Goal: Task Accomplishment & Management: Use online tool/utility

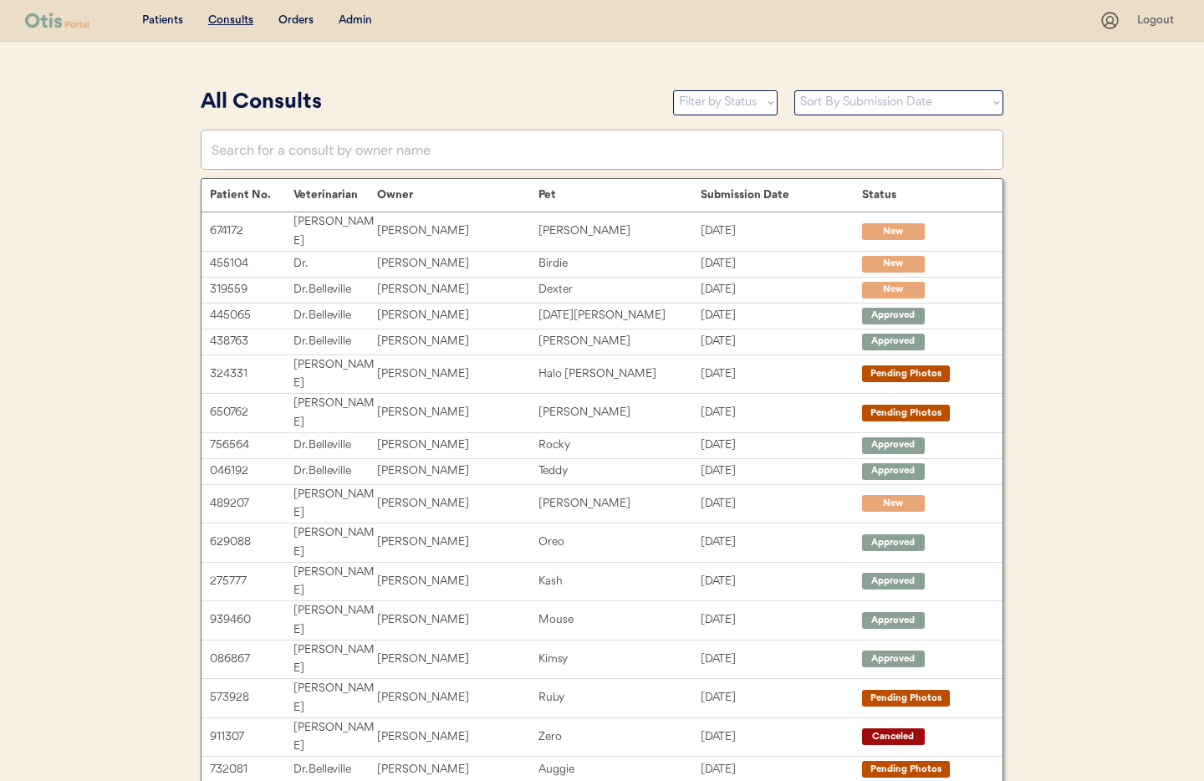
drag, startPoint x: 358, startPoint y: 21, endPoint x: 360, endPoint y: 33, distance: 12.7
click at [358, 21] on div "Admin" at bounding box center [355, 21] width 33 height 17
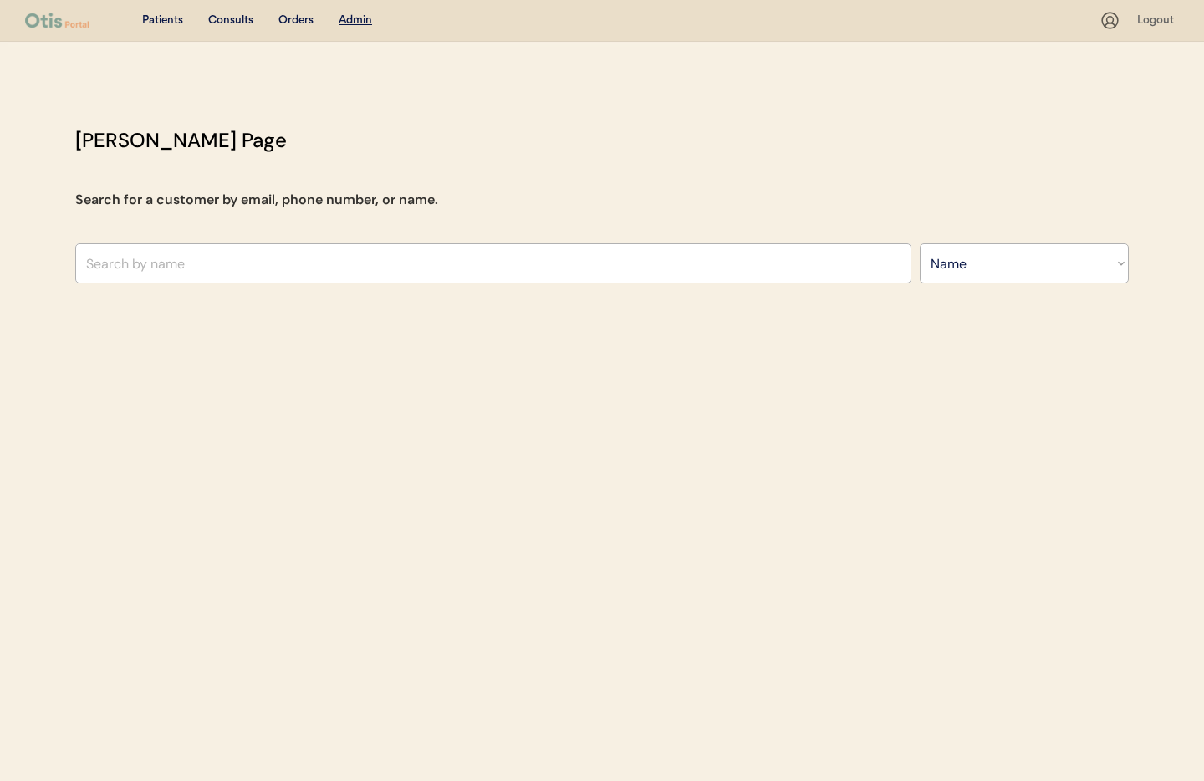
select select ""Name""
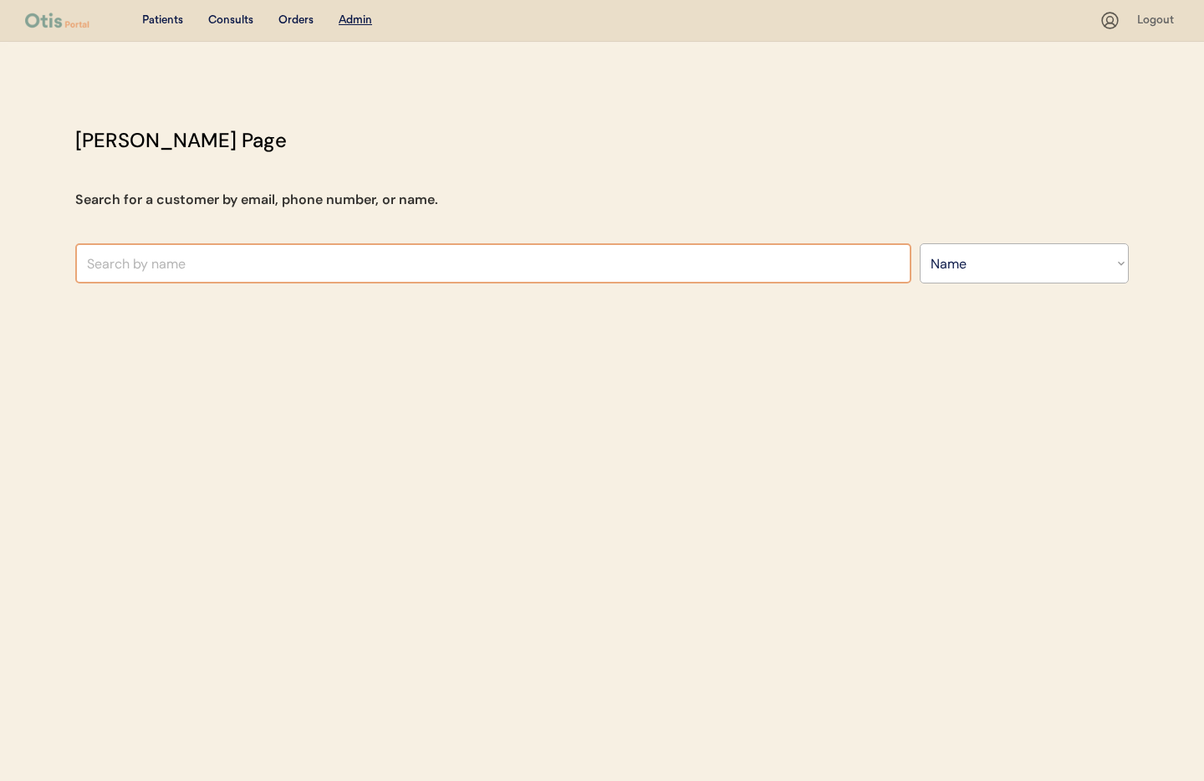
click at [250, 276] on input "text" at bounding box center [493, 263] width 836 height 40
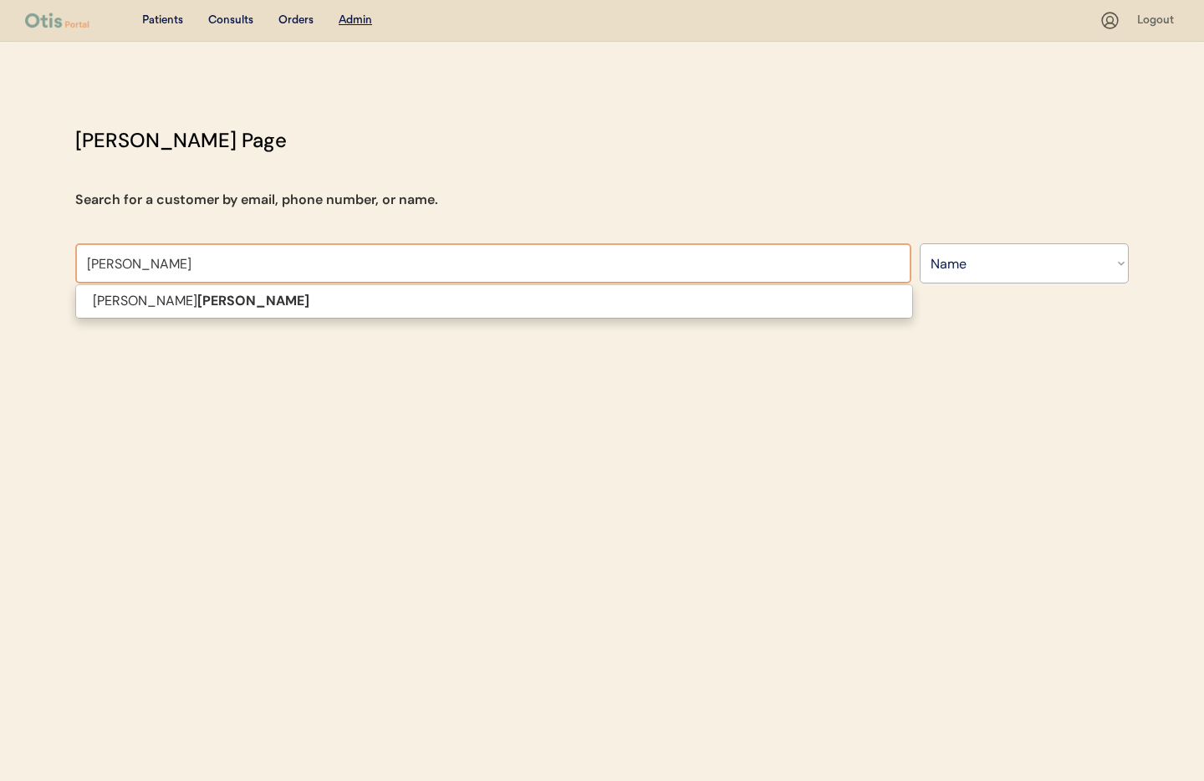
click at [89, 262] on input "[PERSON_NAME]" at bounding box center [493, 263] width 836 height 40
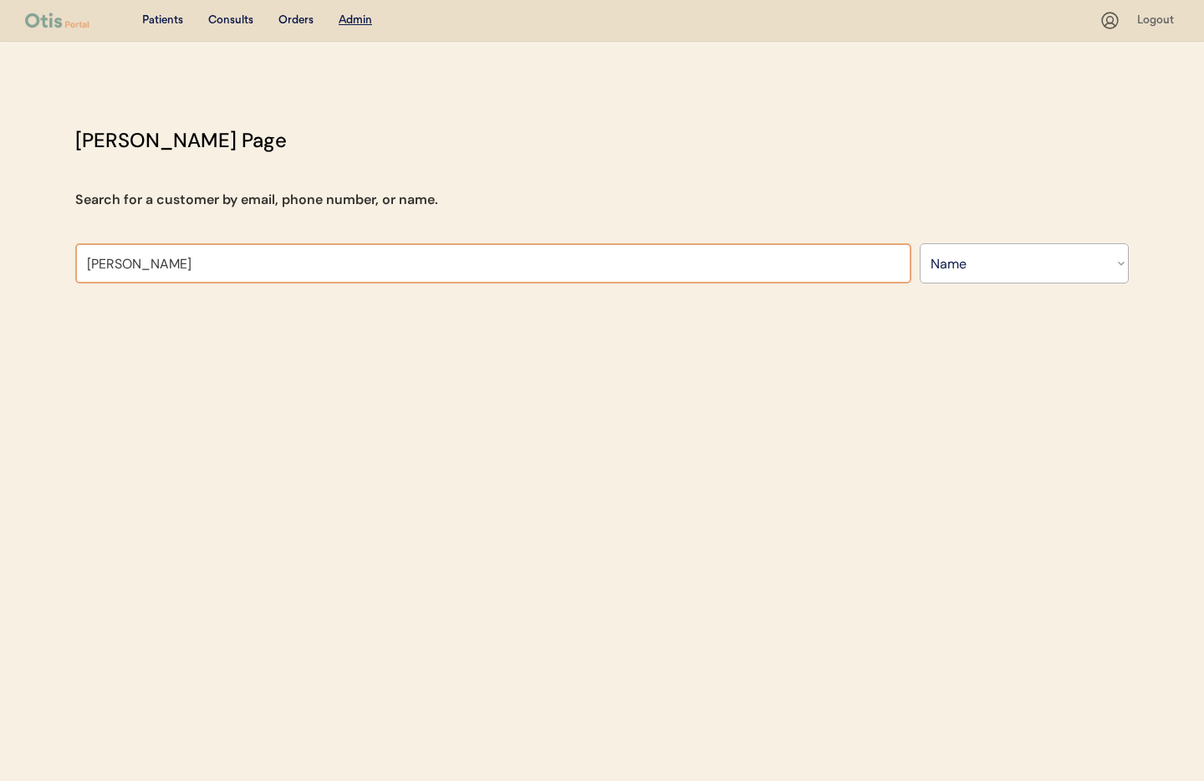
click at [188, 267] on input "ashley morales" at bounding box center [493, 263] width 836 height 40
drag, startPoint x: 189, startPoint y: 267, endPoint x: 129, endPoint y: 265, distance: 60.2
click at [128, 266] on input "ashley morales" at bounding box center [493, 263] width 836 height 40
type input "ashley g"
type input "ashley gomez"
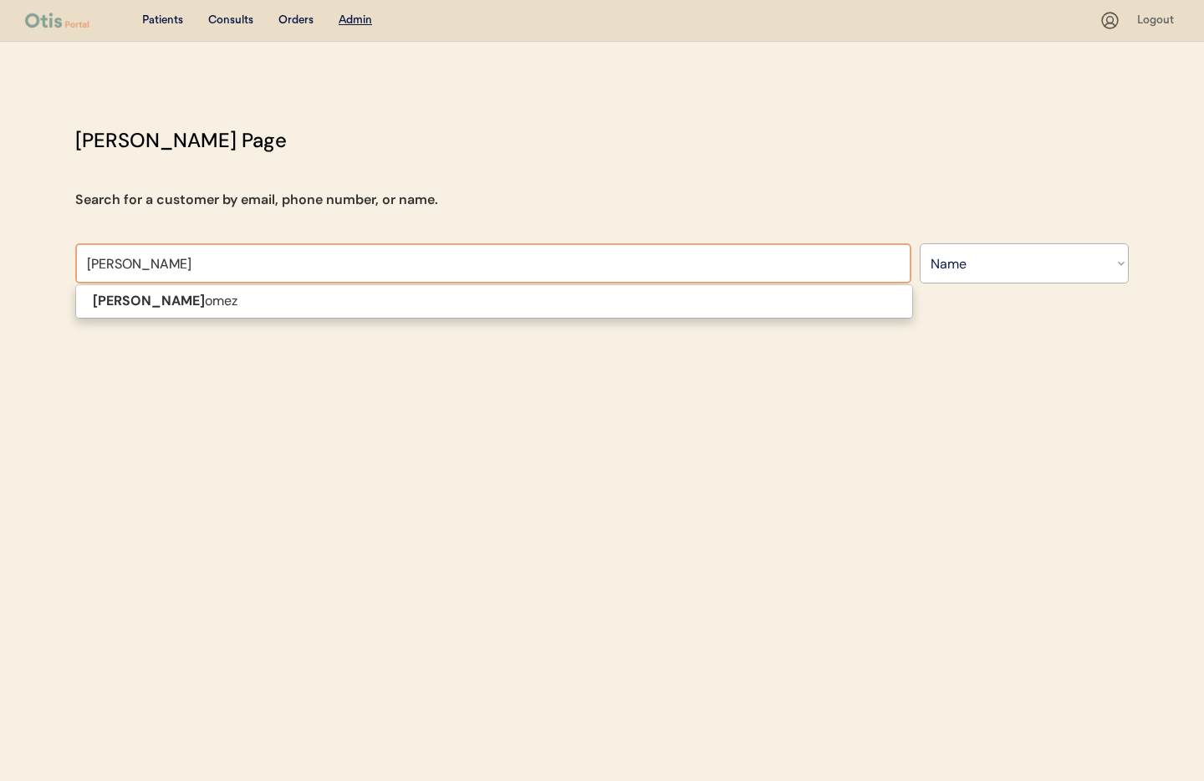
type input "ashley gome"
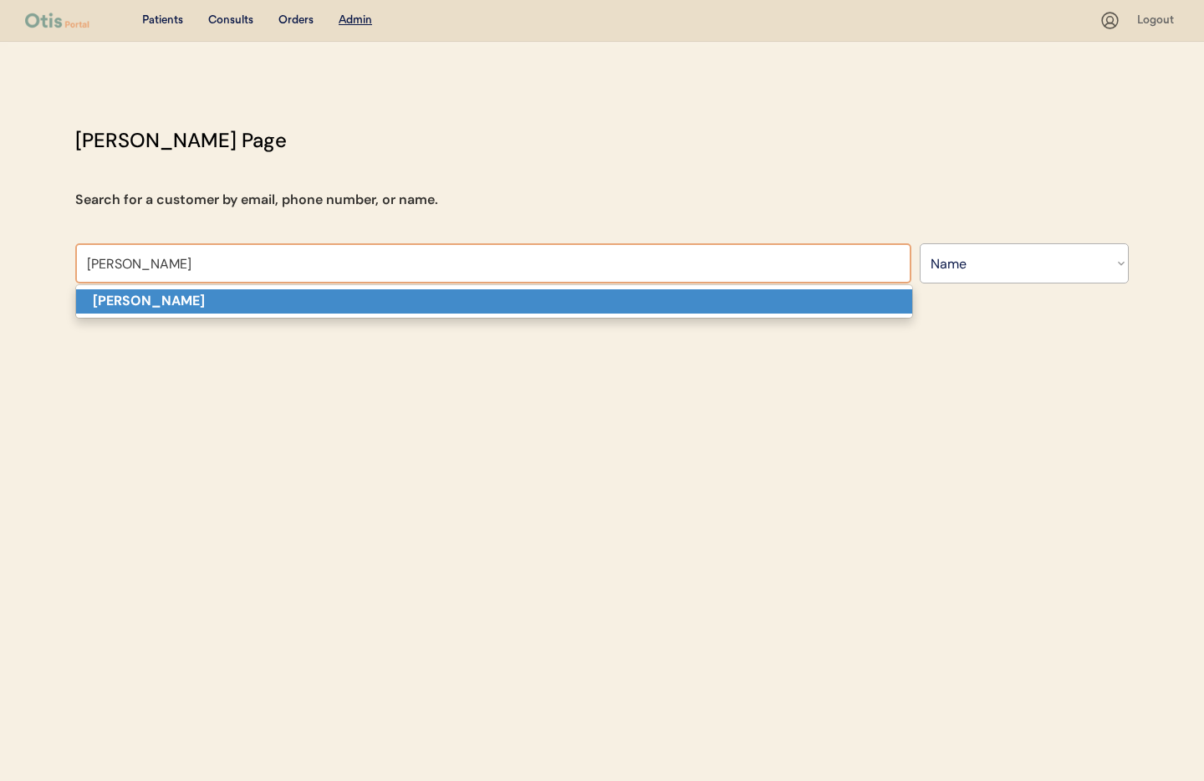
click at [152, 307] on strong "[PERSON_NAME]" at bounding box center [149, 301] width 112 height 18
type input "[PERSON_NAME]"
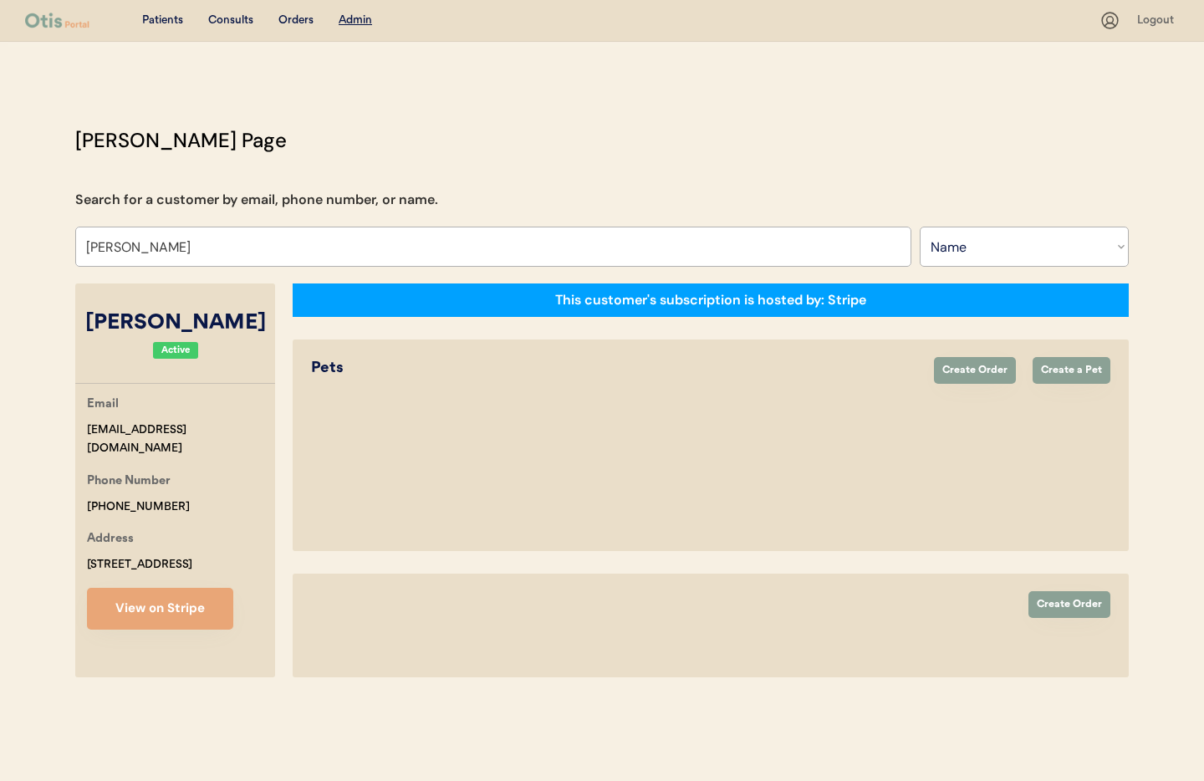
select select "true"
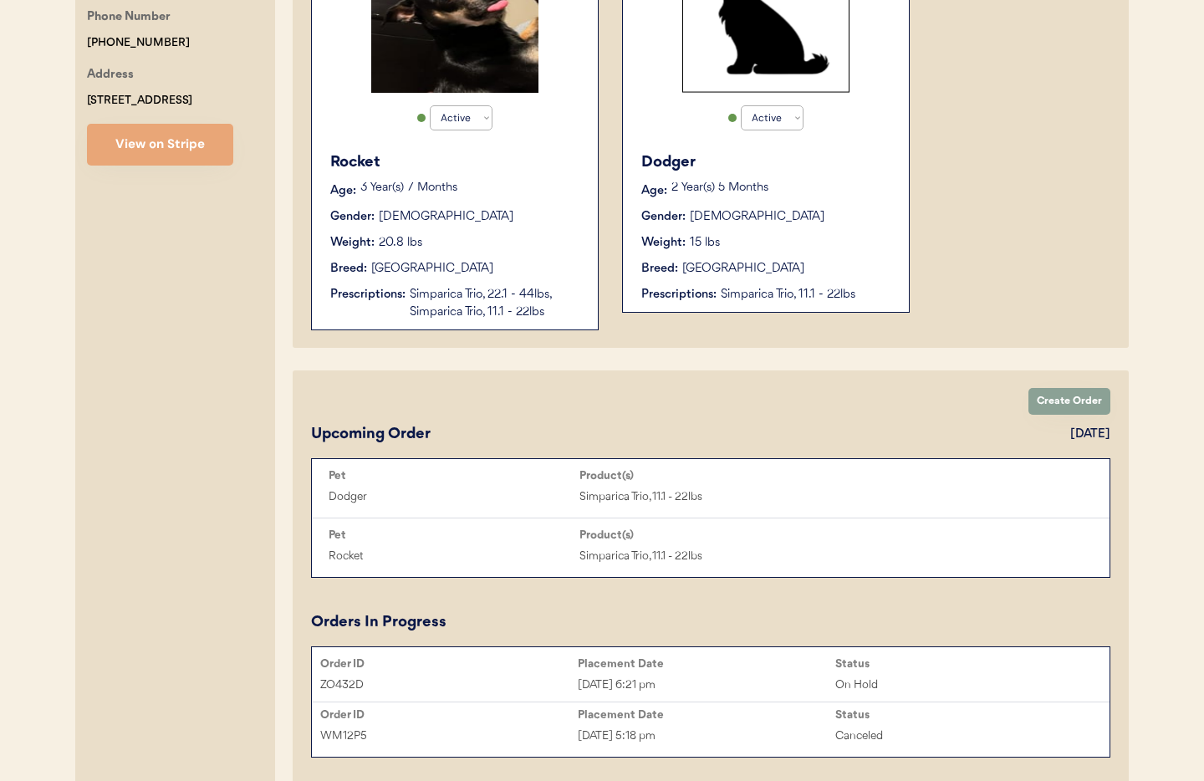
scroll to position [501, 0]
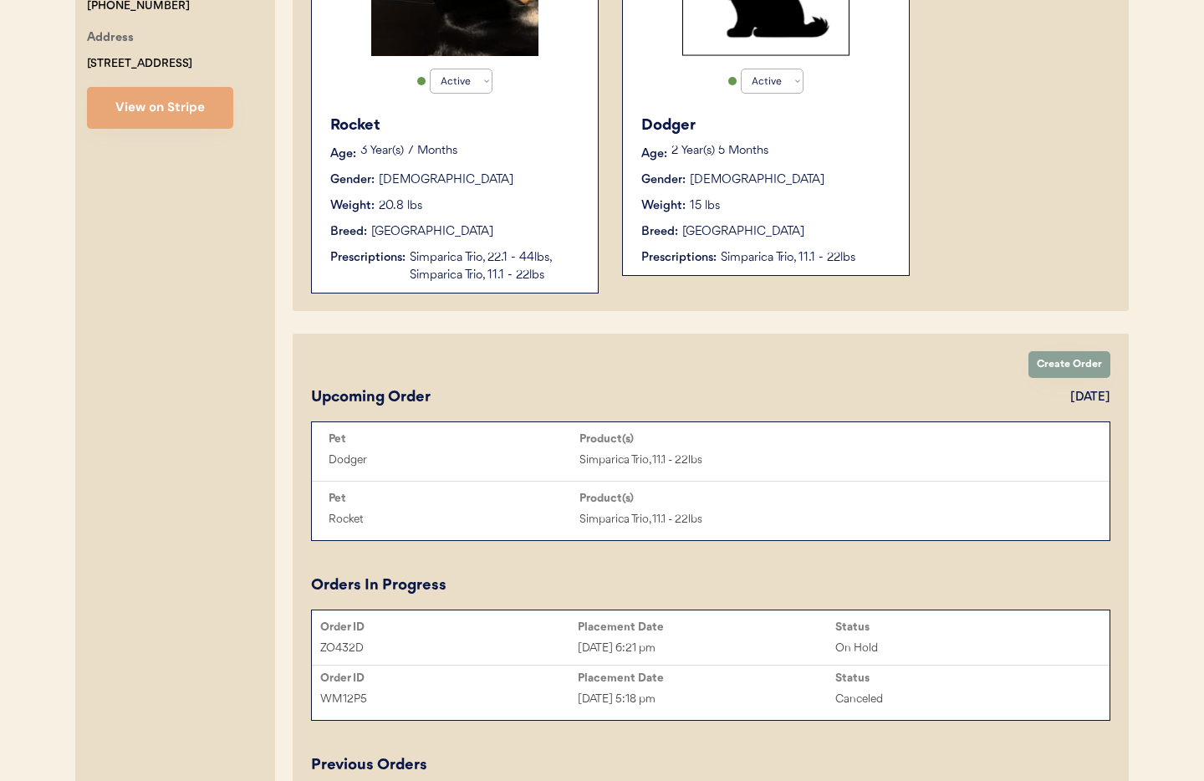
type input "[PERSON_NAME]"
click at [513, 227] on div "Breed: Chihuahua" at bounding box center [455, 232] width 251 height 18
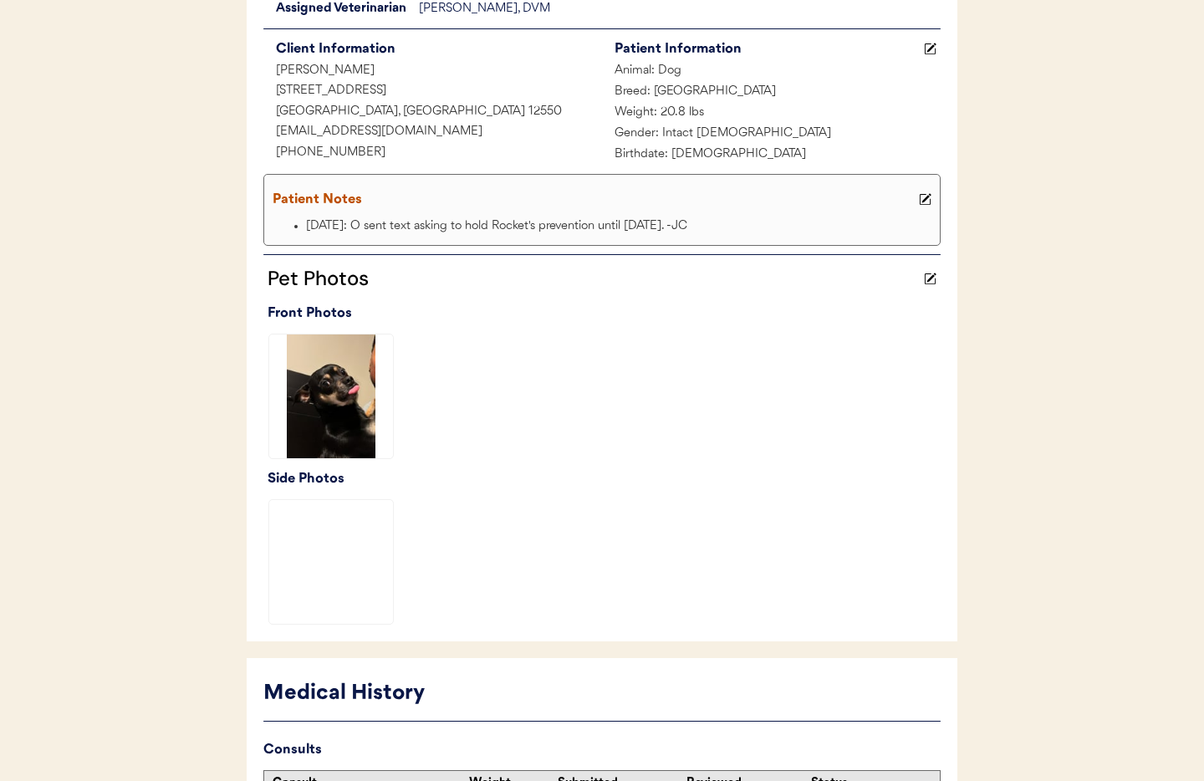
scroll to position [495, 0]
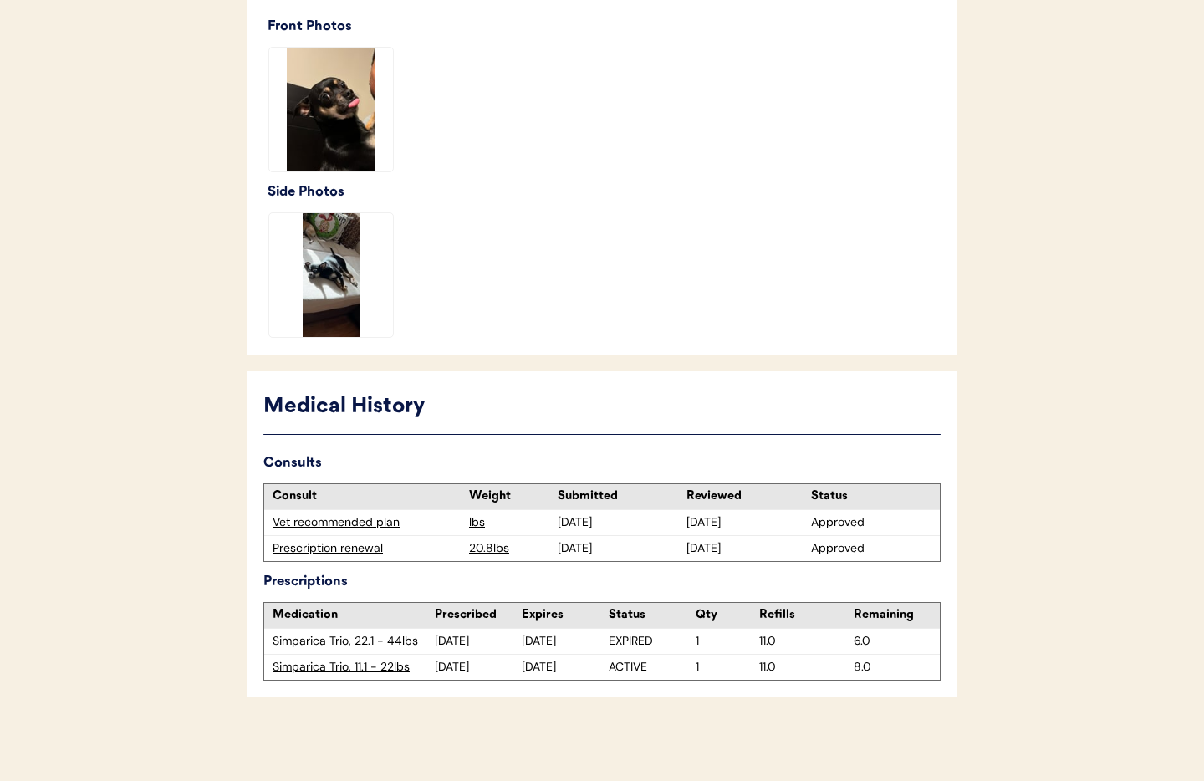
click at [326, 554] on div "Prescription renewal" at bounding box center [367, 548] width 188 height 17
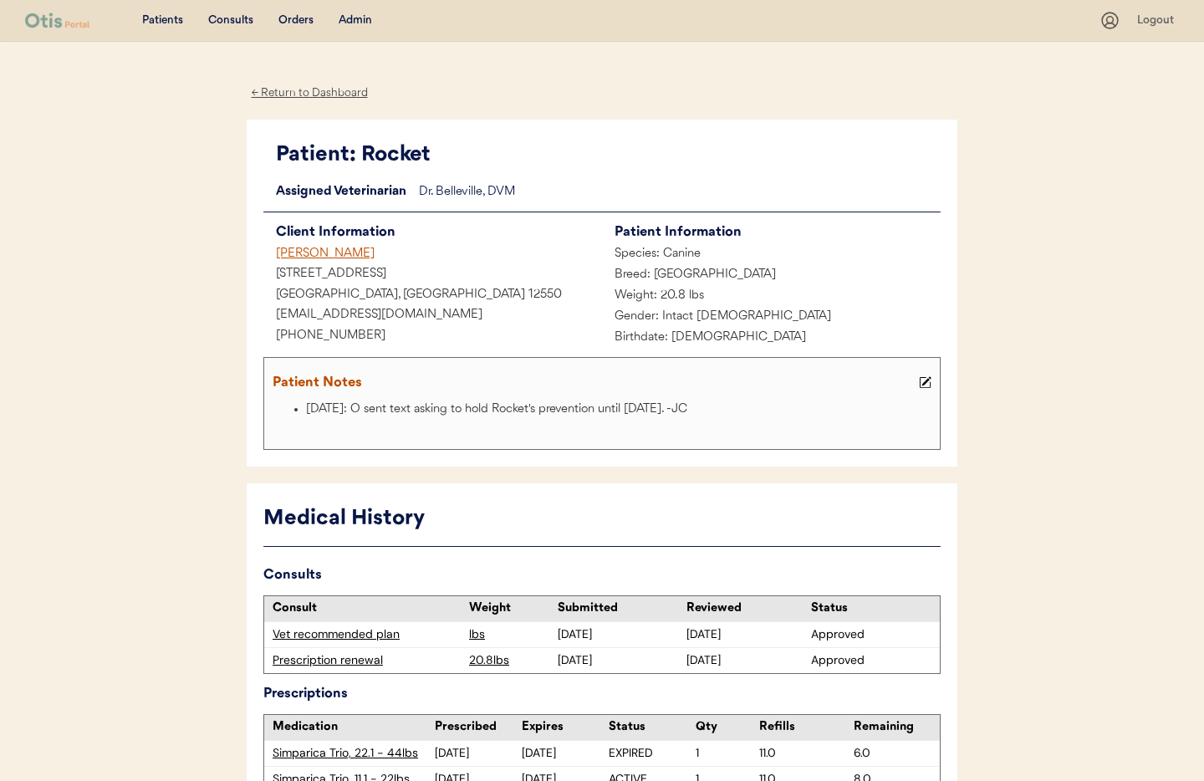
click at [309, 253] on div "[PERSON_NAME]" at bounding box center [432, 254] width 339 height 21
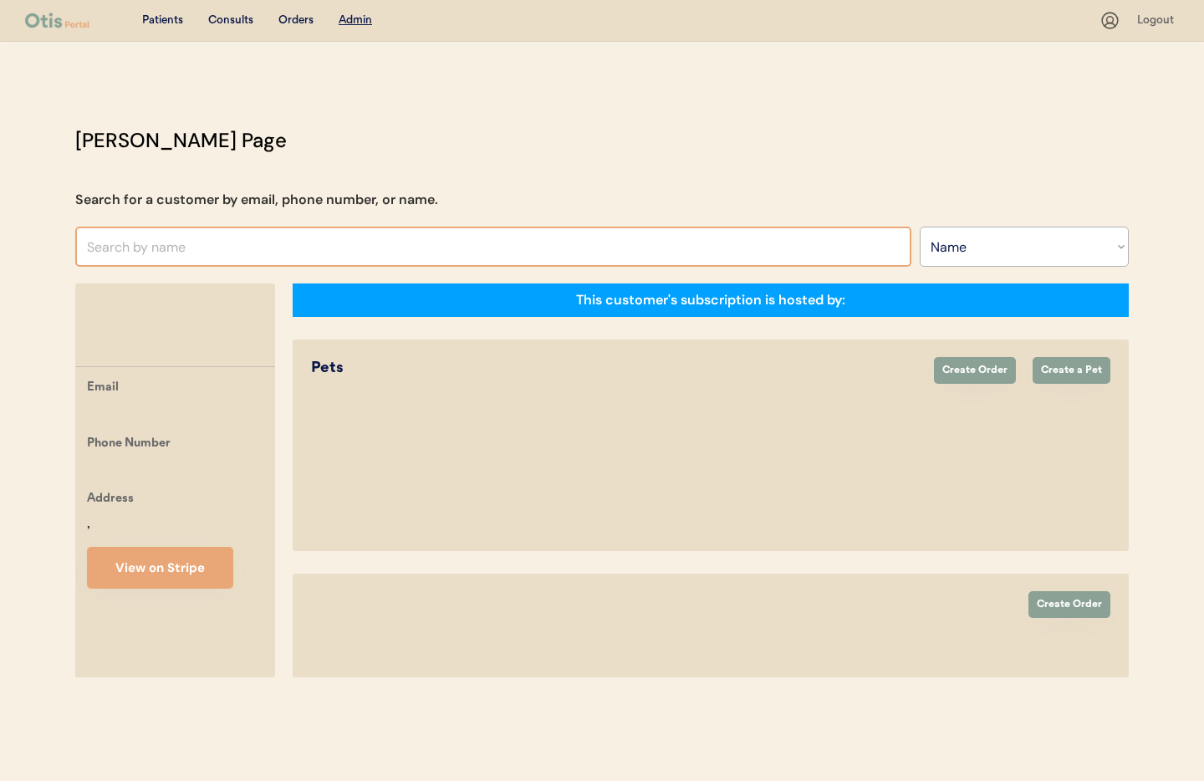
select select ""Name""
select select "true"
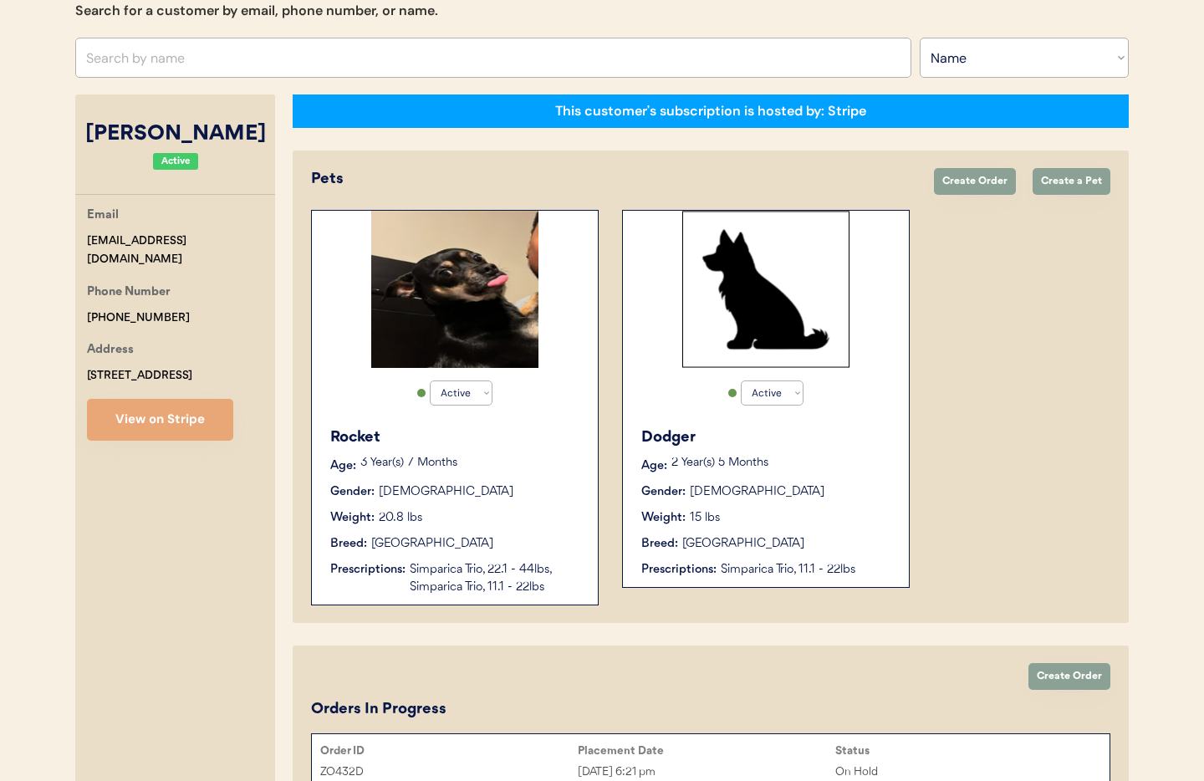
scroll to position [304, 0]
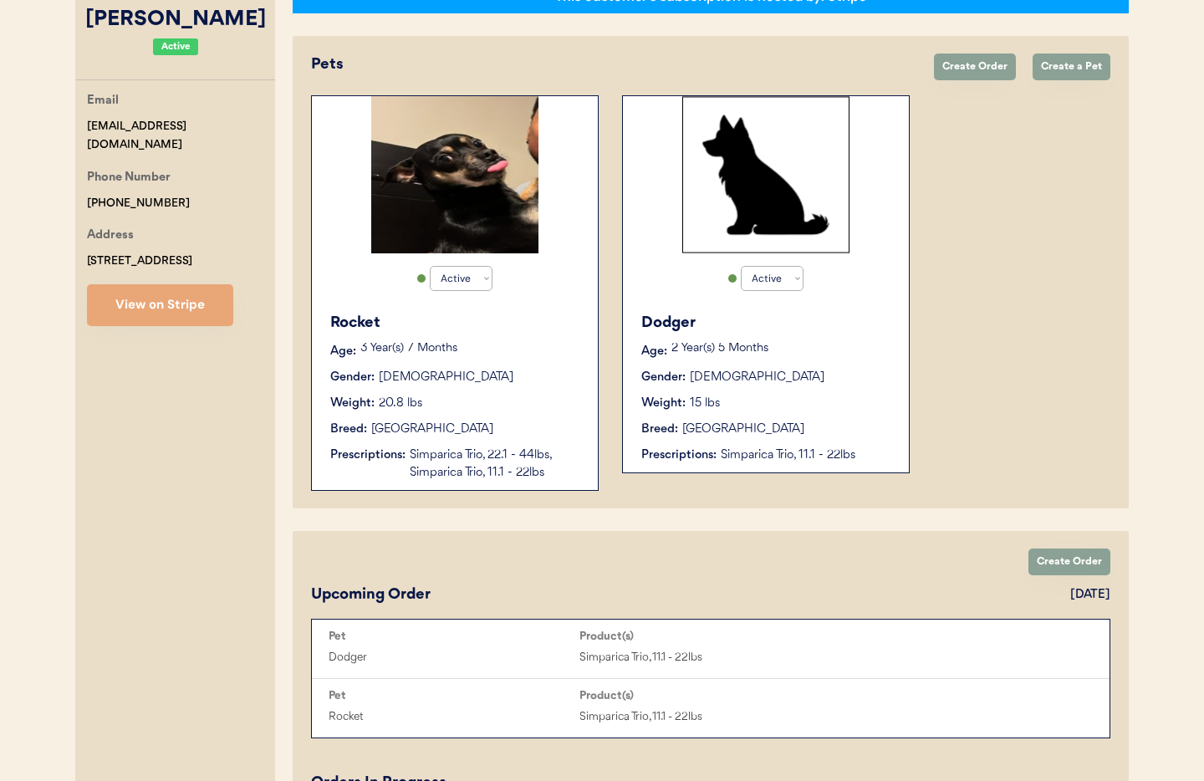
click at [505, 444] on div "Rocket Age: 3 Year(s) 7 Months Gender: Male Weight: 20.8 lbs Breed: Chihuahua P…" at bounding box center [454, 397] width 269 height 186
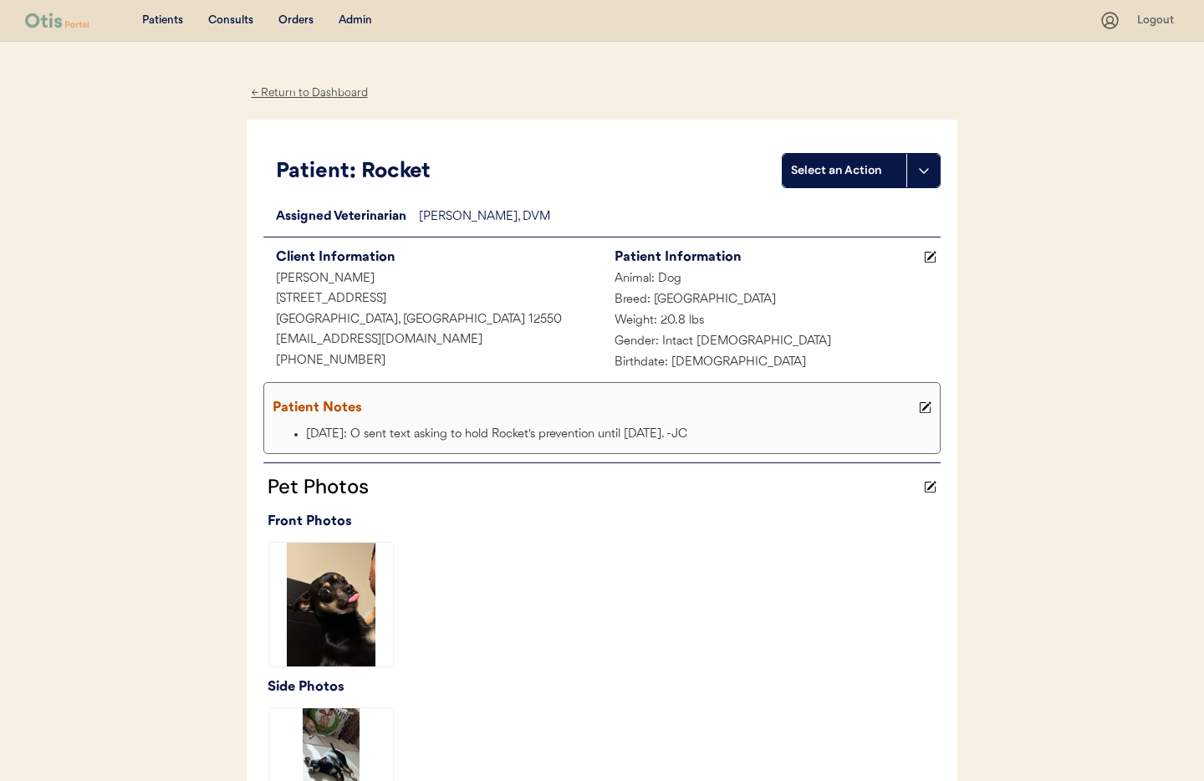
click at [298, 88] on div "← Return to Dashboard" at bounding box center [309, 93] width 125 height 19
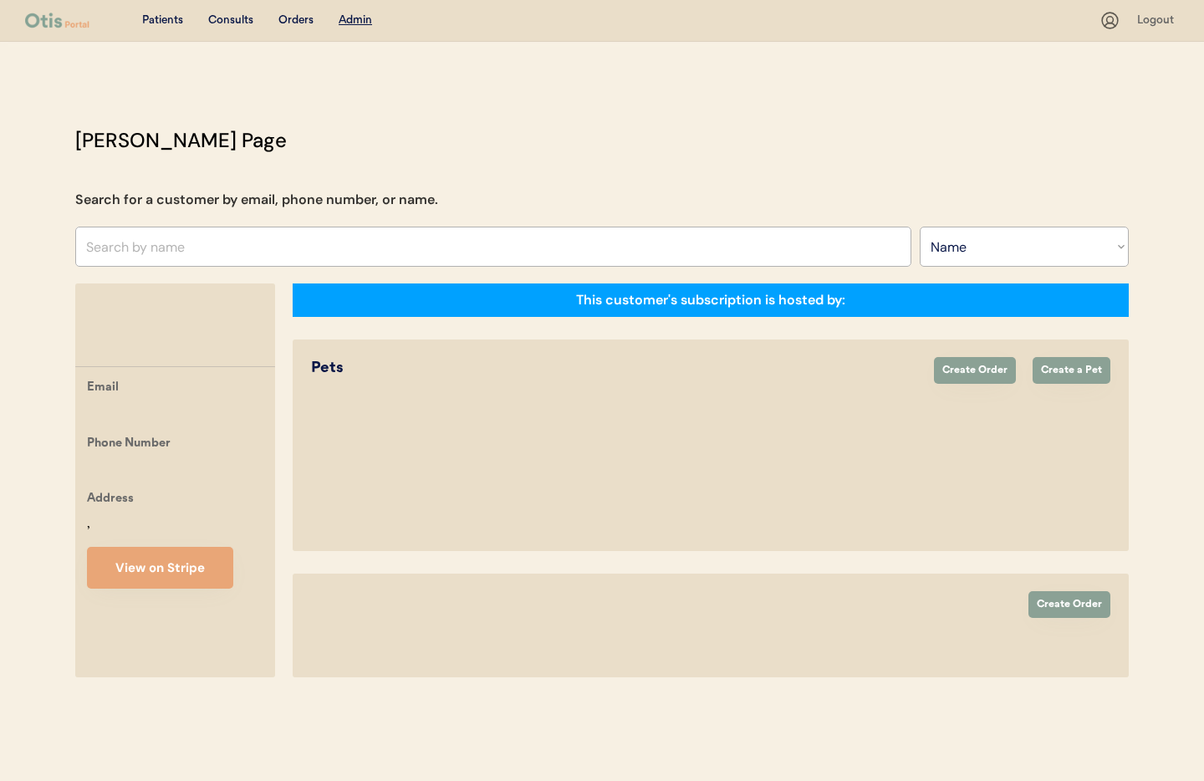
select select ""Name""
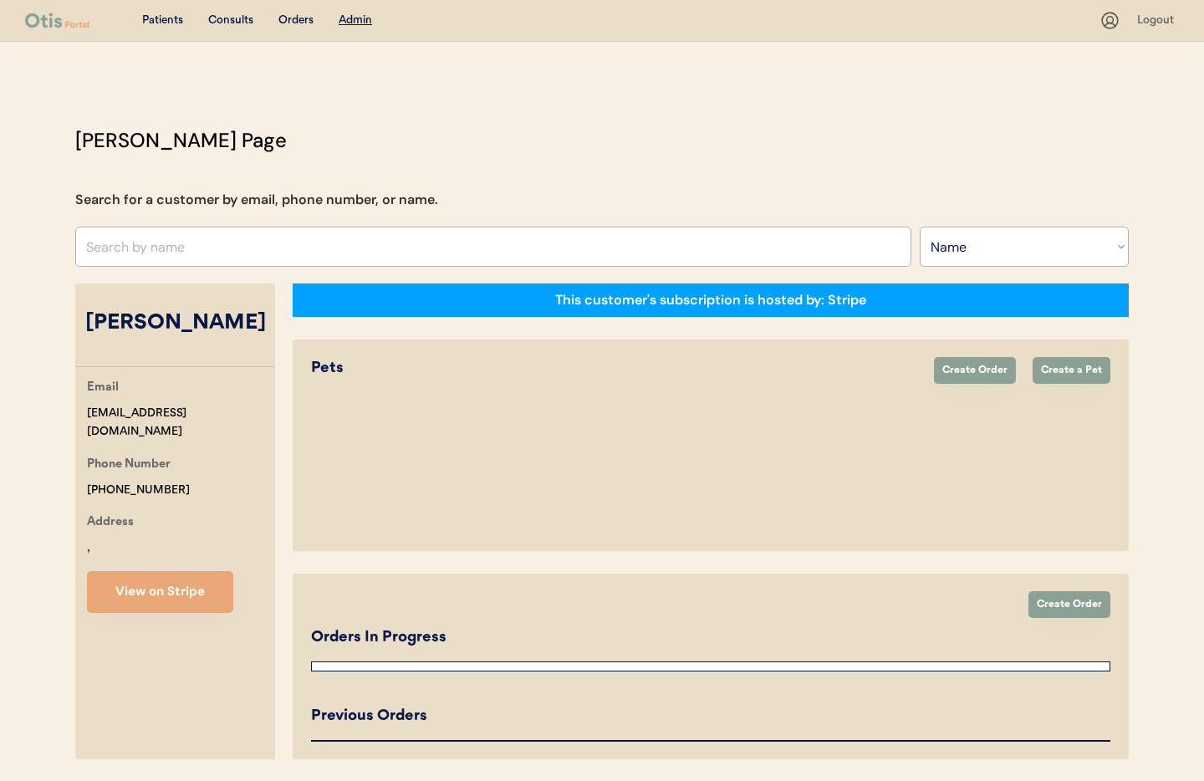
scroll to position [56, 0]
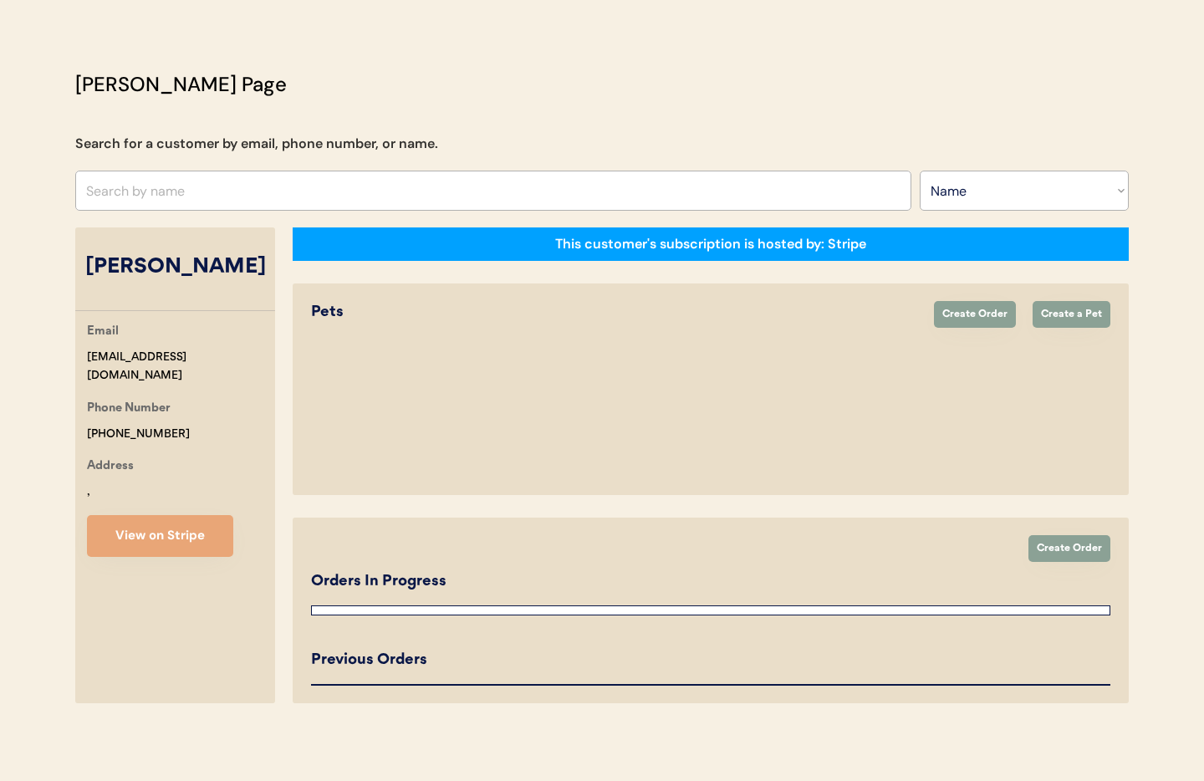
select select "true"
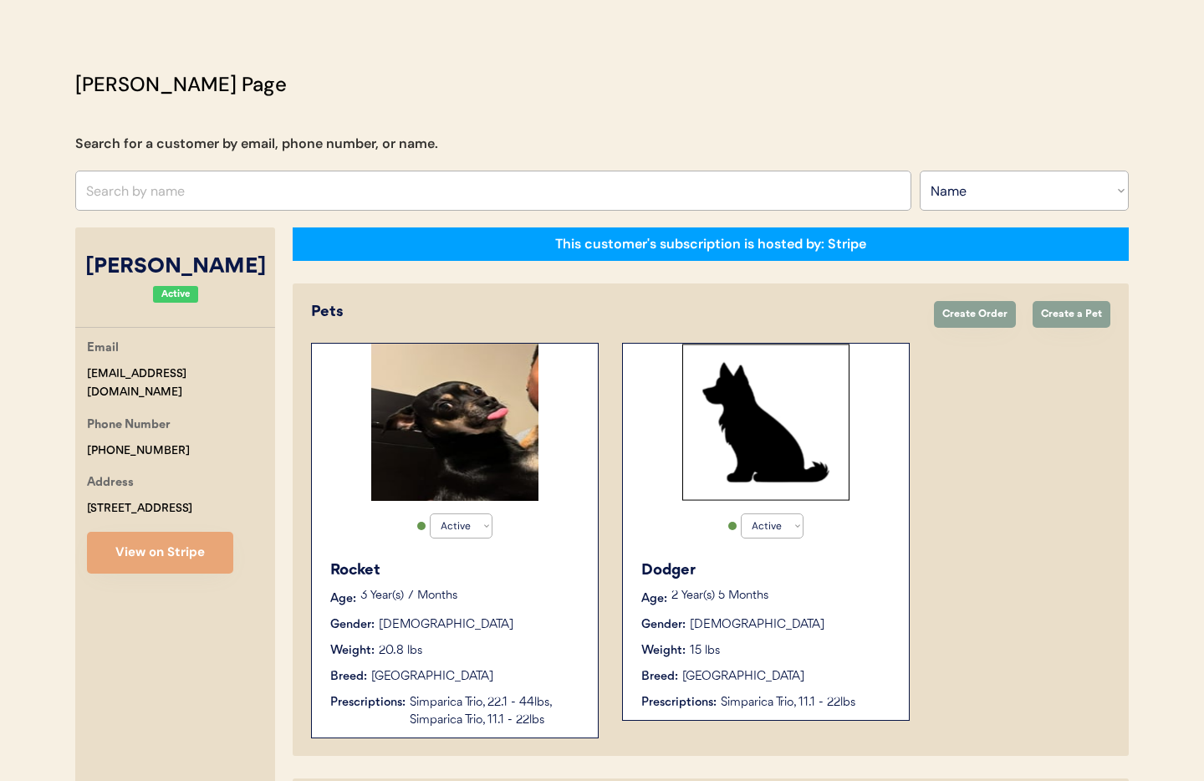
click at [832, 651] on div "Weight: 15 lbs" at bounding box center [766, 651] width 251 height 18
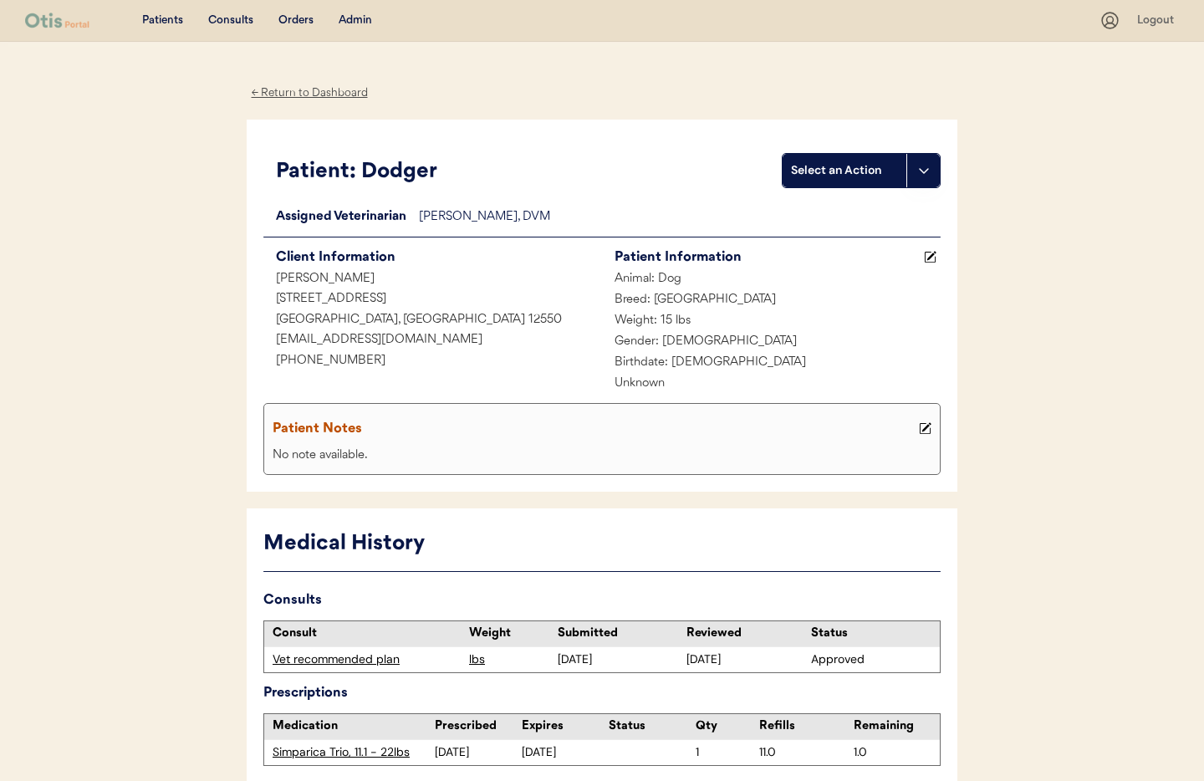
scroll to position [85, 0]
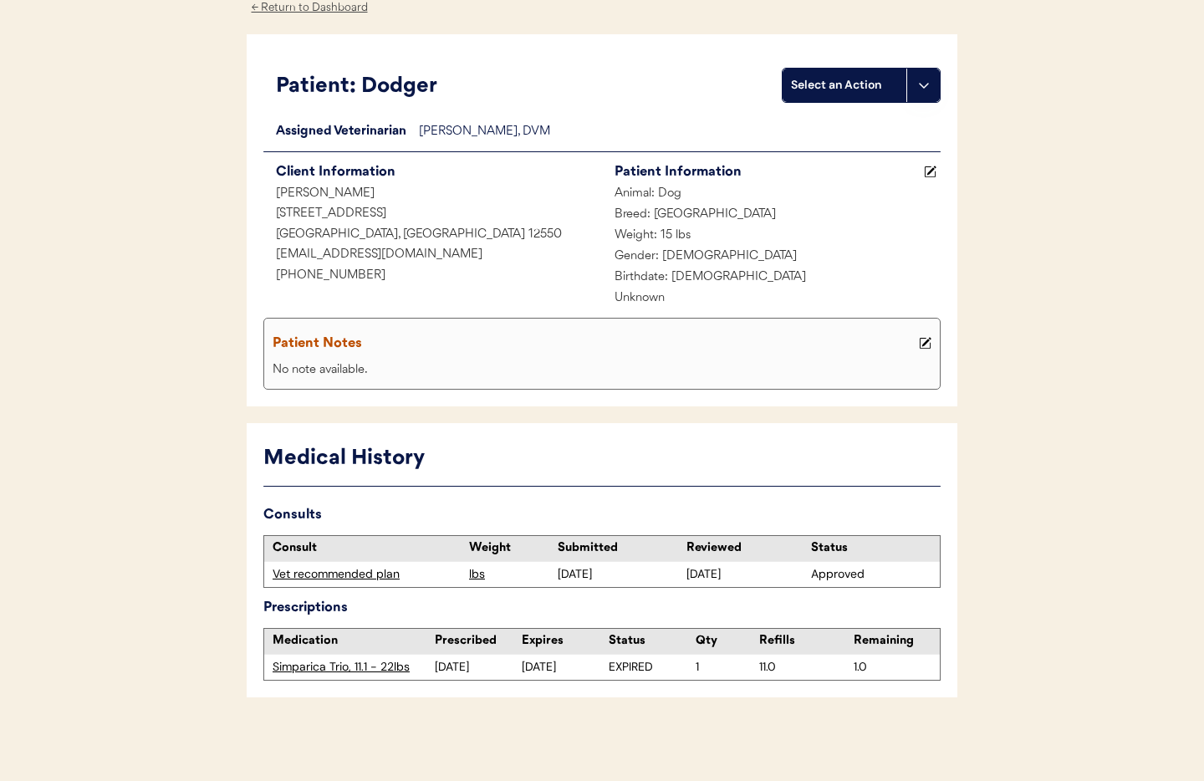
click at [293, 7] on div "← Return to Dashboard" at bounding box center [309, 7] width 125 height 19
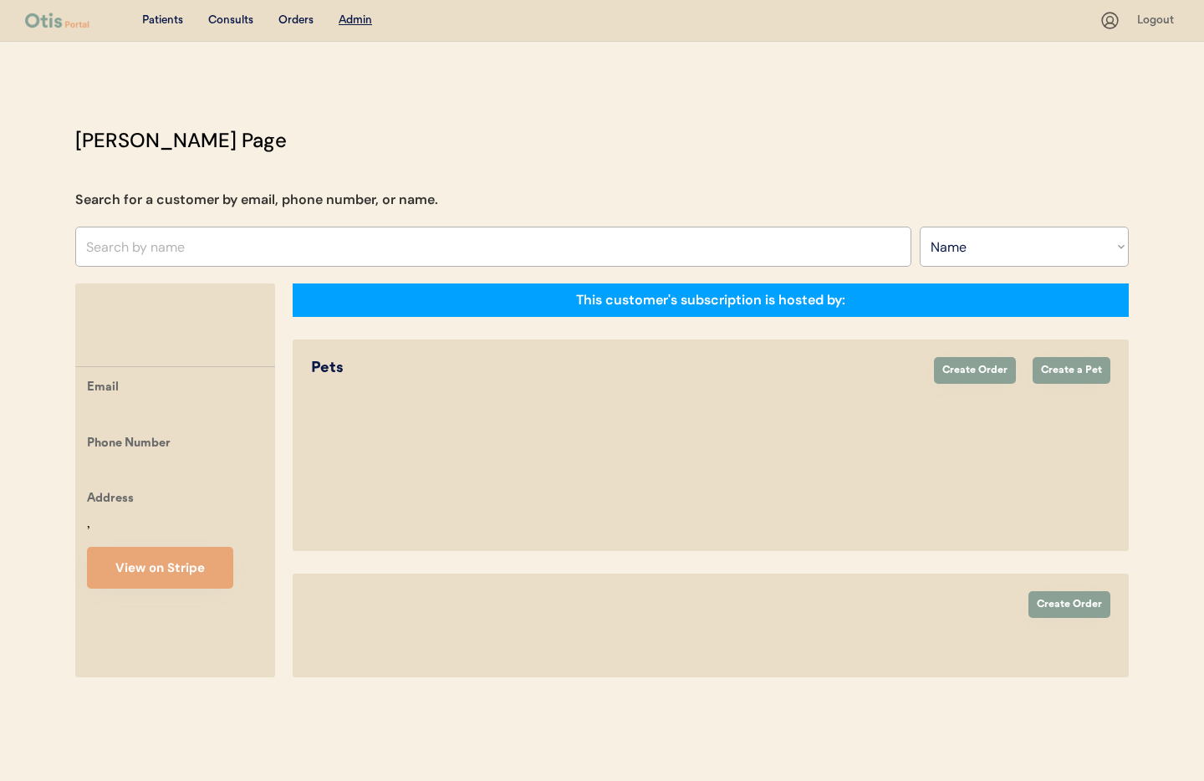
select select ""Name""
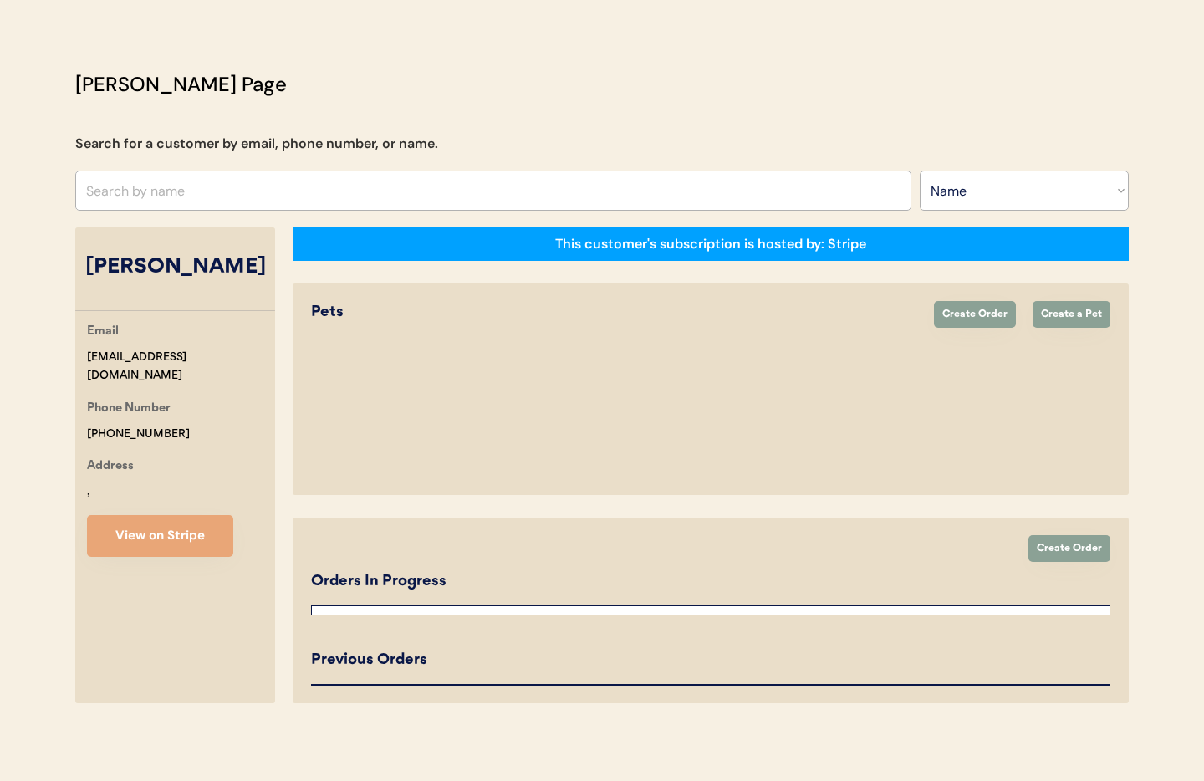
select select "true"
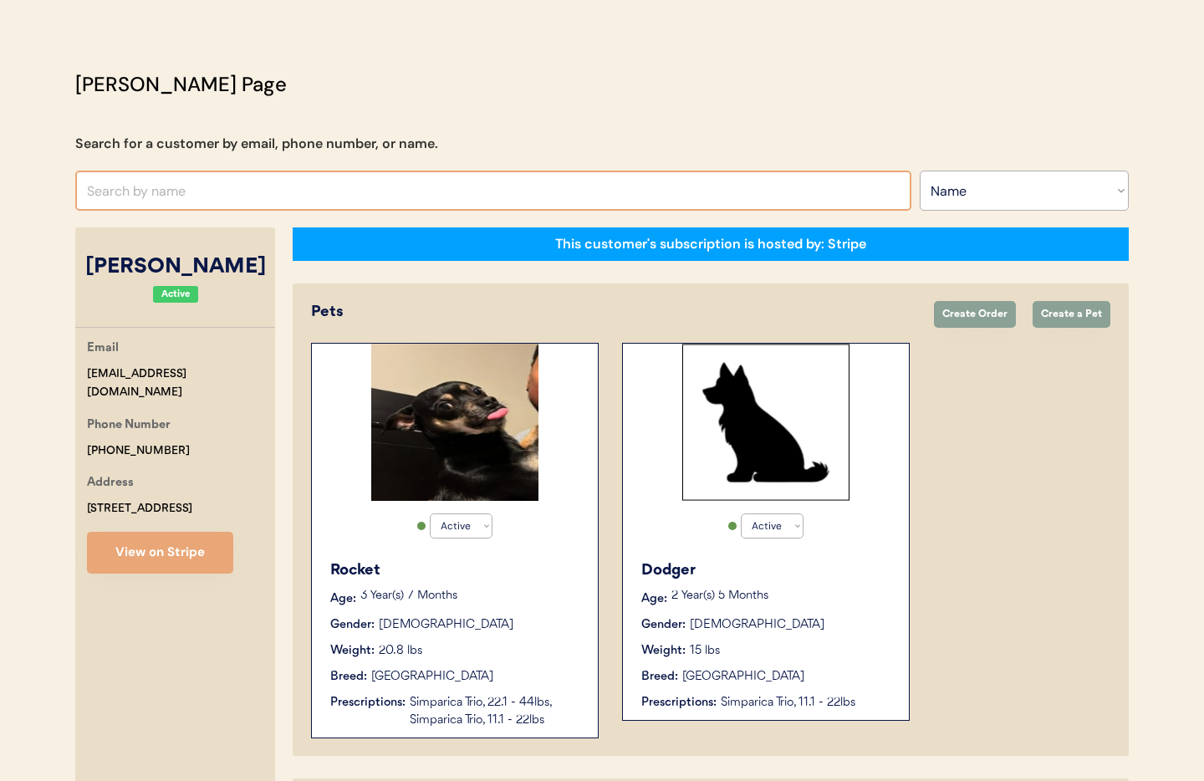
click at [195, 192] on input "text" at bounding box center [493, 191] width 836 height 40
type input "Chuck"
type input "Chuck promenesky"
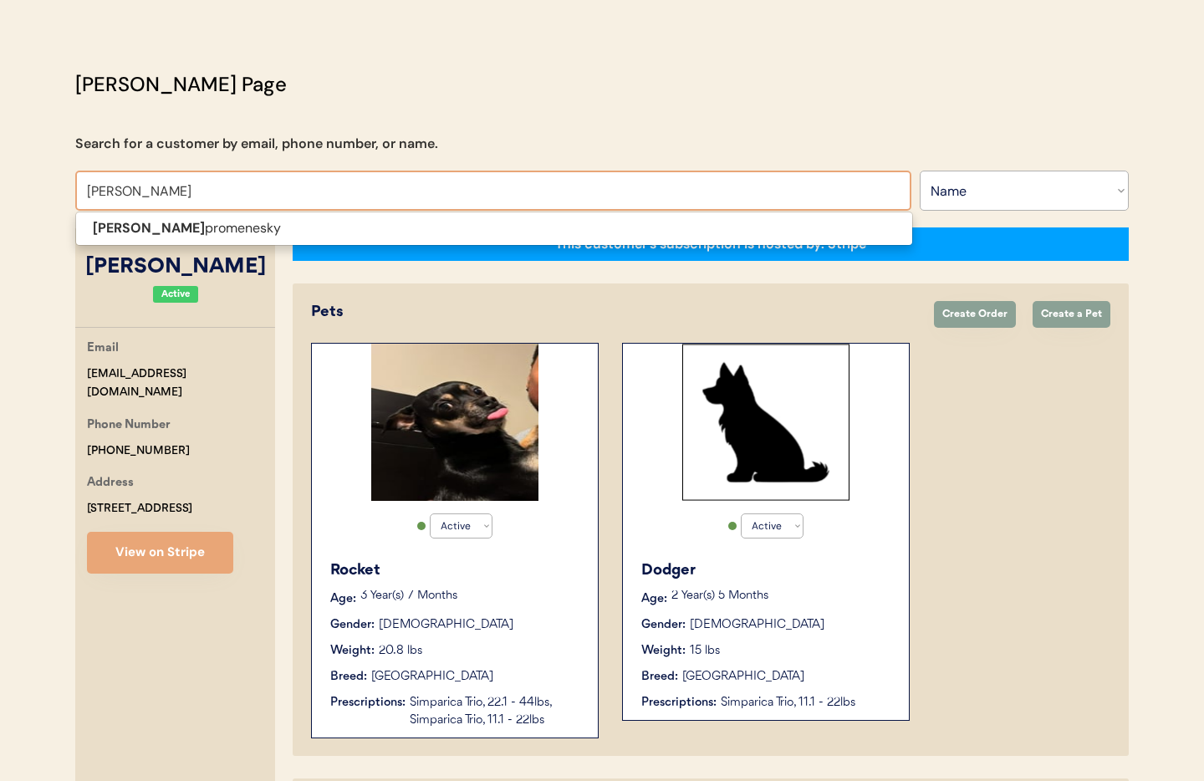
type input "Chuck Pro"
type input "Chuck Promenesky"
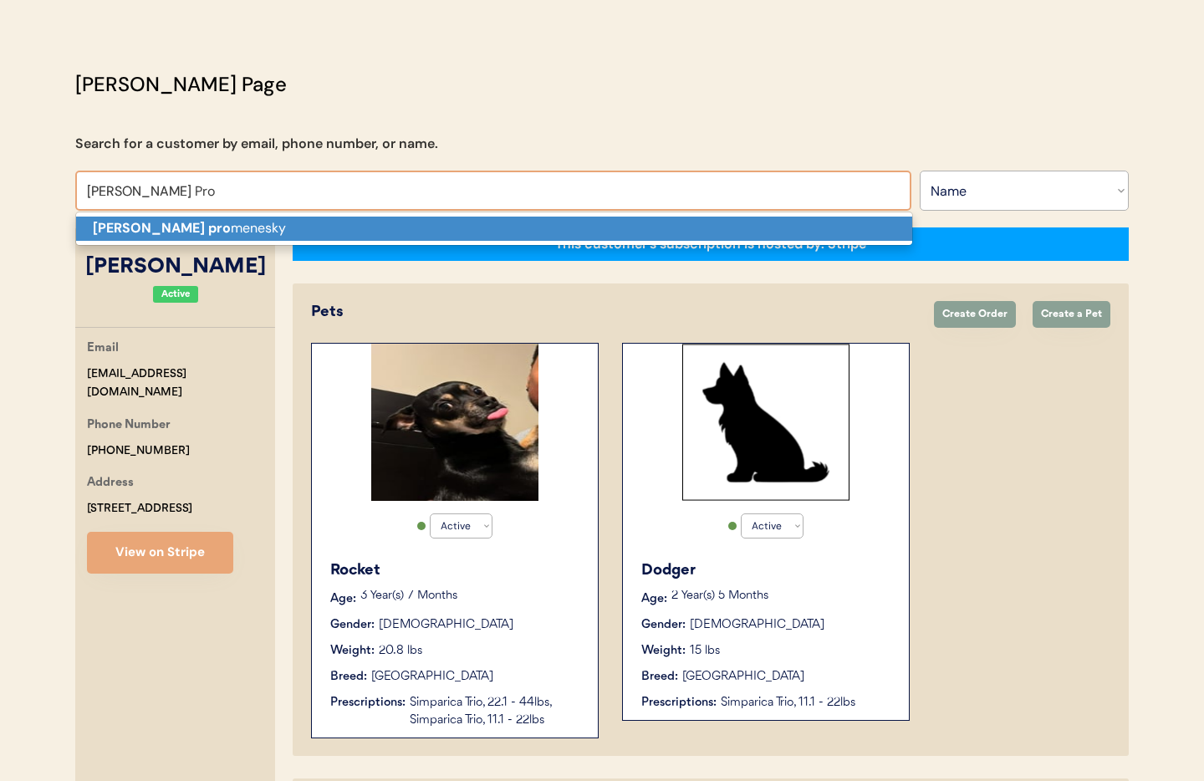
click at [212, 227] on p "Chuck pro menesky" at bounding box center [494, 229] width 836 height 24
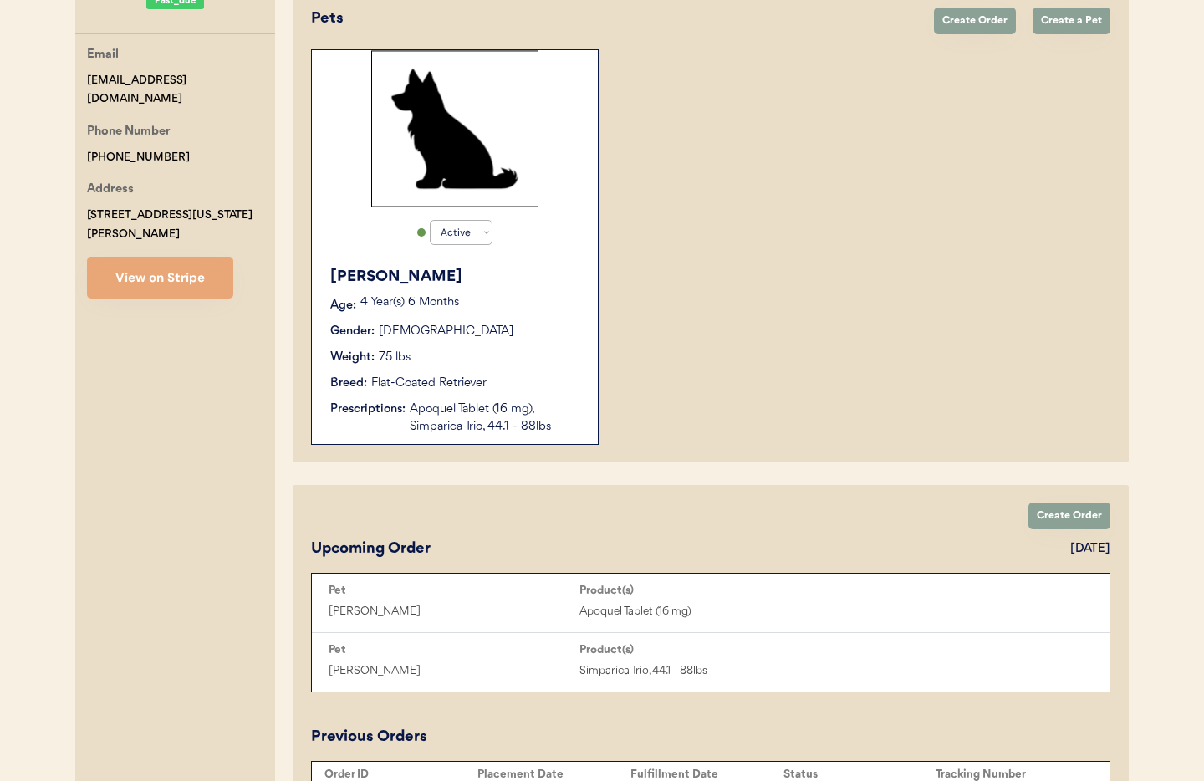
scroll to position [355, 0]
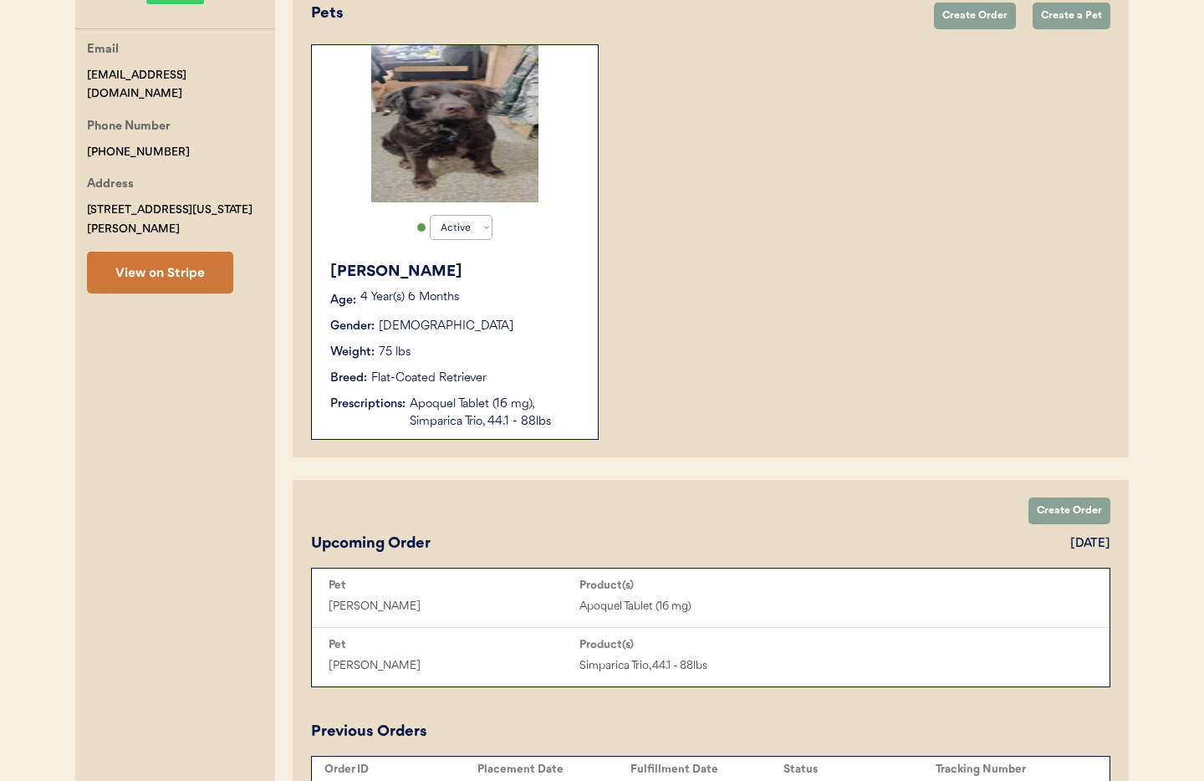
type input "Chuck promenesky"
click at [207, 259] on button "View on Stripe" at bounding box center [160, 273] width 146 height 42
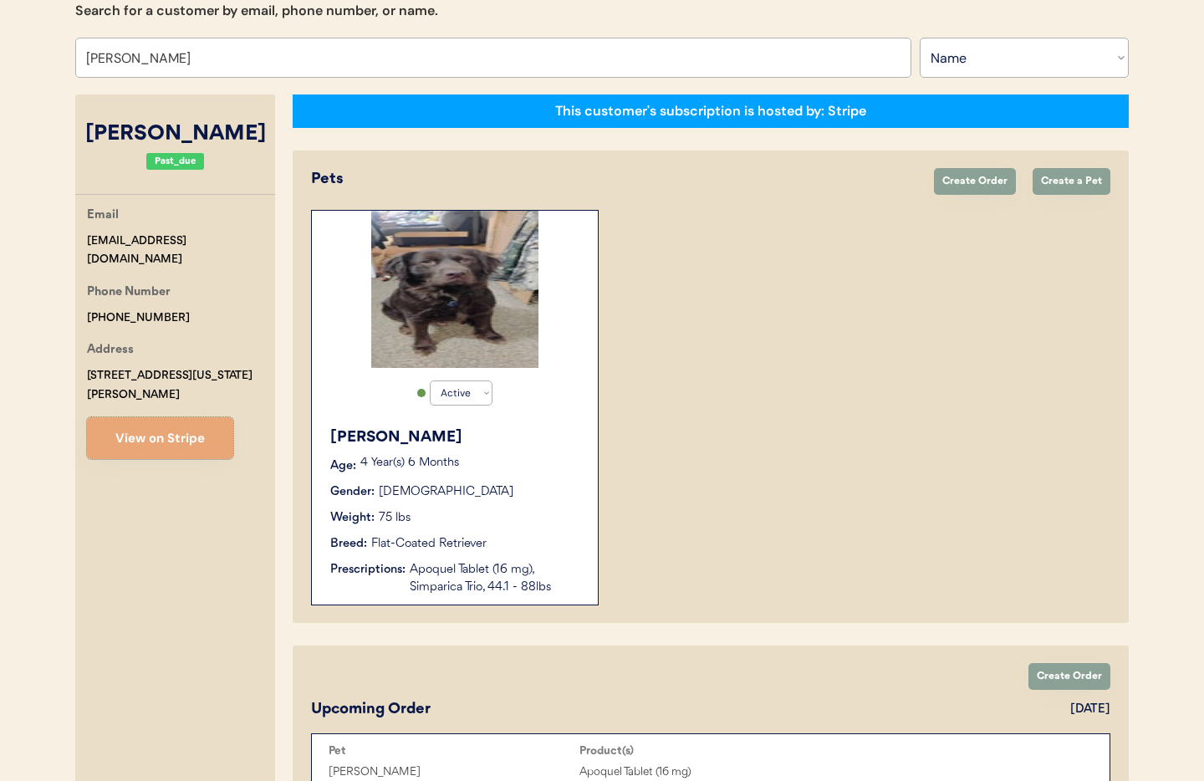
scroll to position [179, 0]
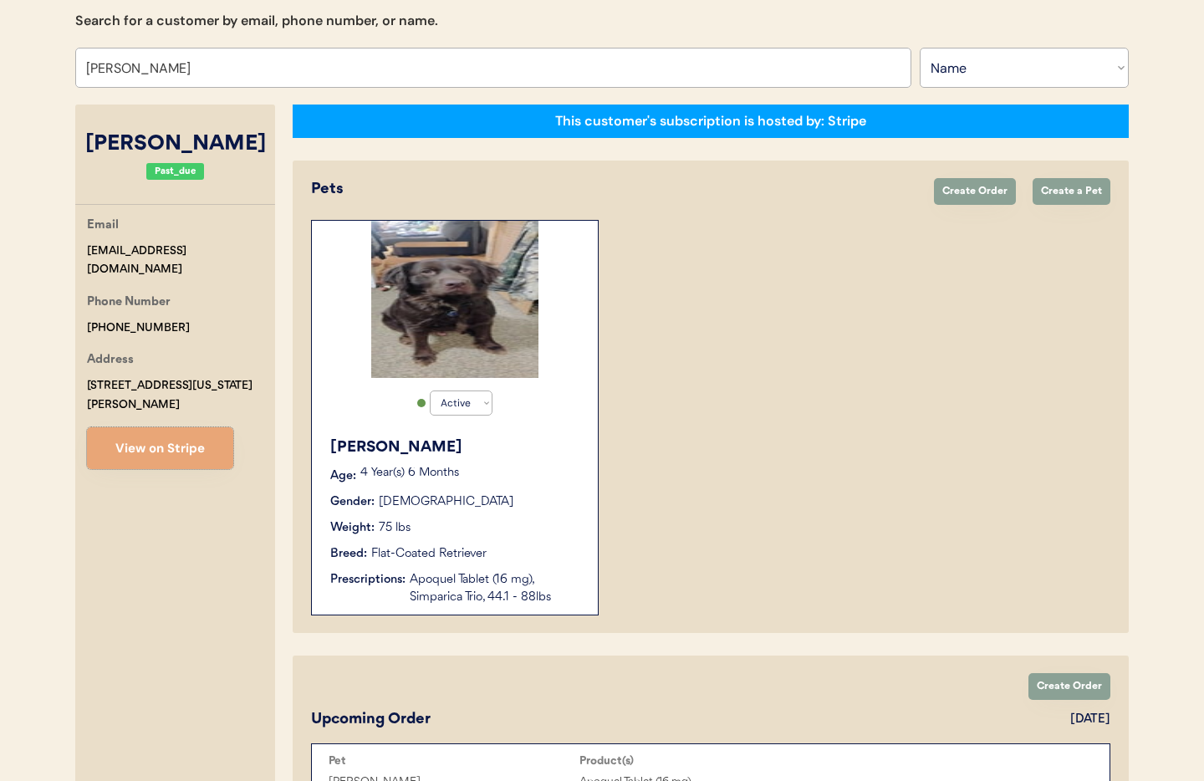
click at [526, 487] on div "Gus Age: 4 Year(s) 6 Months Gender: Male Weight: 75 lbs Breed: Flat-Coated Retr…" at bounding box center [454, 521] width 269 height 186
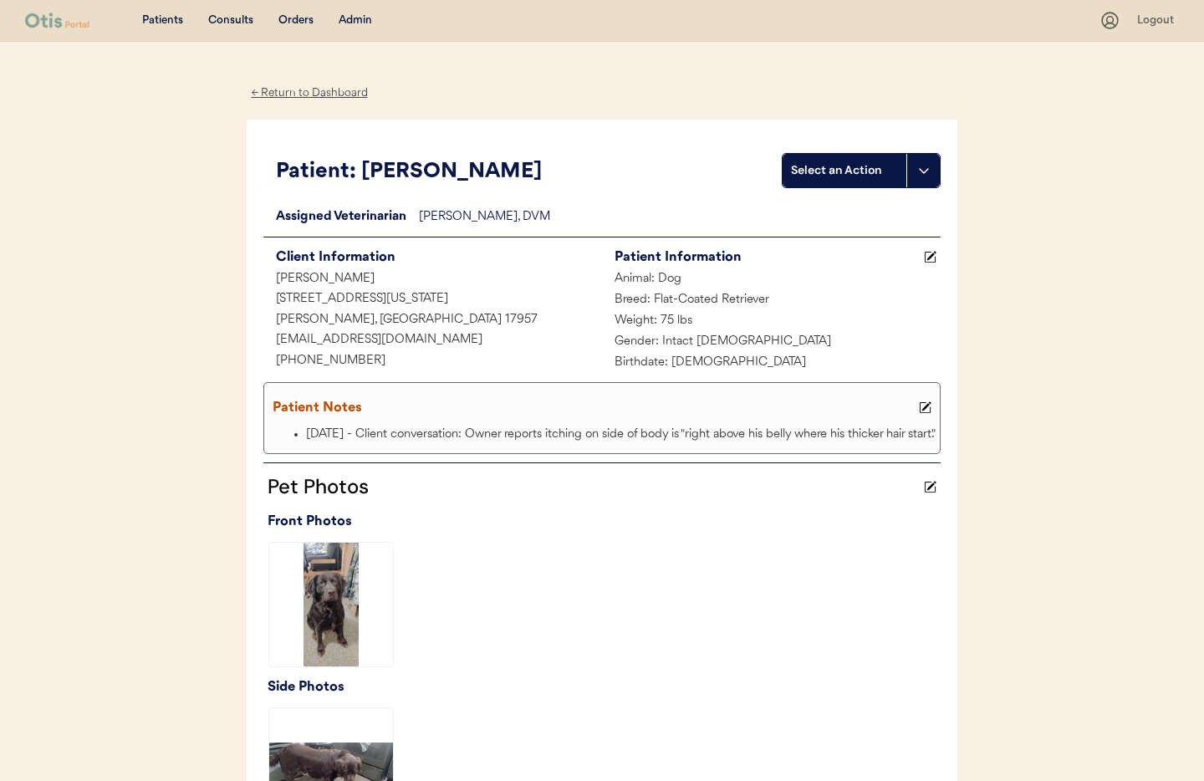
click at [355, 18] on div "Admin" at bounding box center [355, 21] width 33 height 17
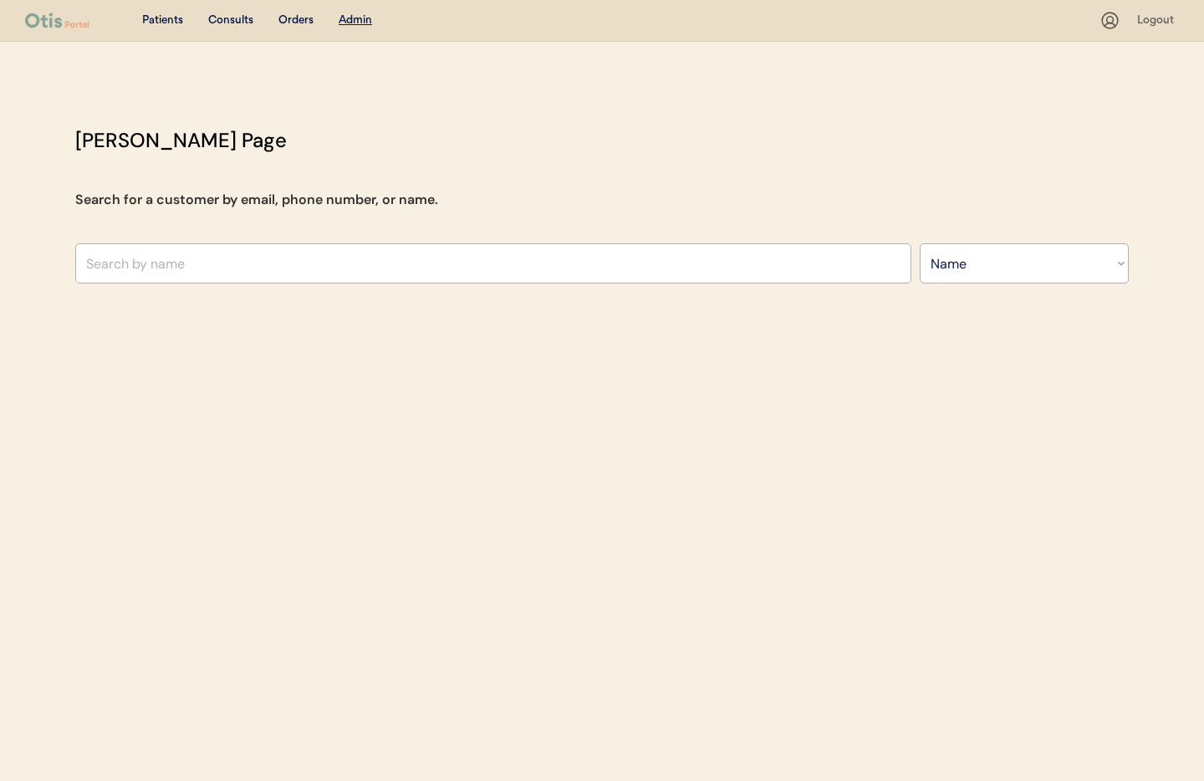
select select ""Name""
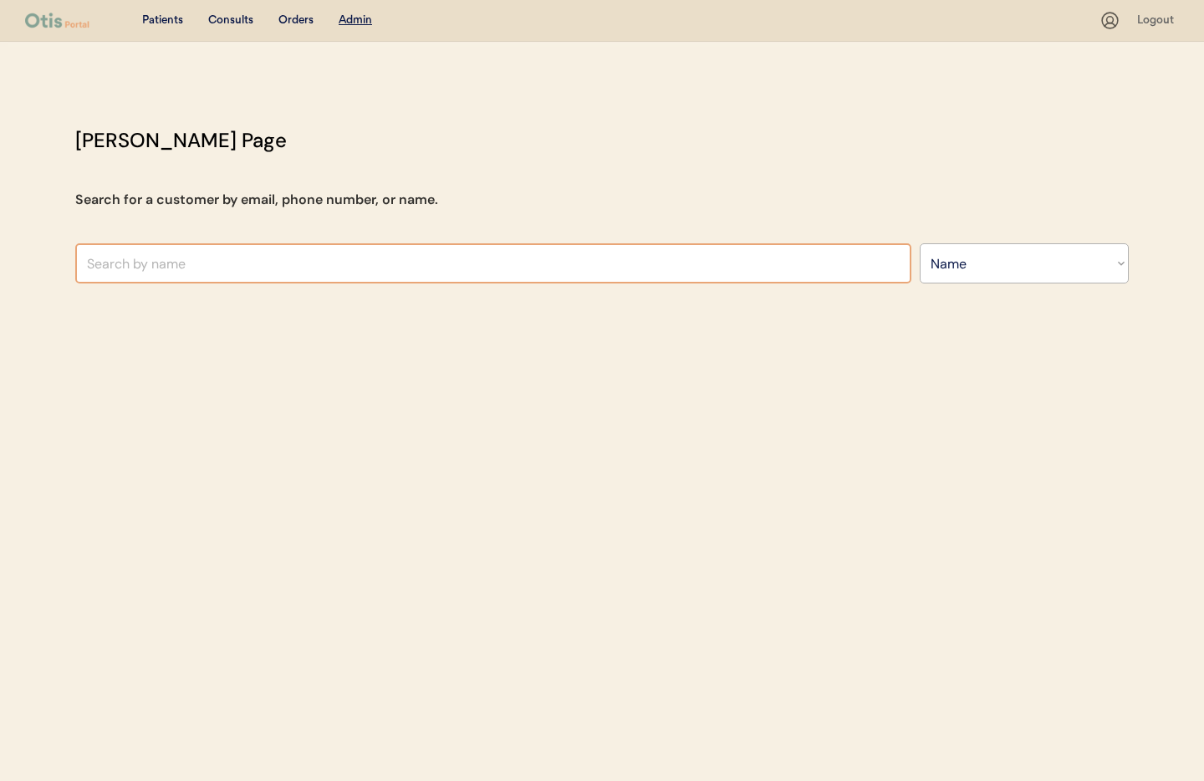
click at [313, 274] on input "text" at bounding box center [493, 263] width 836 height 40
type input "[PERSON_NAME]"
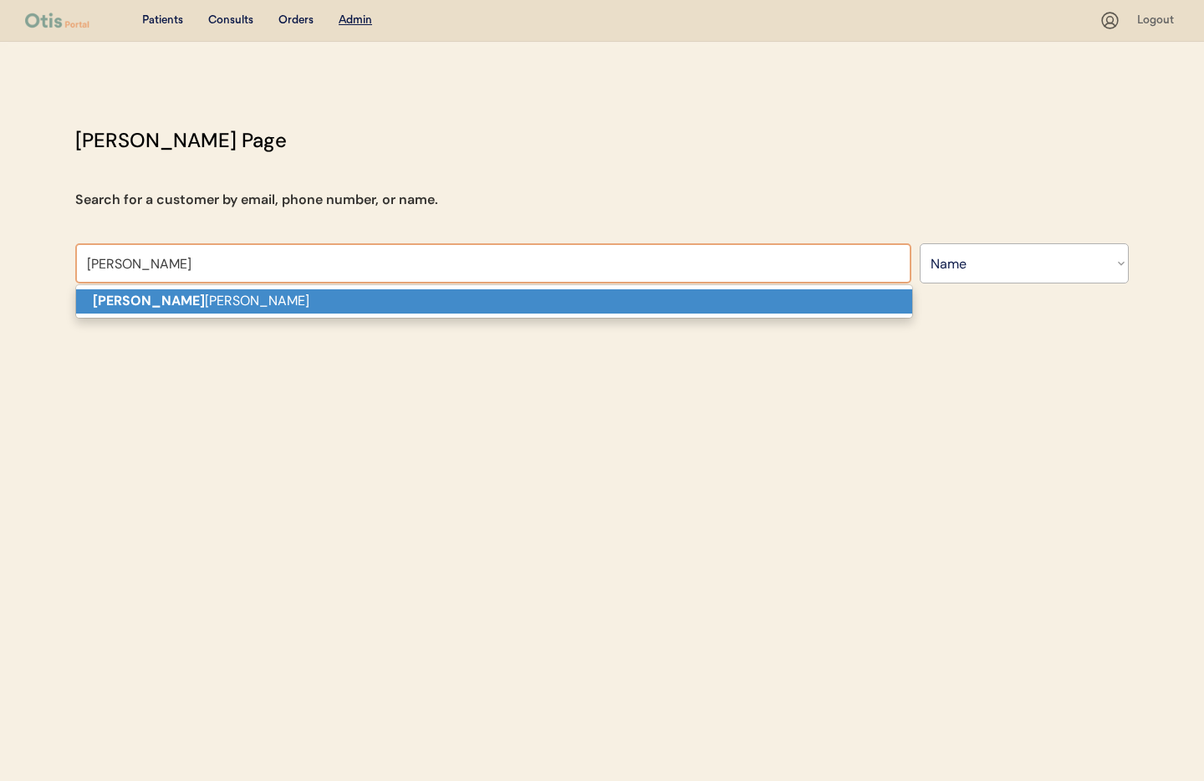
type input "[PERSON_NAME]"
click at [309, 300] on p "[PERSON_NAME] elund" at bounding box center [494, 301] width 836 height 24
type input "[PERSON_NAME]"
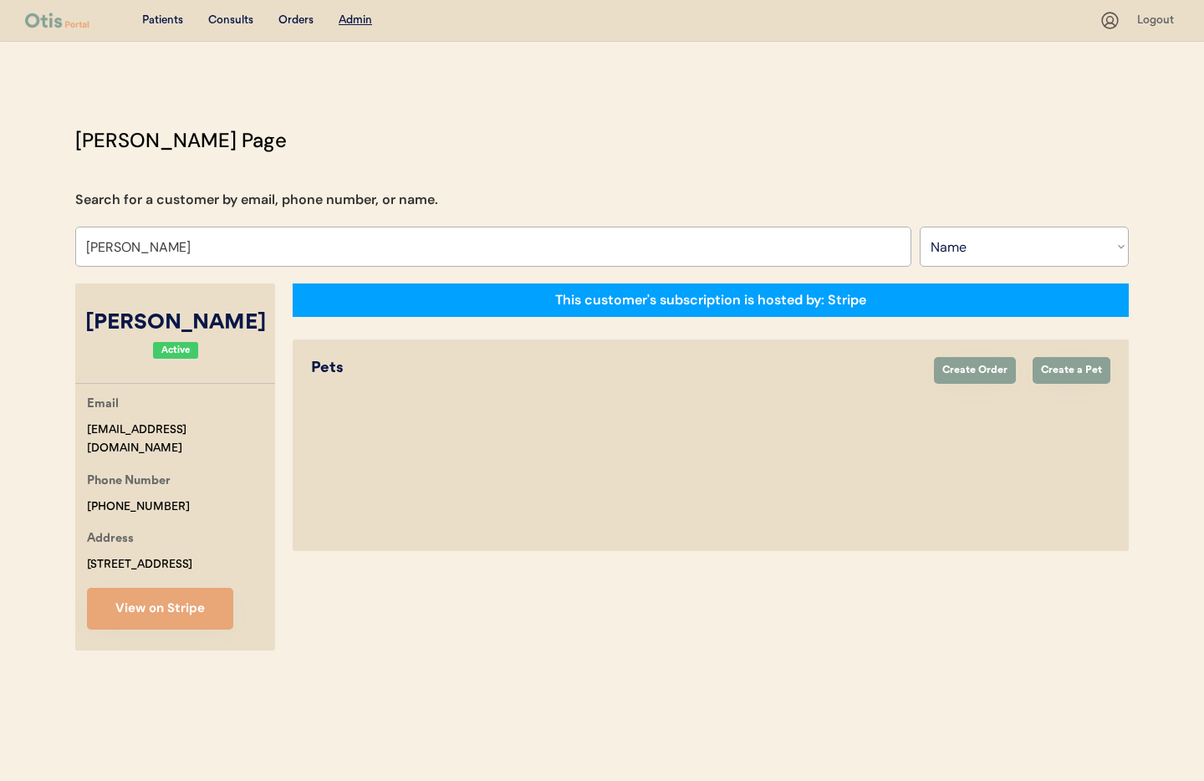
select select "true"
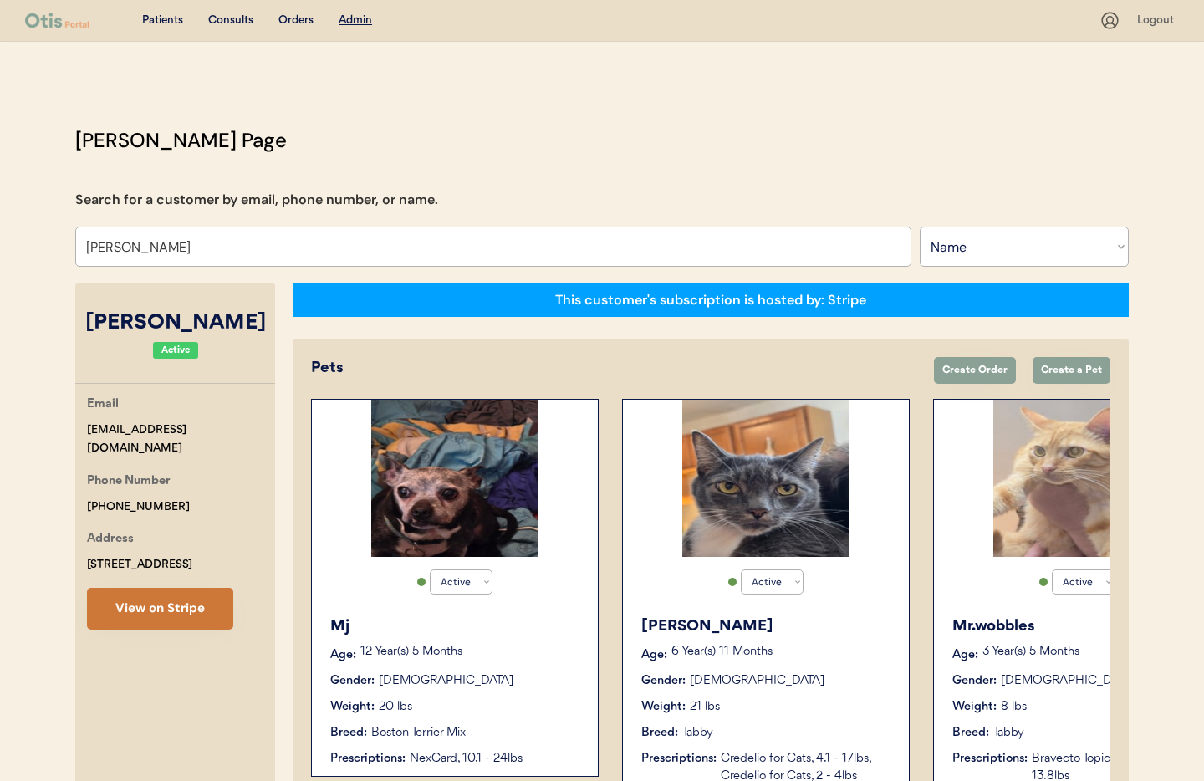
type input "Nellie roselund"
click at [147, 603] on button "View on Stripe" at bounding box center [160, 609] width 146 height 42
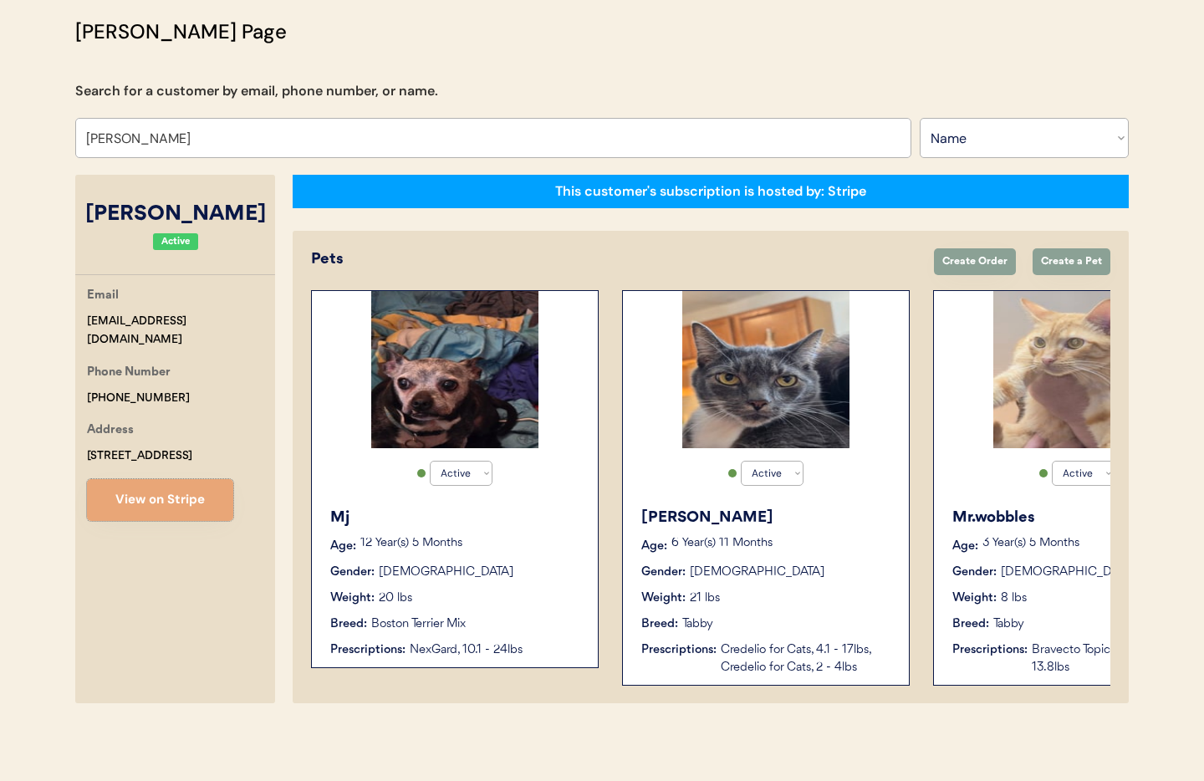
click at [536, 590] on div "Weight: 20 lbs" at bounding box center [455, 598] width 251 height 18
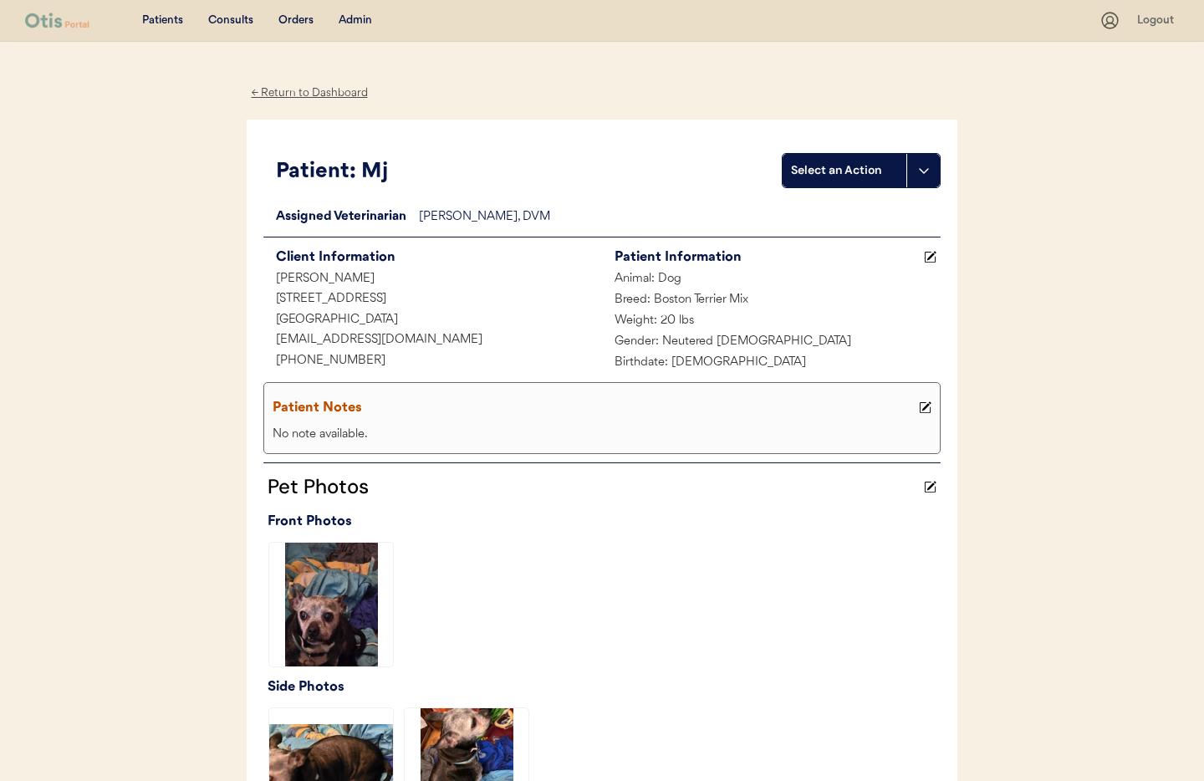
click at [285, 92] on div "← Return to Dashboard" at bounding box center [309, 93] width 125 height 19
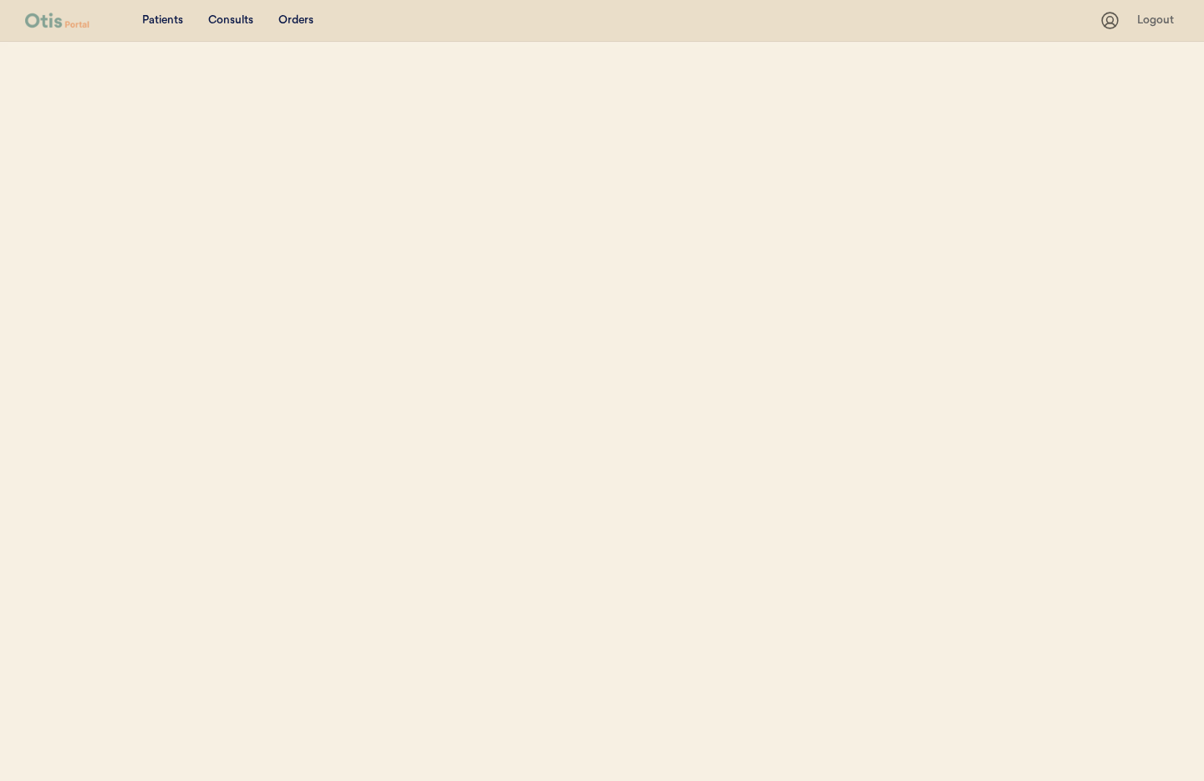
select select ""Name""
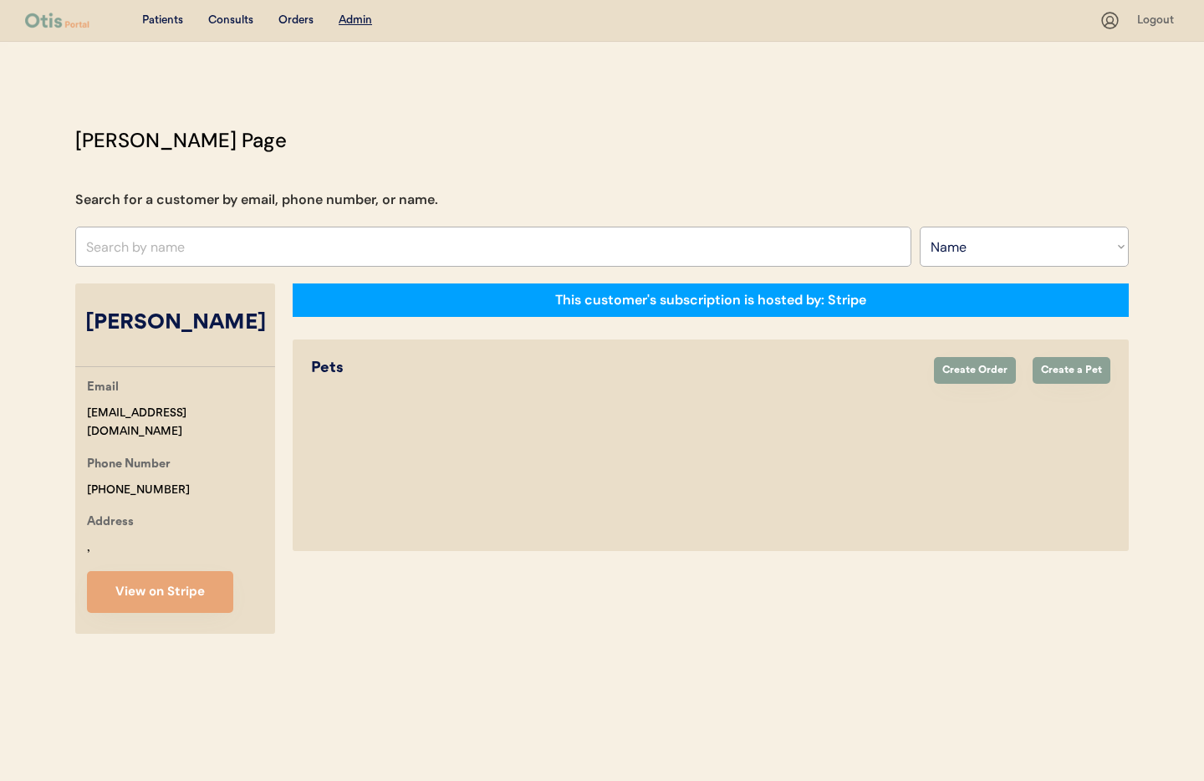
select select "true"
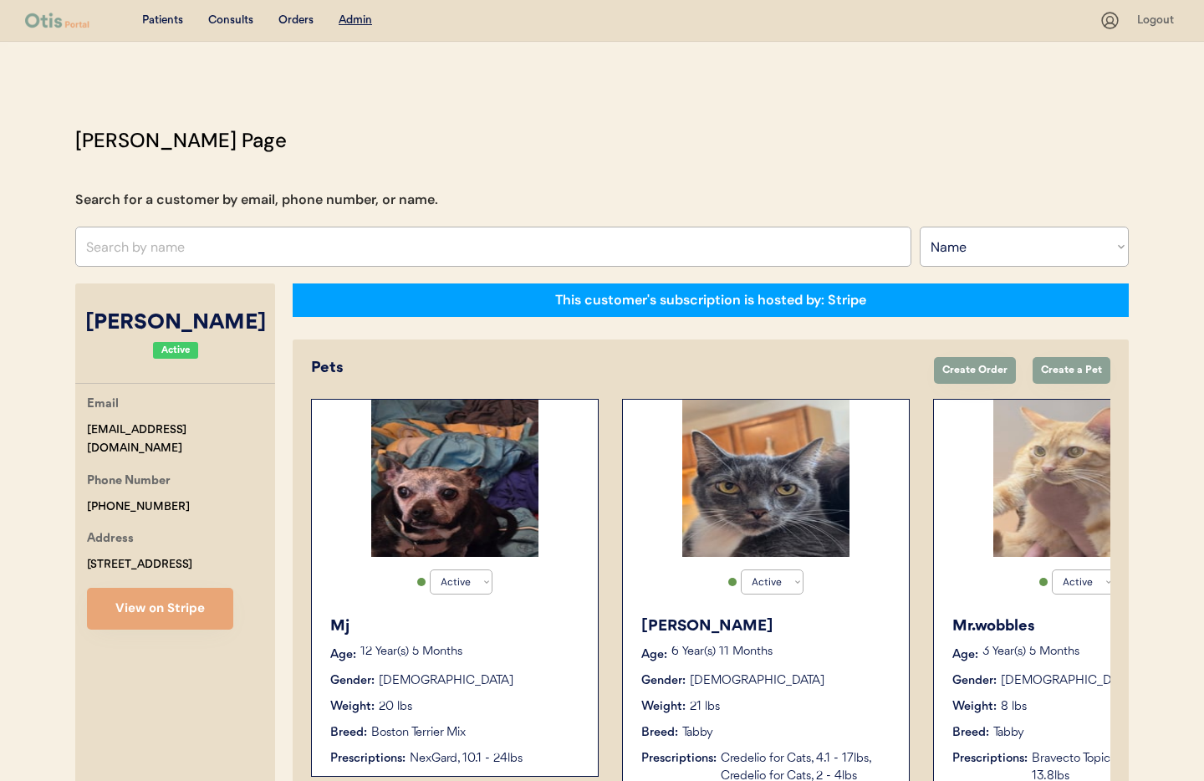
click at [799, 653] on p "6 Year(s) 11 Months" at bounding box center [781, 652] width 221 height 12
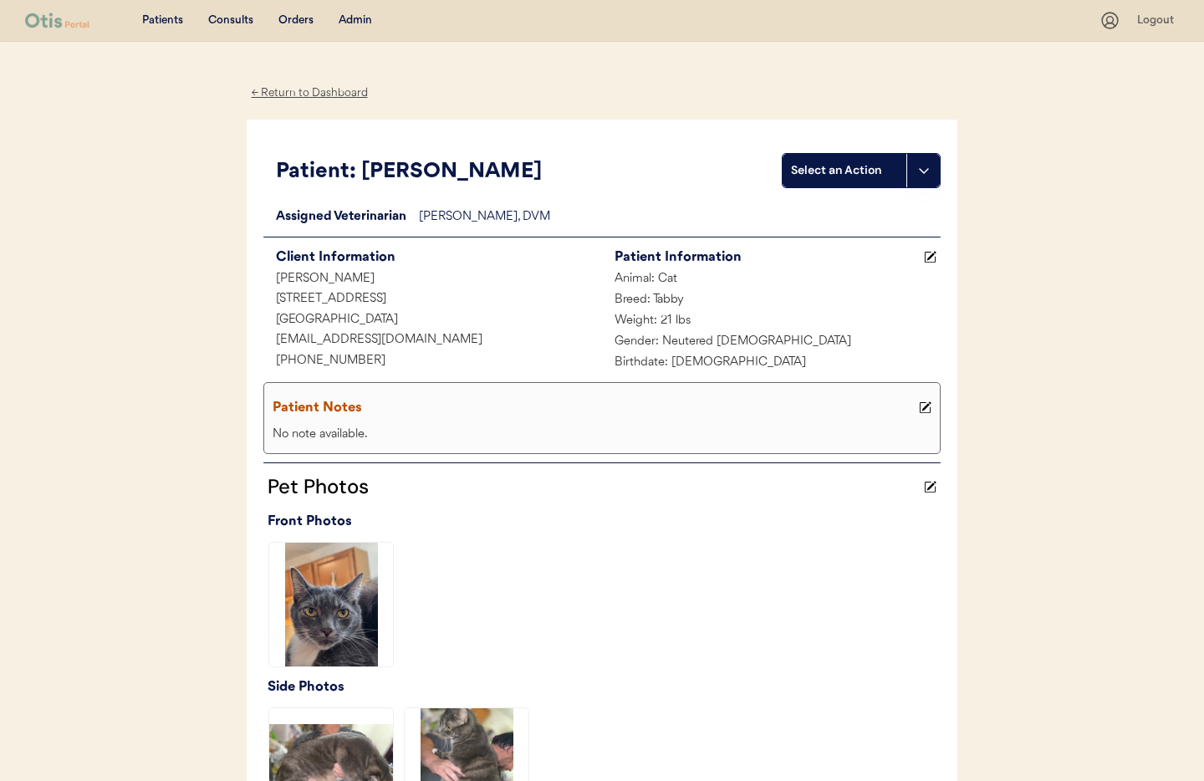
drag, startPoint x: 290, startPoint y: 93, endPoint x: 293, endPoint y: 102, distance: 9.5
click at [290, 93] on div "← Return to Dashboard" at bounding box center [309, 93] width 125 height 19
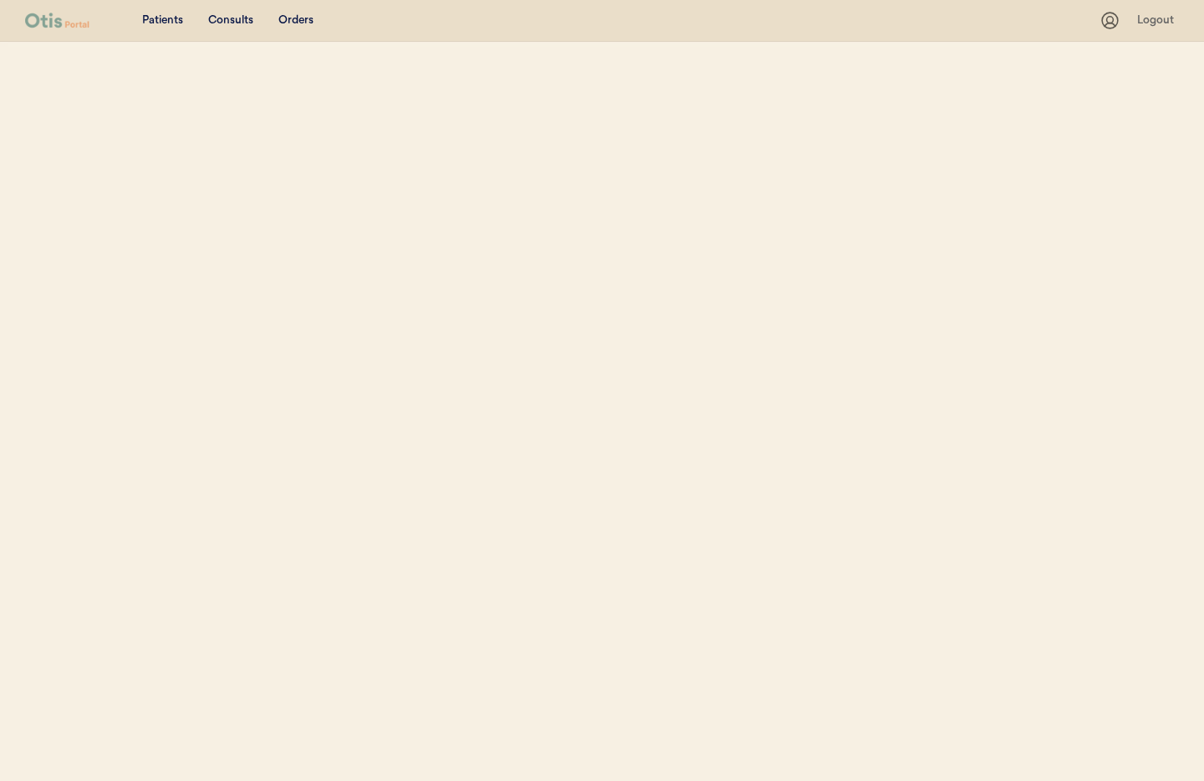
select select ""Name""
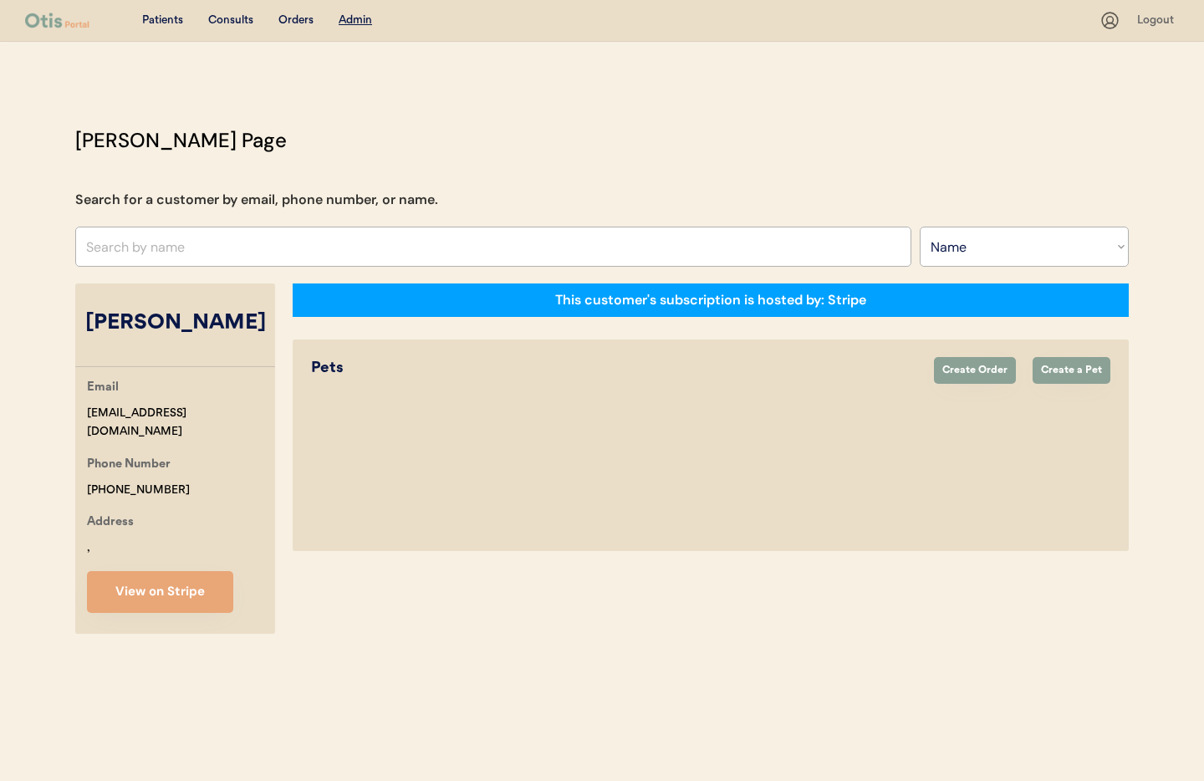
select select "true"
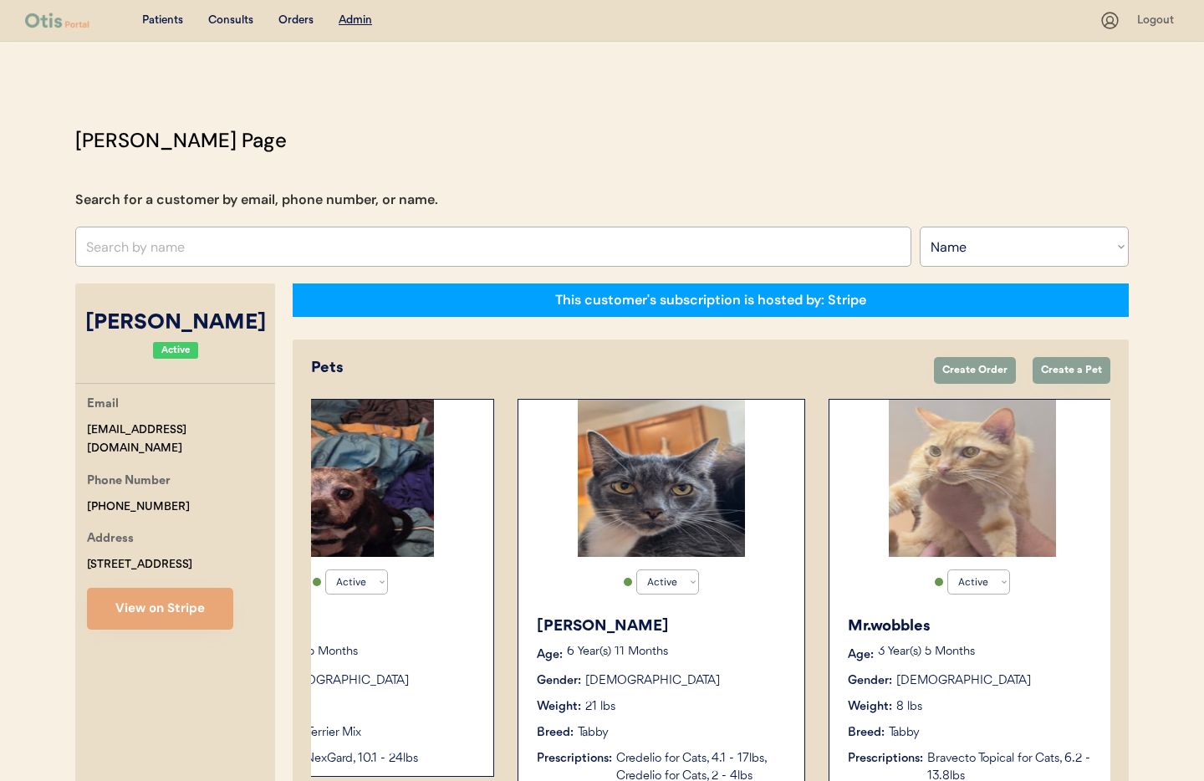
scroll to position [0, 445]
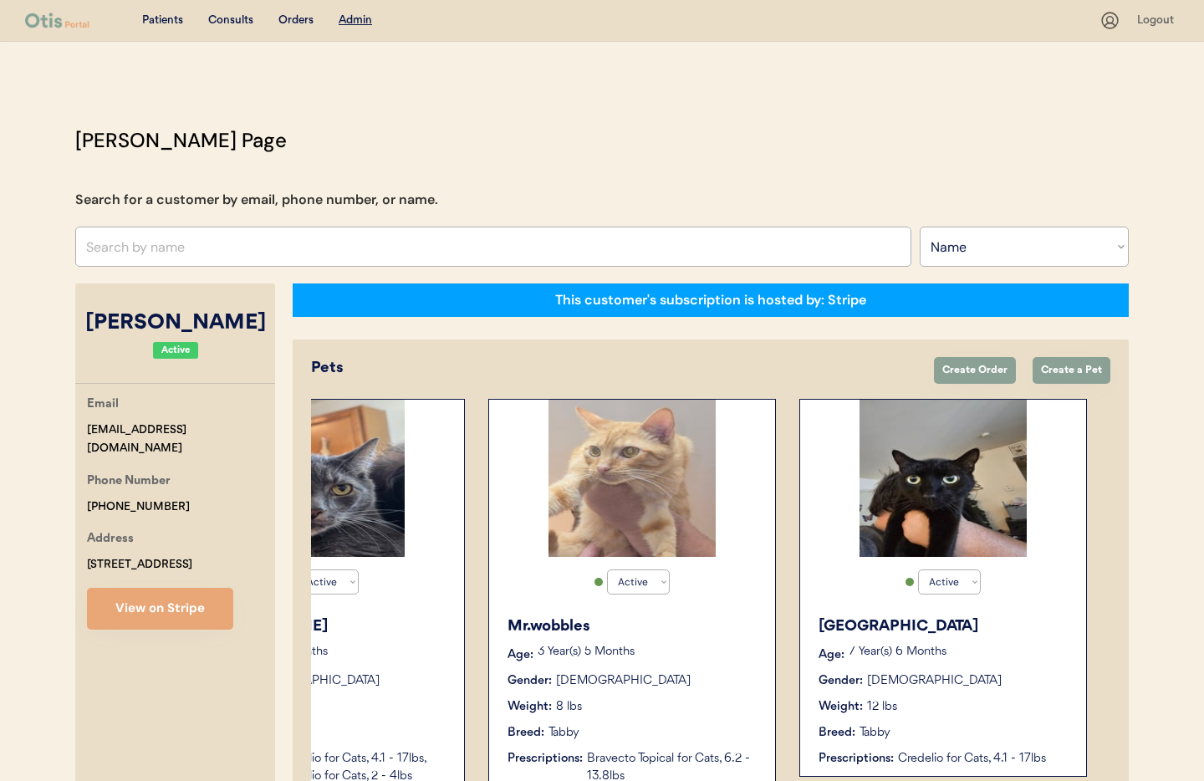
click at [732, 650] on p "3 Year(s) 5 Months" at bounding box center [648, 652] width 221 height 12
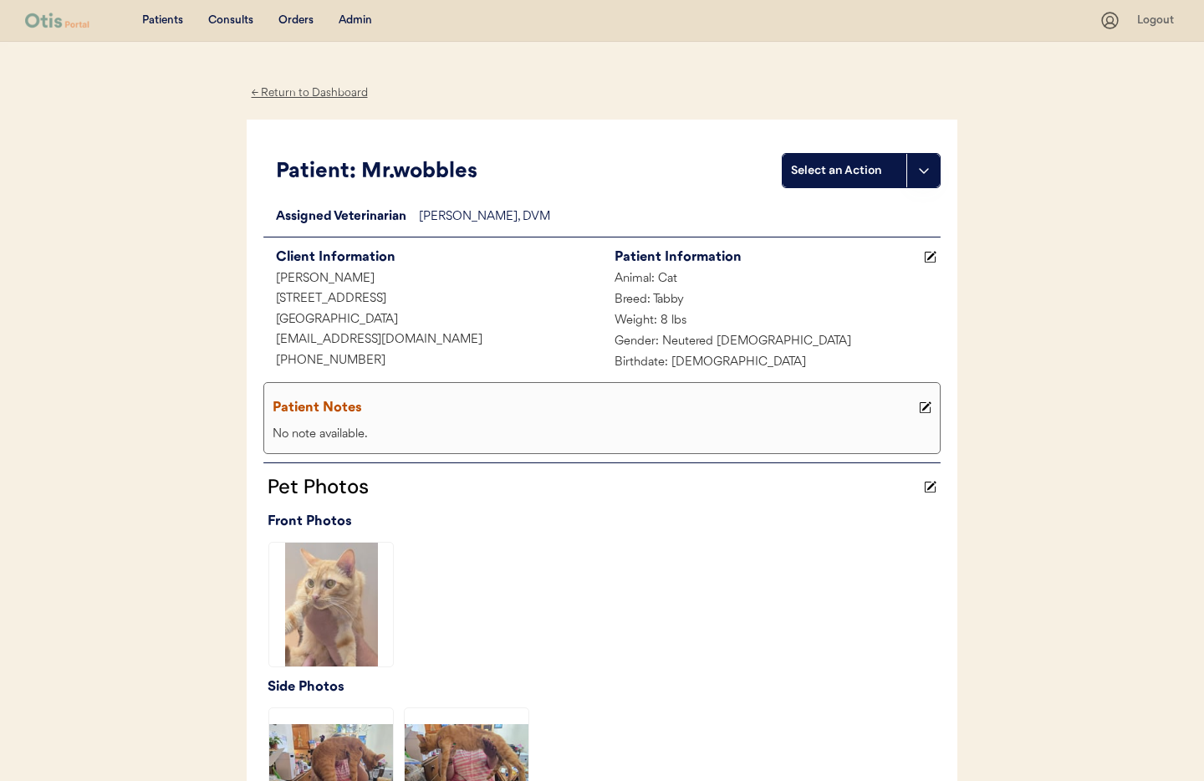
click at [278, 95] on div "← Return to Dashboard" at bounding box center [309, 93] width 125 height 19
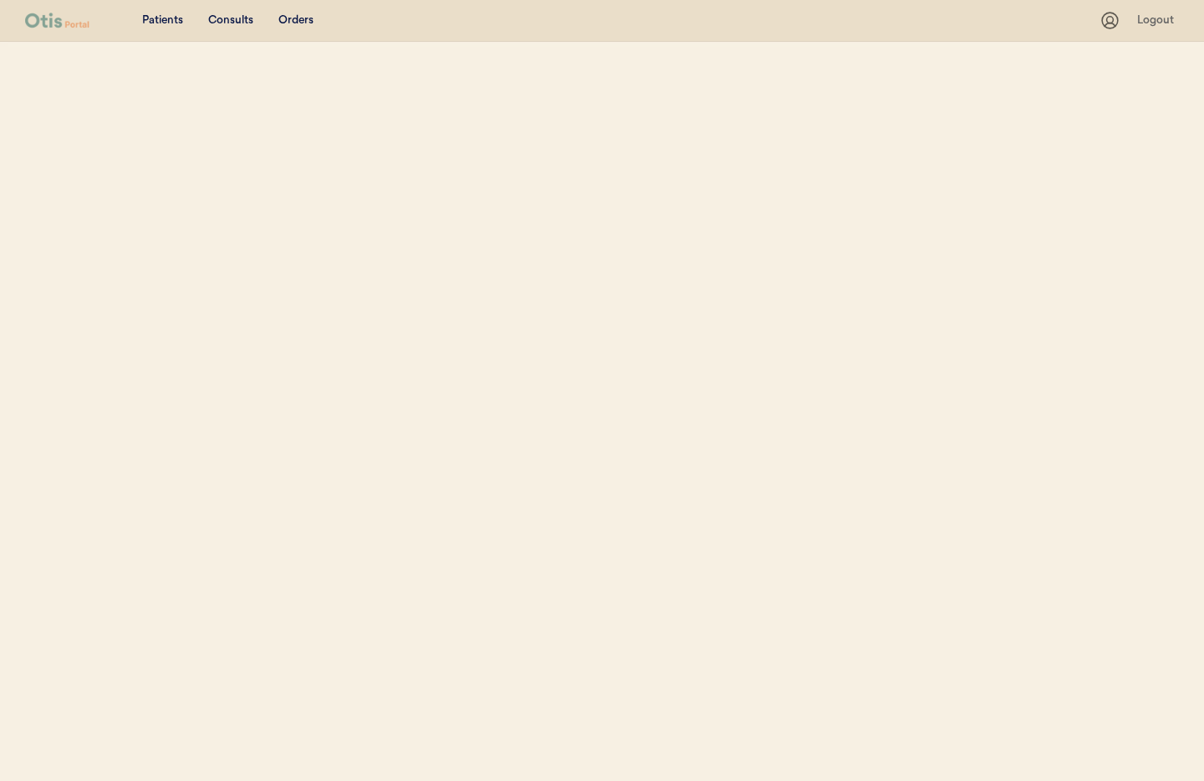
select select ""Name""
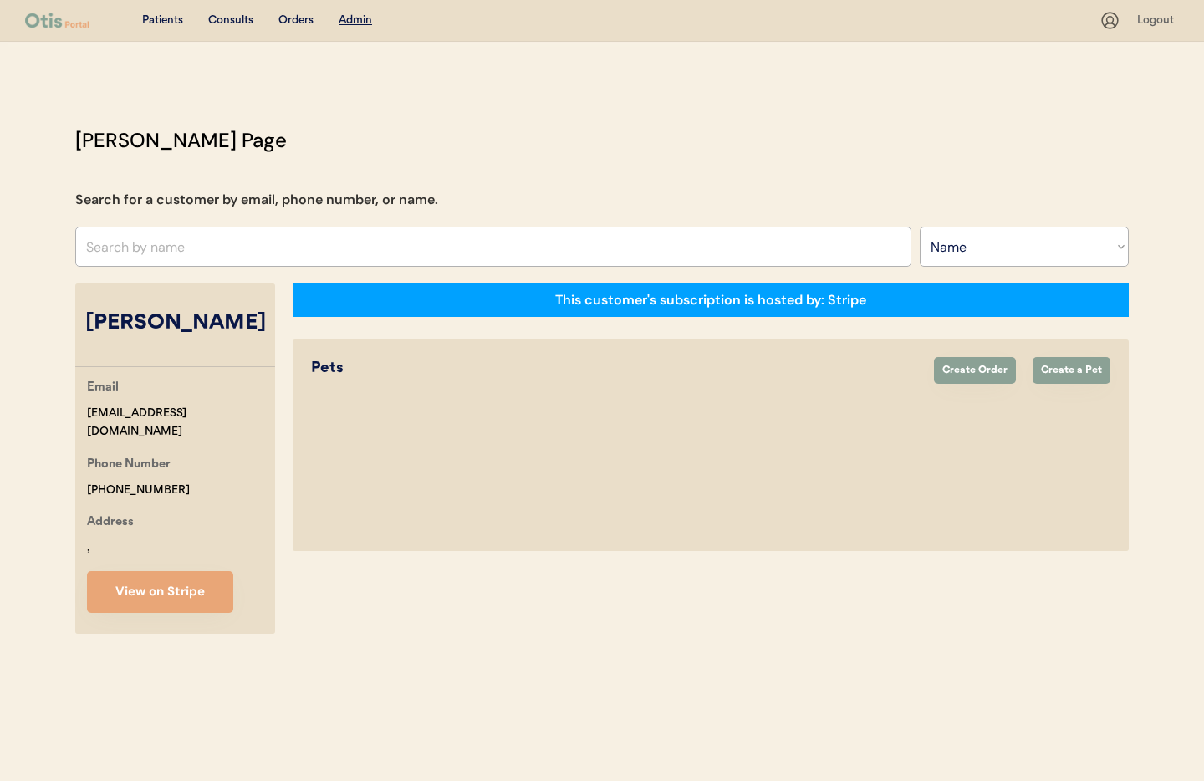
select select "true"
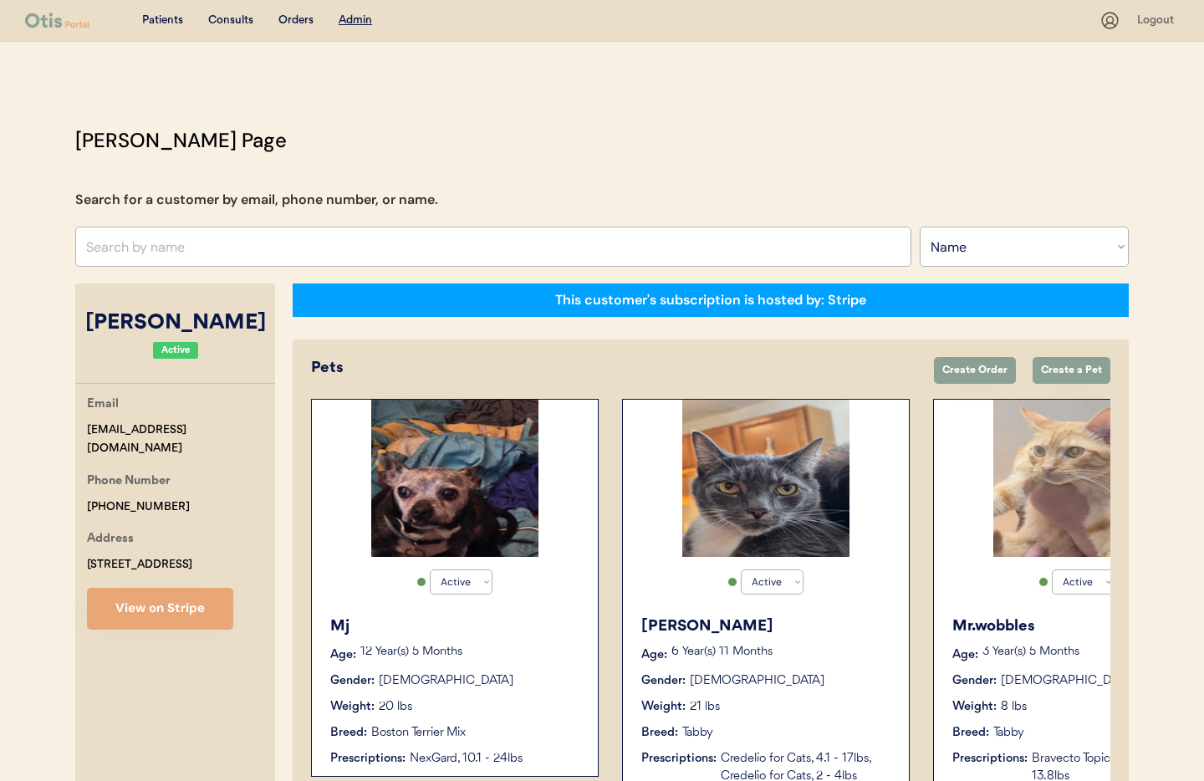
scroll to position [0, 445]
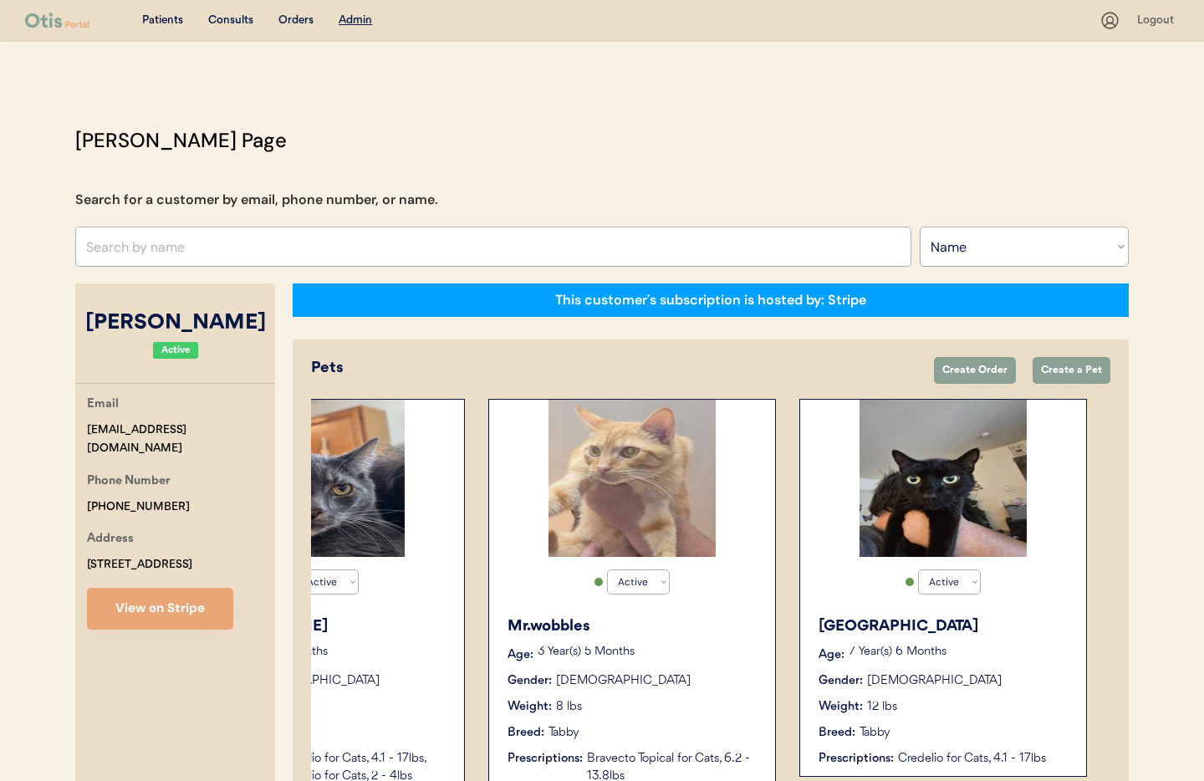
click at [1001, 670] on div "Salem Age: 7 Year(s) 6 Months Gender: Male Weight: 12 lbs Breed: Tabby Prescrip…" at bounding box center [943, 691] width 269 height 169
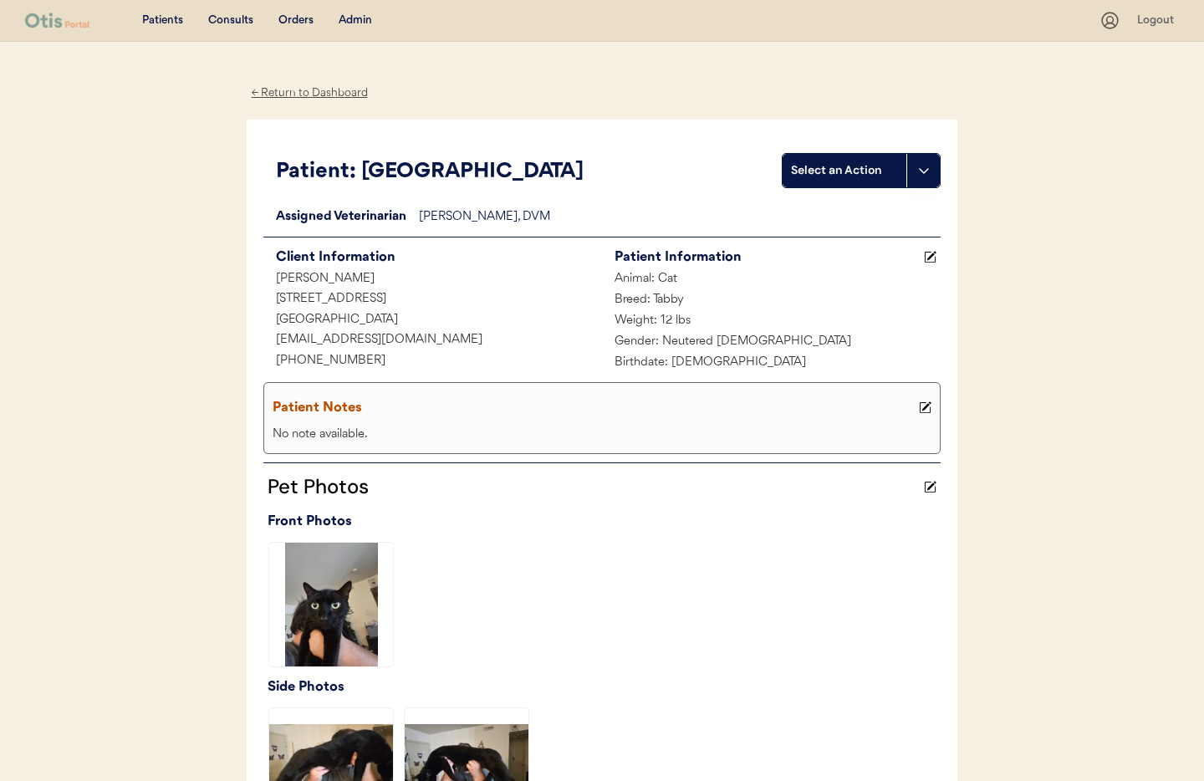
click at [322, 94] on div "← Return to Dashboard" at bounding box center [309, 93] width 125 height 19
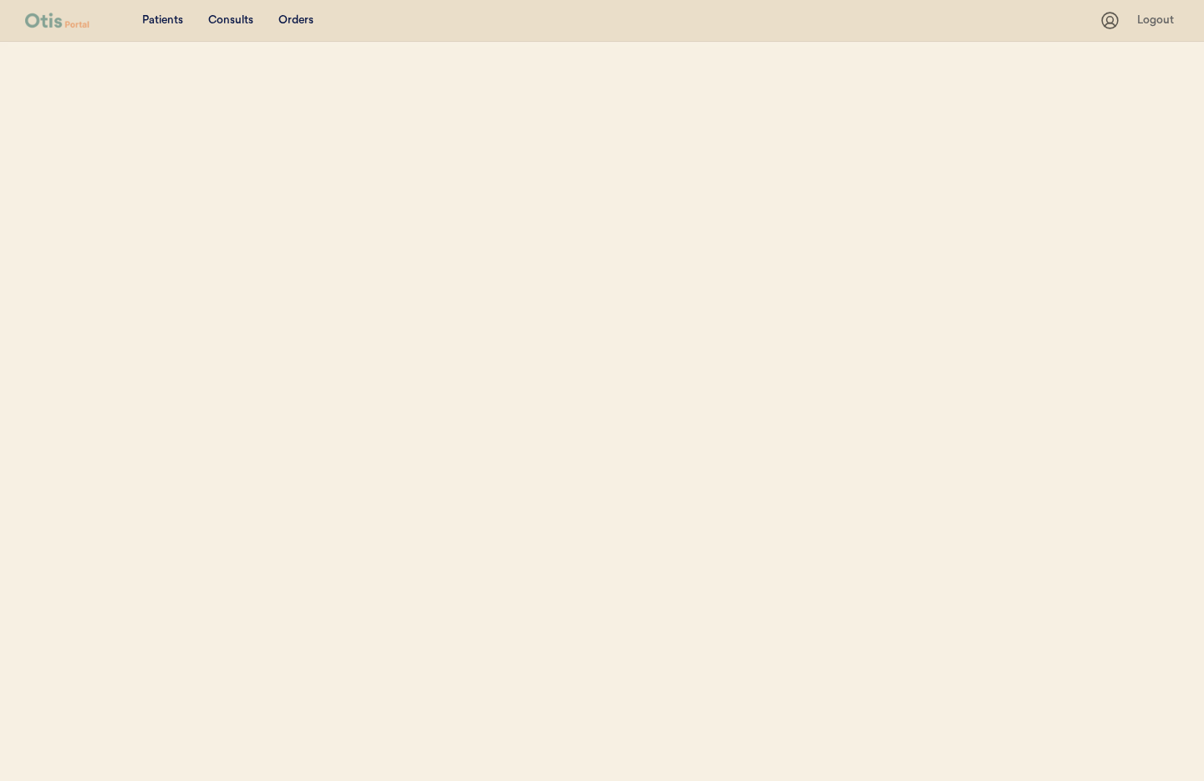
select select ""Name""
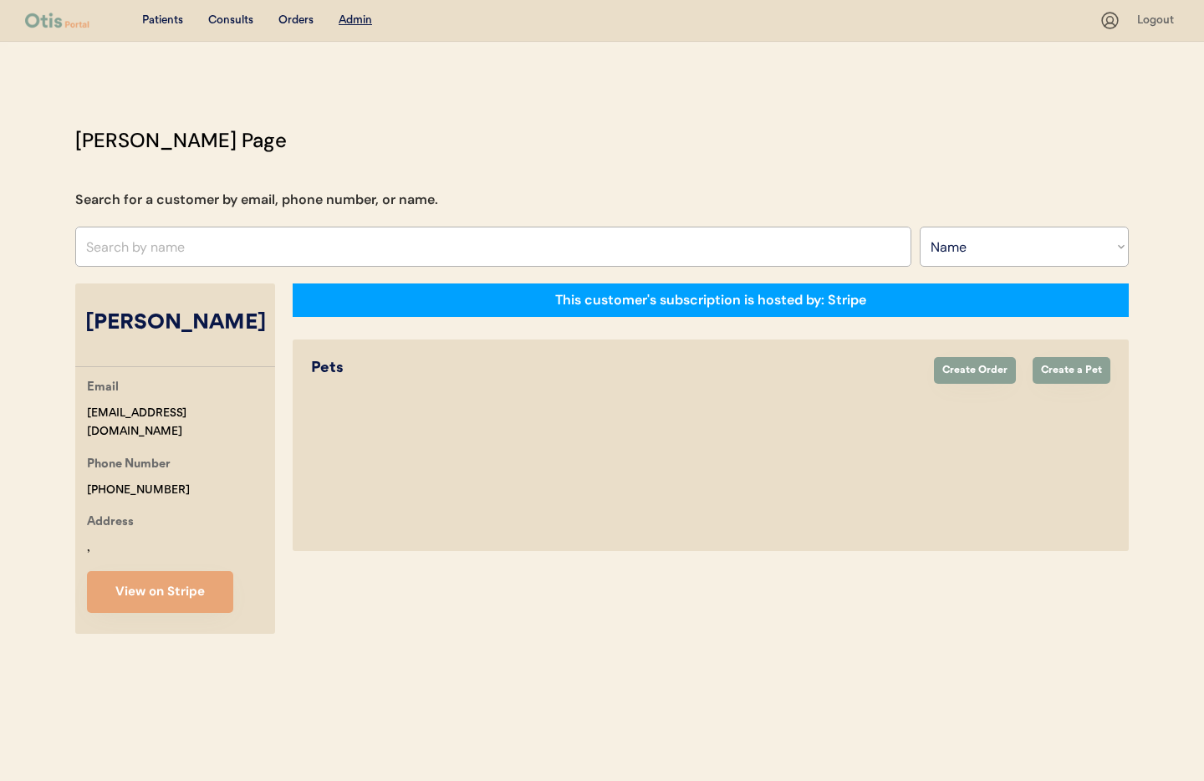
select select "true"
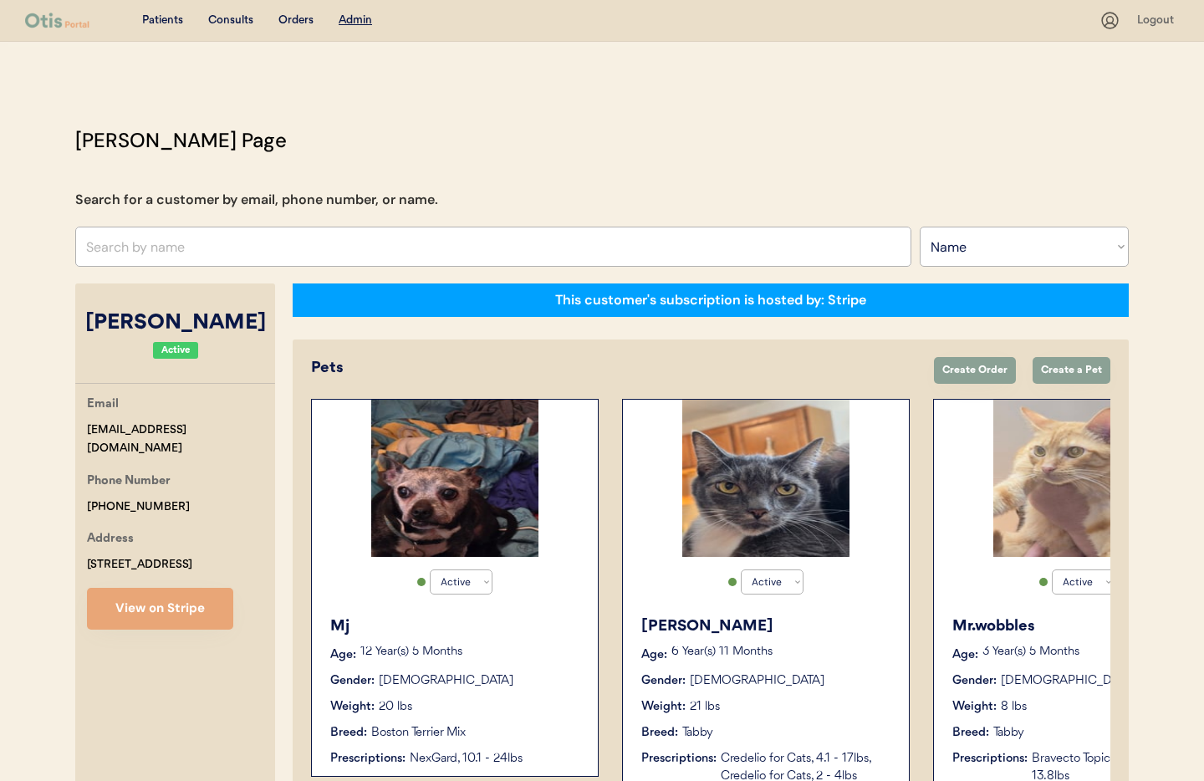
scroll to position [109, 0]
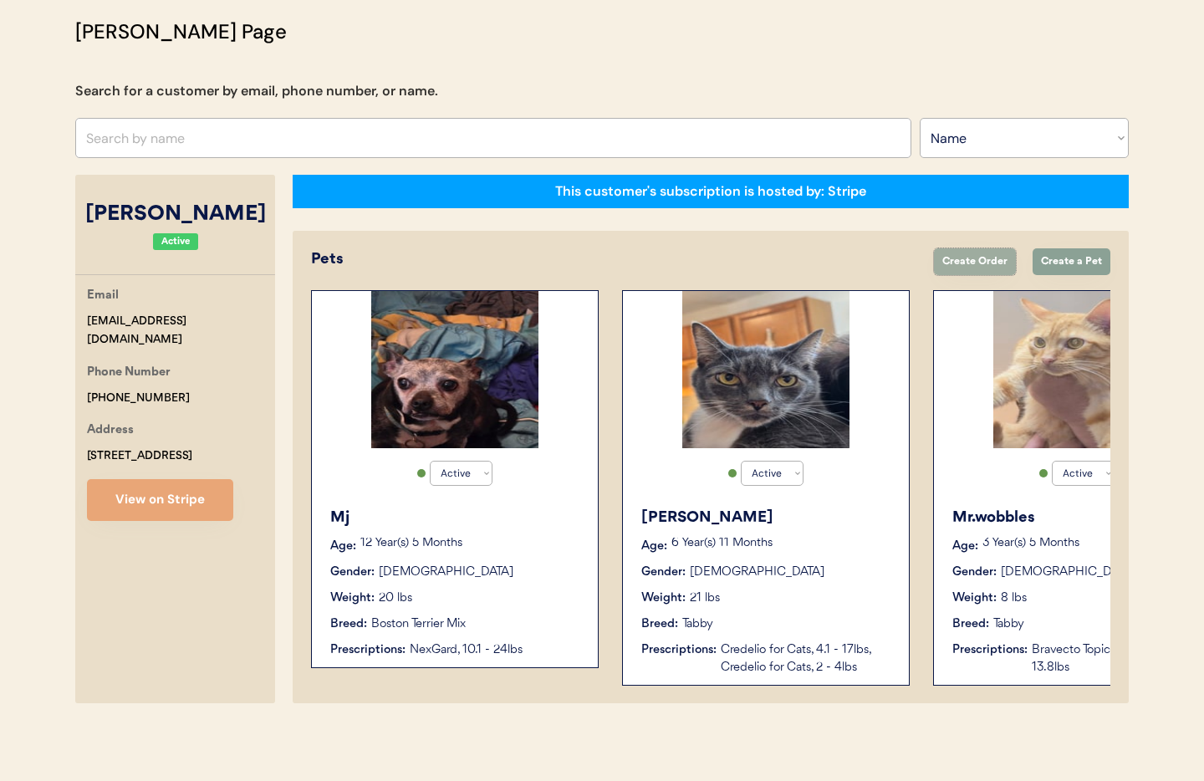
click at [980, 258] on button "Create Order" at bounding box center [975, 261] width 82 height 27
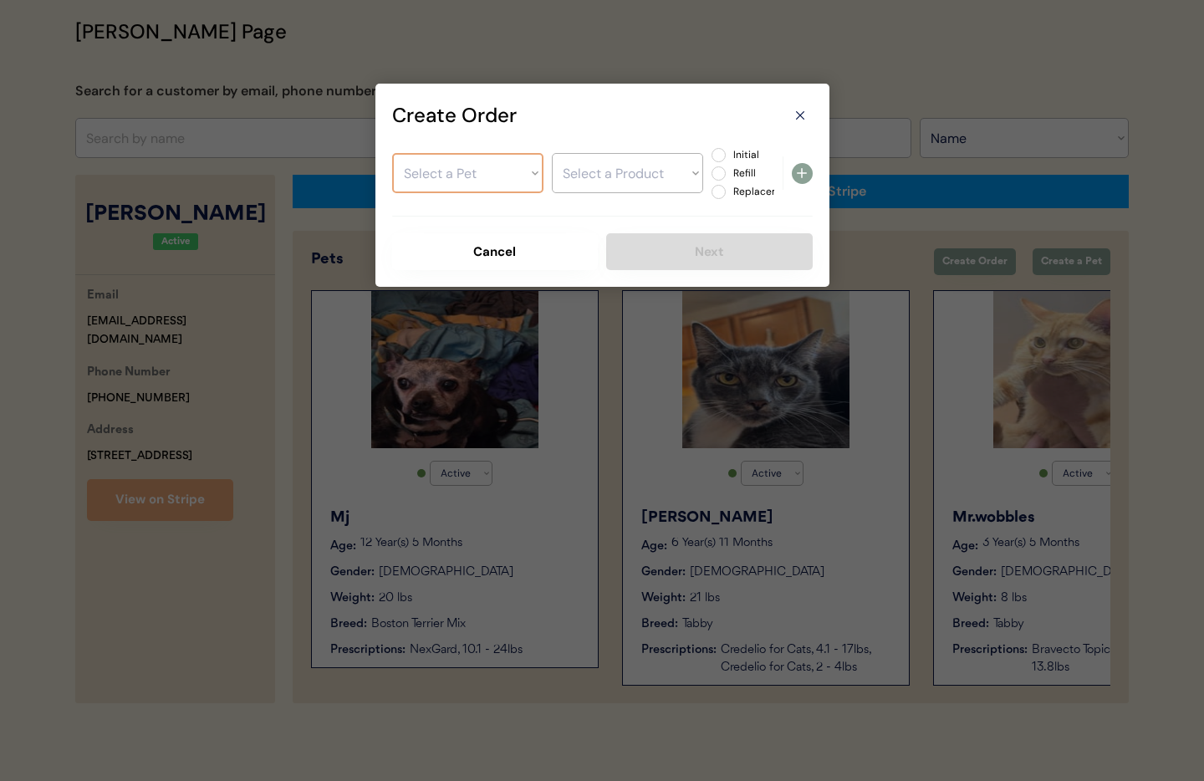
click at [488, 180] on select "Select a Pet Mj Oliver Mr.wobbles Salem" at bounding box center [467, 173] width 151 height 40
select select ""1348695171700984260__LOOKUP__1756137106912x401379078010044400""
click at [392, 153] on select "Select a Pet Mj Oliver Mr.wobbles Salem" at bounding box center [467, 173] width 151 height 40
click at [642, 176] on select "Select a Product NexGard, 10.1 - 24lbs" at bounding box center [627, 173] width 151 height 40
select select ""1348695171700984260__LOOKUP__1756251705129x433172112503996400""
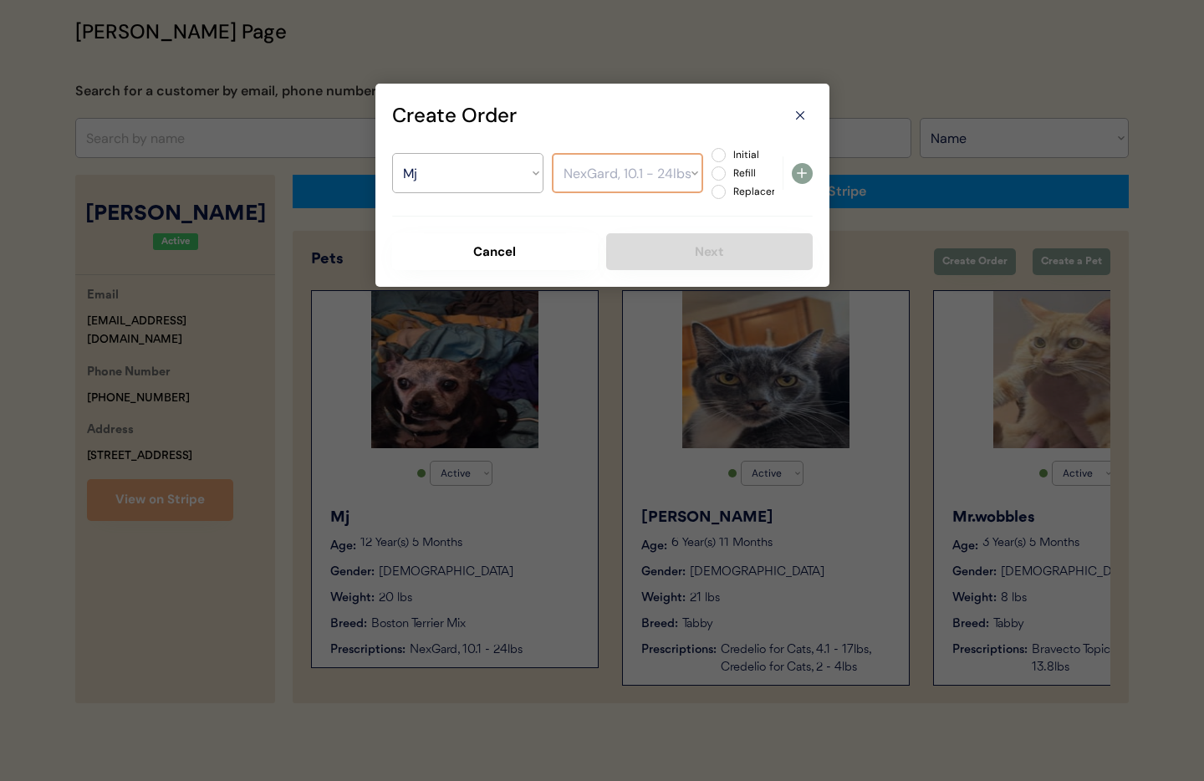
click at [552, 153] on select "Select a Product NexGard, 10.1 - 24lbs" at bounding box center [627, 173] width 151 height 40
click at [728, 155] on label "Initial" at bounding box center [765, 155] width 74 height 10
click at [710, 155] on input "Initial" at bounding box center [704, 155] width 11 height 11
radio input "true"
click at [804, 171] on icon at bounding box center [802, 173] width 20 height 20
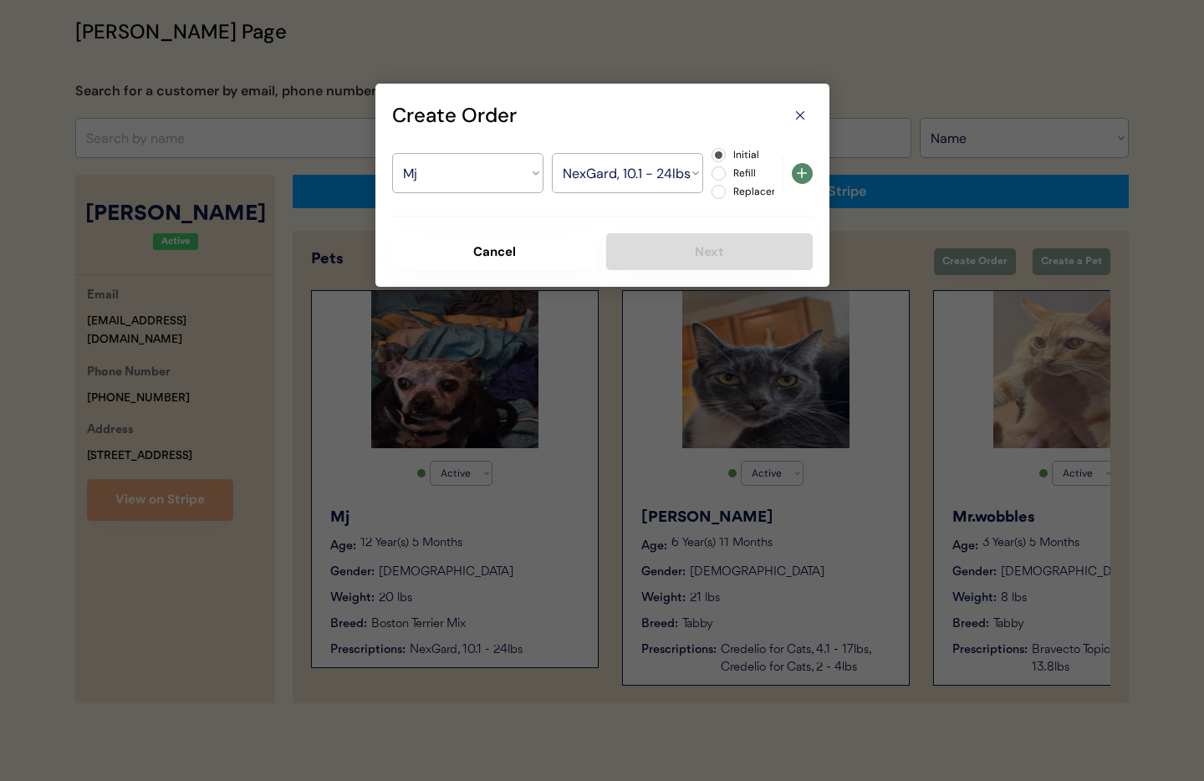
select select ""PLACEHOLDER_1427118222253""
radio input "false"
select select ""PLACEHOLDER_1427118222253""
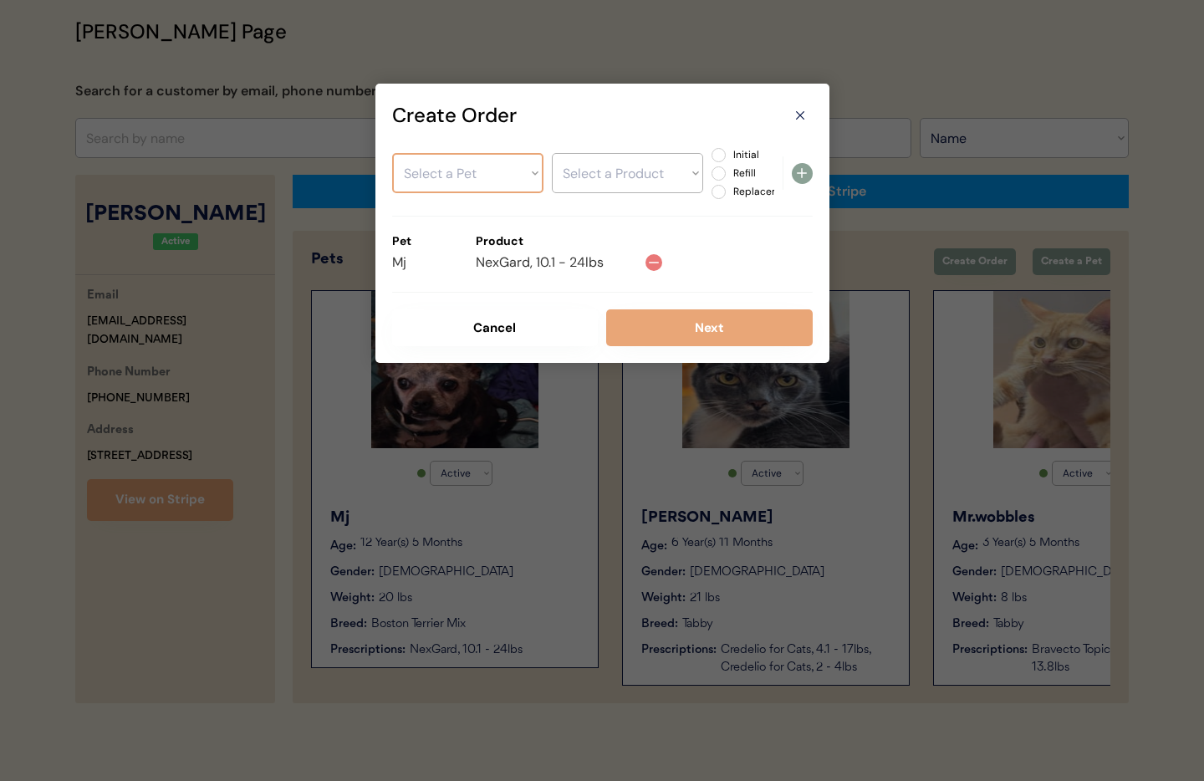
click at [493, 173] on select "Select a Pet Mj Oliver Mr.wobbles Salem" at bounding box center [467, 173] width 151 height 40
select select ""1348695171700984260__LOOKUP__1756137182705x245412096518127600""
click at [392, 153] on select "Select a Pet Mj Oliver Mr.wobbles Salem" at bounding box center [467, 173] width 151 height 40
click at [632, 181] on select "Select a Product Credelio for Cats, 4.1 - 17lbs Credelio for Cats, 2 - 4lbs" at bounding box center [627, 173] width 151 height 40
select select ""1348695171700984260__LOOKUP__1756251801458x302437615426338800""
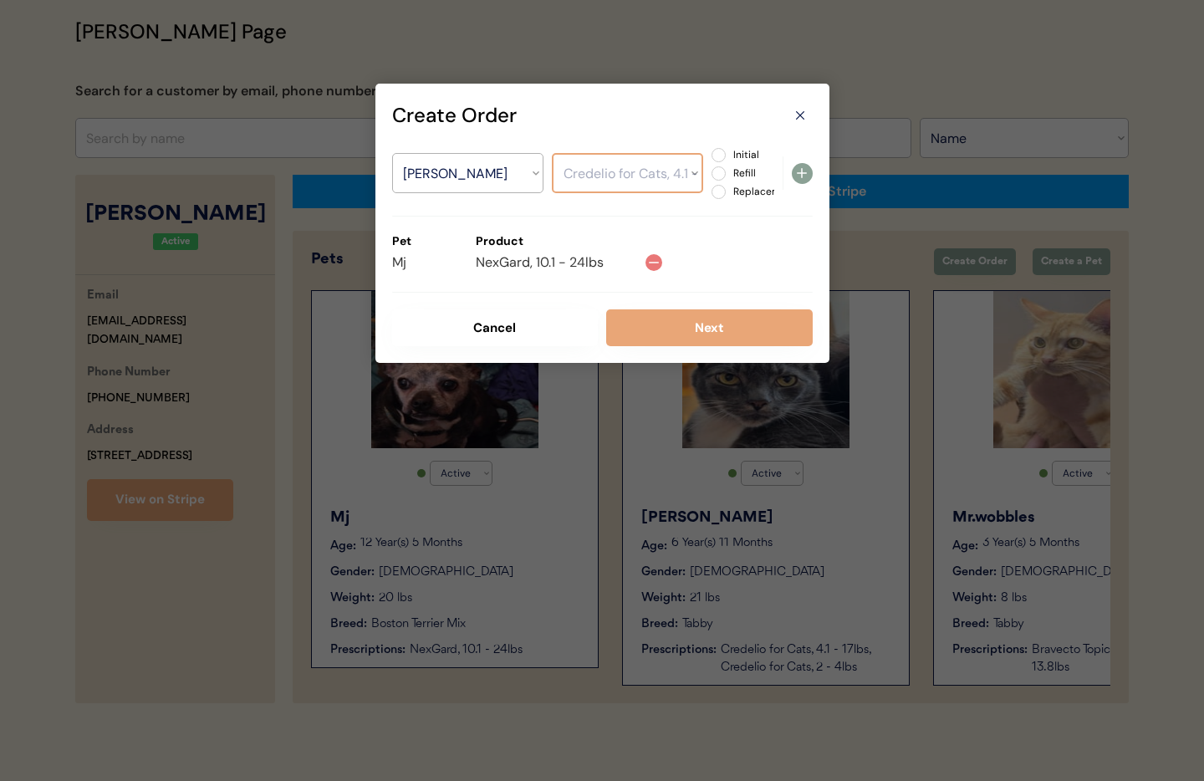
click at [552, 153] on select "Select a Product Credelio for Cats, 4.1 - 17lbs Credelio for Cats, 2 - 4lbs" at bounding box center [627, 173] width 151 height 40
click at [728, 151] on label "Initial" at bounding box center [765, 155] width 74 height 10
click at [710, 151] on input "Initial" at bounding box center [704, 155] width 11 height 11
radio input "true"
click at [808, 176] on icon at bounding box center [802, 173] width 20 height 20
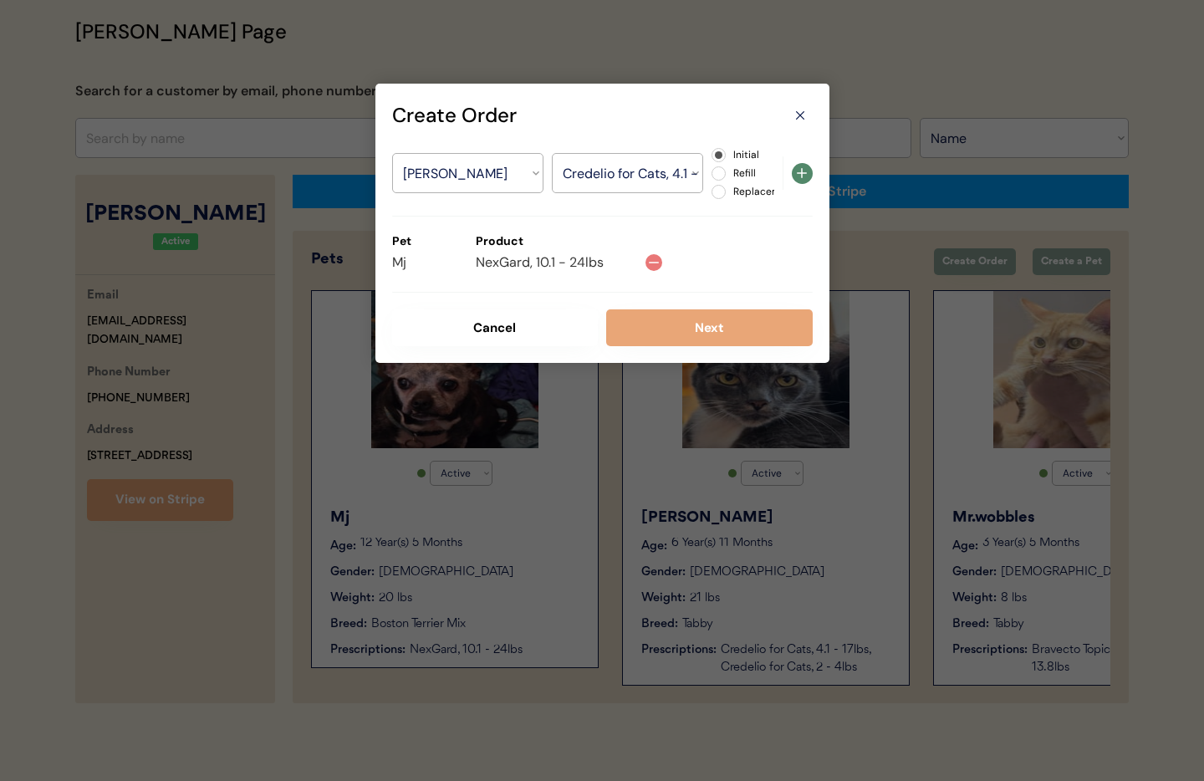
select select ""PLACEHOLDER_1427118222253""
radio input "false"
select select ""PLACEHOLDER_1427118222253""
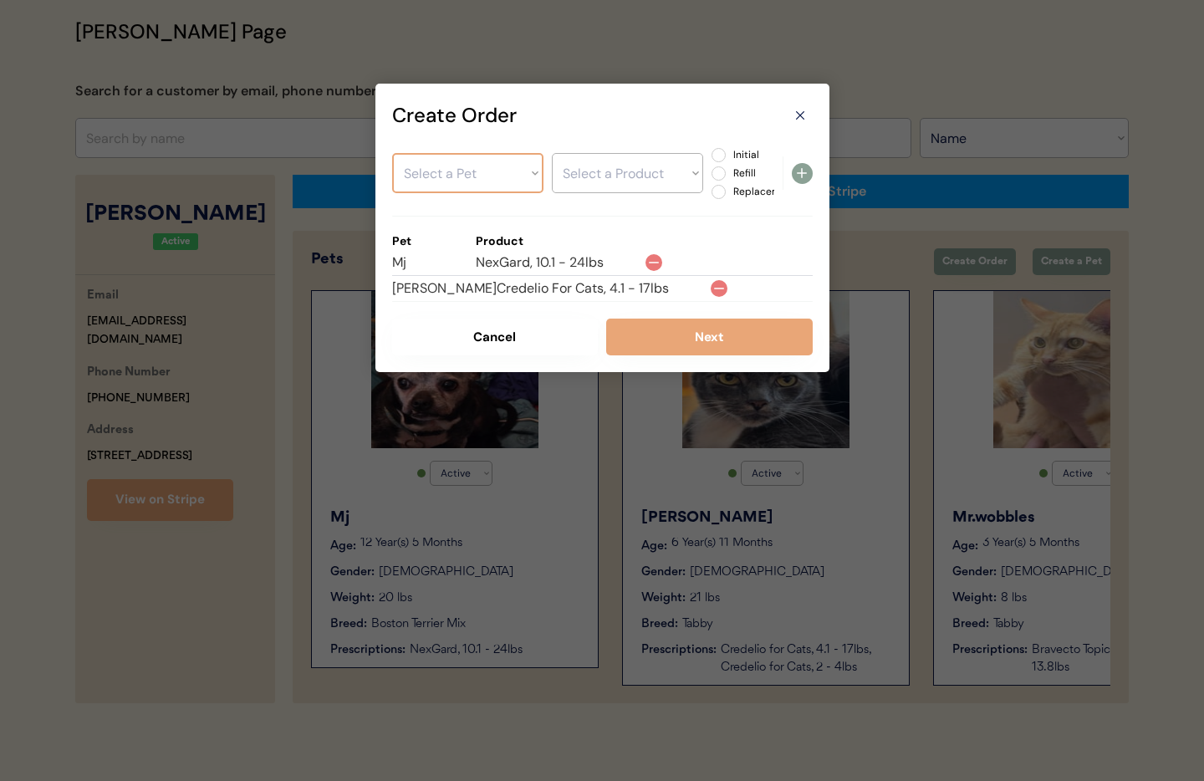
click at [465, 177] on select "Select a Pet Mj Oliver Mr.wobbles Salem" at bounding box center [467, 173] width 151 height 40
select select ""1348695171700984260__LOOKUP__1756137182705x245412096518127600""
click at [392, 153] on select "Select a Pet Mj Oliver Mr.wobbles Salem" at bounding box center [467, 173] width 151 height 40
click at [599, 170] on select "Select a Product" at bounding box center [627, 173] width 151 height 40
select select ""1348695171700984260__LOOKUP__1756251824968x279989631769116670""
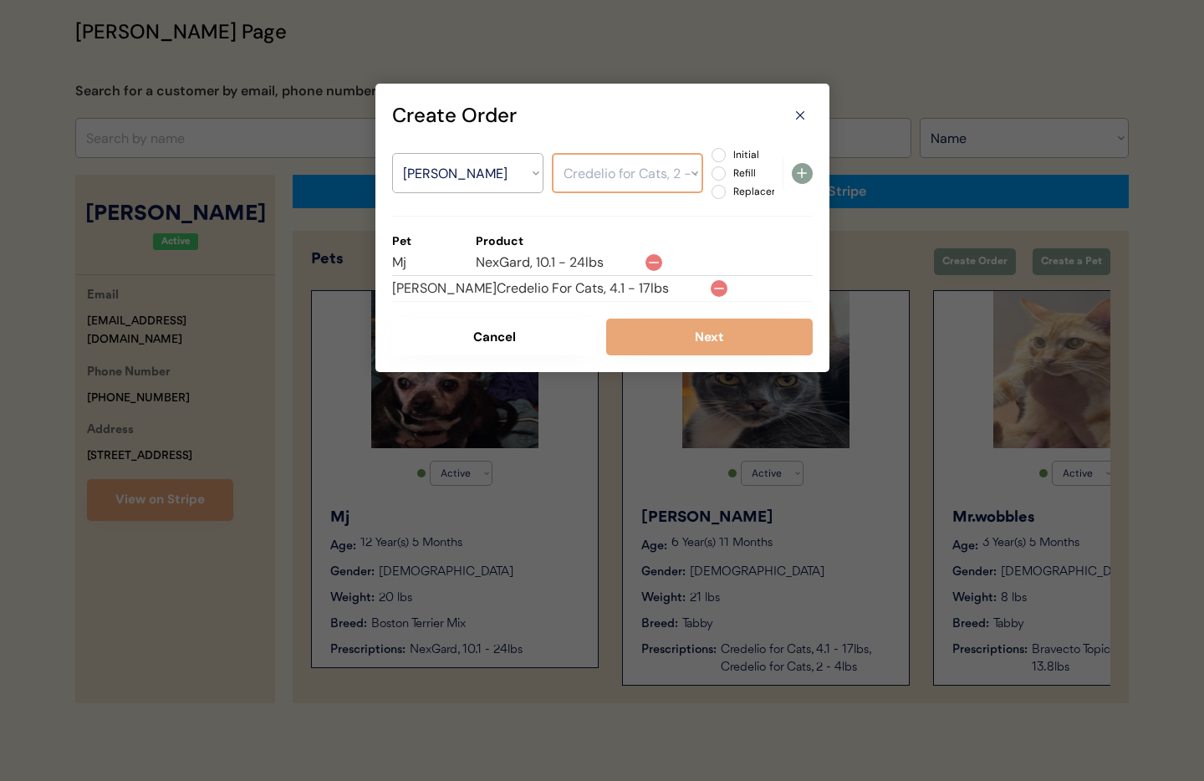
click at [552, 153] on select "Select a Product Credelio for Cats, 4.1 - 17lbs Credelio for Cats, 2 - 4lbs" at bounding box center [627, 173] width 151 height 40
click at [728, 155] on label "Initial" at bounding box center [765, 155] width 74 height 10
click at [710, 155] on input "Initial" at bounding box center [704, 155] width 11 height 11
radio input "true"
click at [798, 171] on icon at bounding box center [802, 173] width 20 height 20
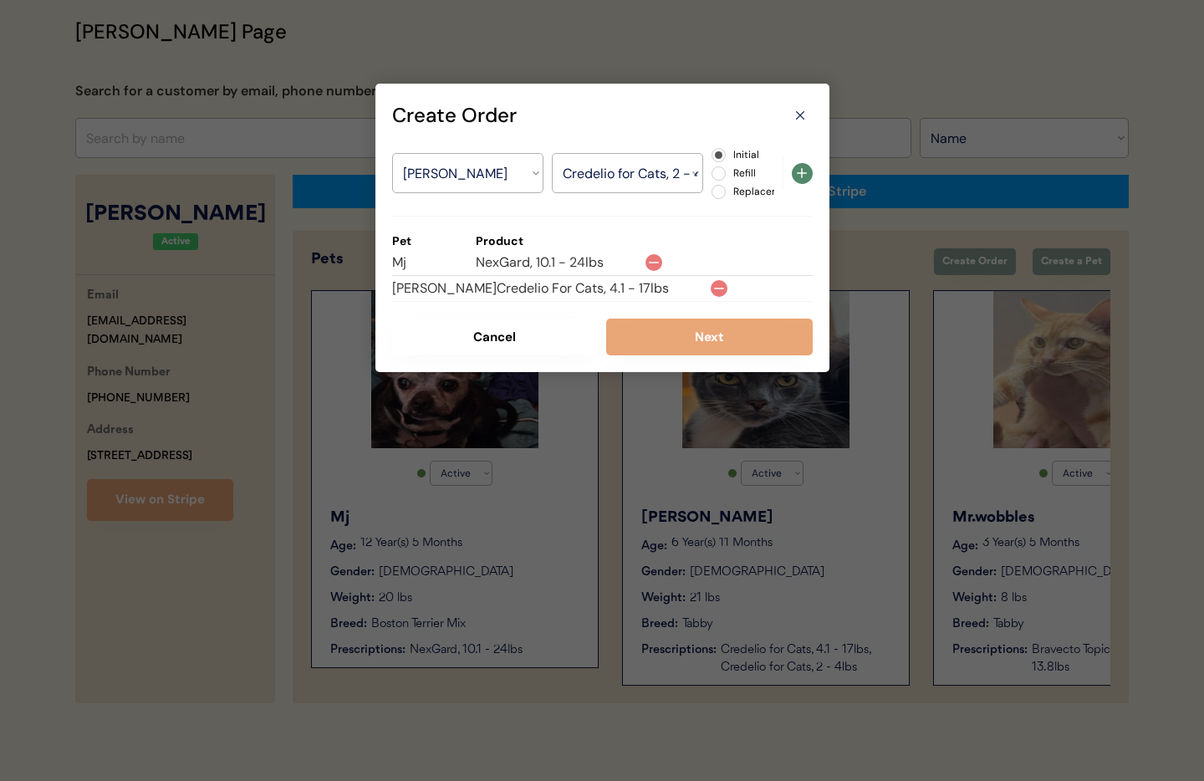
select select ""PLACEHOLDER_1427118222253""
radio input "false"
select select ""PLACEHOLDER_1427118222253""
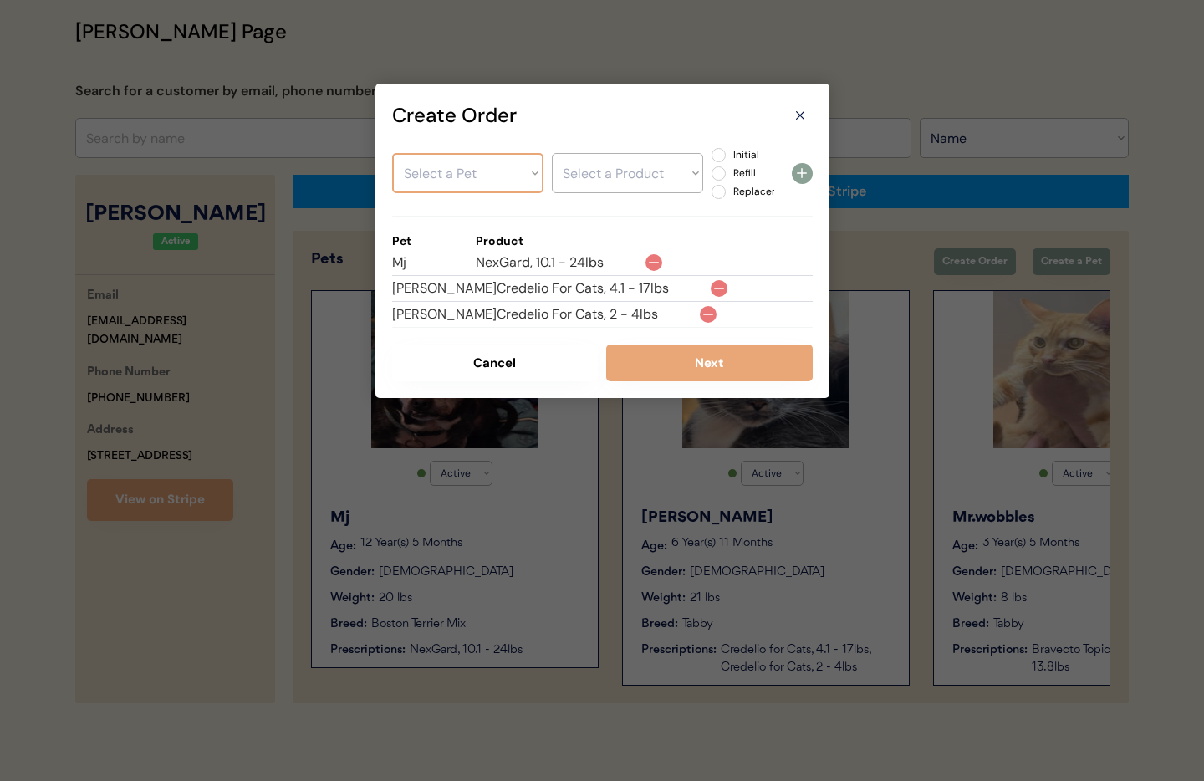
click at [477, 174] on select "Select a Pet Mj Oliver Mr.wobbles Salem" at bounding box center [467, 173] width 151 height 40
select select ""1348695171700984260__LOOKUP__1756137239698x789798891144872000""
click at [392, 153] on select "Select a Pet Mj Oliver Mr.wobbles Salem" at bounding box center [467, 173] width 151 height 40
click at [610, 172] on select "Select a Product Bravecto Topical for Cats, 6.2 - 13.8lbs" at bounding box center [627, 173] width 151 height 40
select select ""1348695171700984260__LOOKUP__1756518466576x218701501771284480""
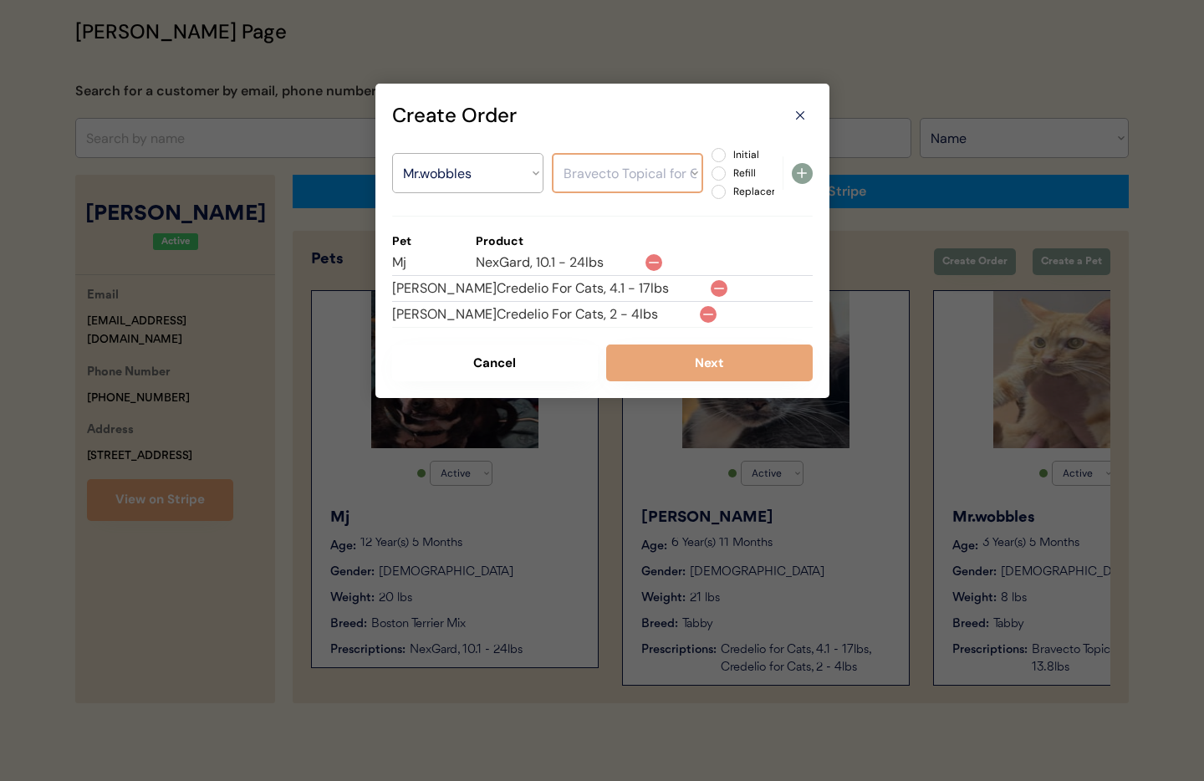
click at [552, 153] on select "Select a Product Bravecto Topical for Cats, 6.2 - 13.8lbs" at bounding box center [627, 173] width 151 height 40
drag, startPoint x: 718, startPoint y: 158, endPoint x: 727, endPoint y: 162, distance: 9.3
click at [728, 158] on label "Initial" at bounding box center [765, 155] width 74 height 10
click at [710, 158] on input "Initial" at bounding box center [704, 155] width 11 height 11
radio input "true"
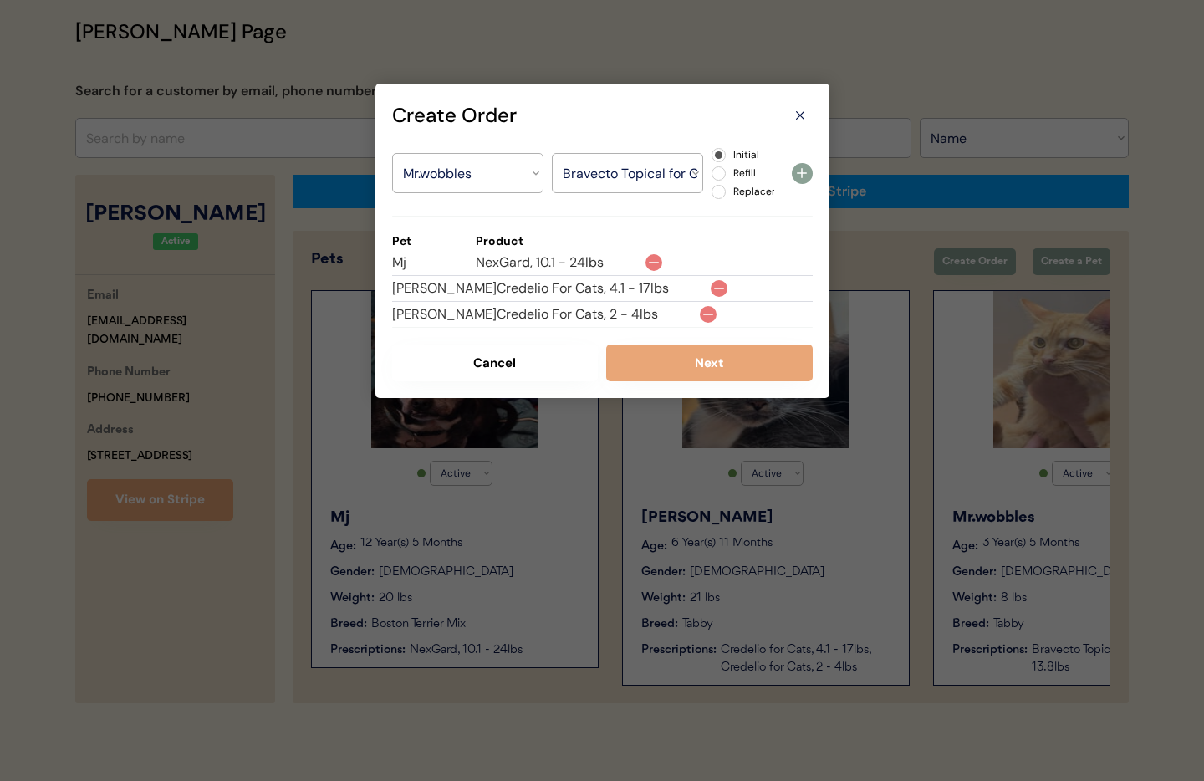
drag, startPoint x: 814, startPoint y: 176, endPoint x: 804, endPoint y: 176, distance: 10.0
click at [814, 176] on div "Create Order Select a Pet Mj Oliver Mr.wobbles Salem Select a Product Bravecto …" at bounding box center [602, 241] width 454 height 314
click at [804, 176] on icon at bounding box center [802, 173] width 20 height 20
select select ""PLACEHOLDER_1427118222253""
radio input "false"
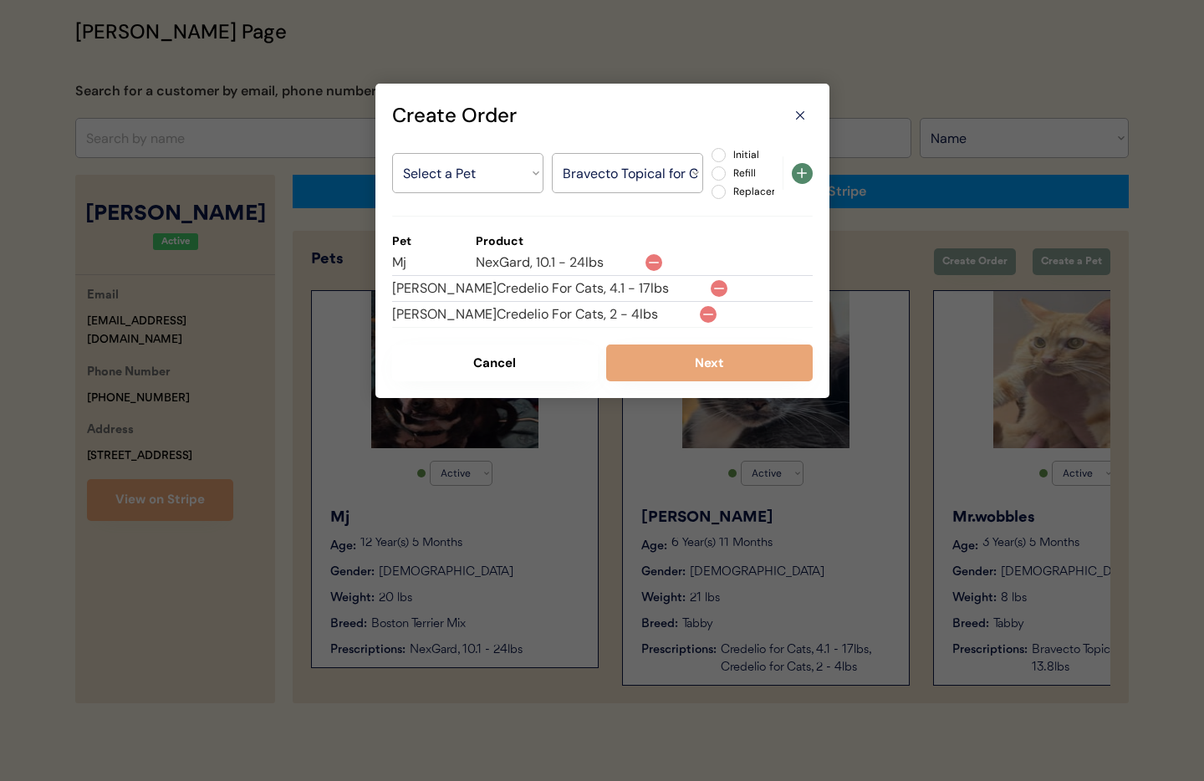
select select ""PLACEHOLDER_1427118222253""
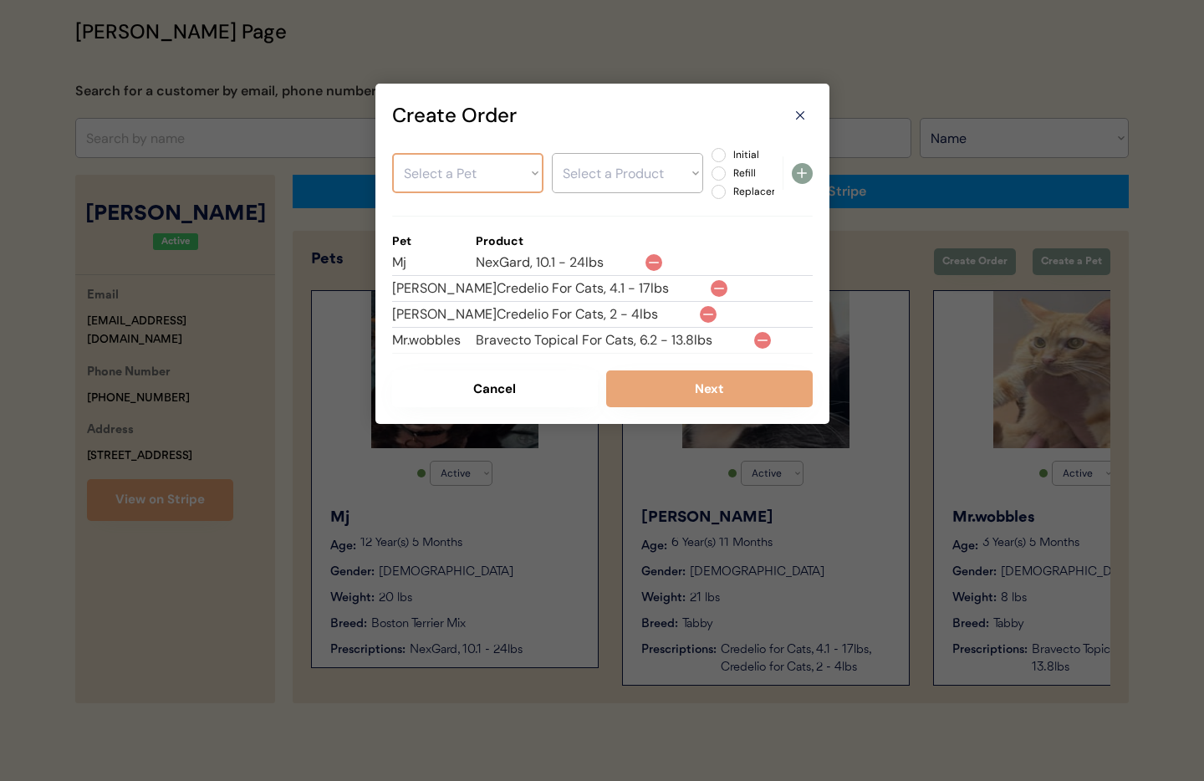
click at [451, 181] on select "Select a Pet Mj Oliver Mr.wobbles Salem" at bounding box center [467, 173] width 151 height 40
select select ""1348695171700984260__LOOKUP__1756137282208x121098459433140220""
click at [392, 153] on select "Select a Pet Mj Oliver Mr.wobbles Salem" at bounding box center [467, 173] width 151 height 40
click at [602, 176] on select "Select a Product" at bounding box center [627, 173] width 151 height 40
select select ""1348695171700984260__LOOKUP__1756251895122x483306927433449500""
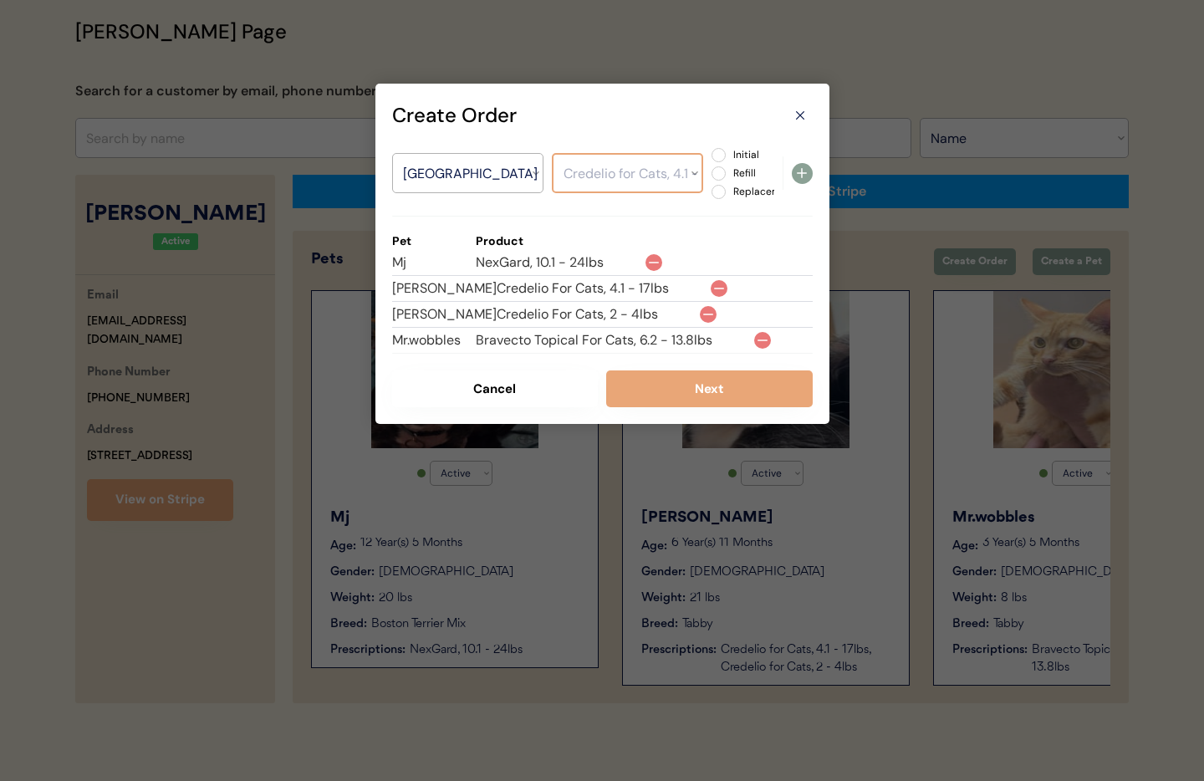
click at [552, 153] on select "Select a Product Credelio for Cats, 4.1 - 17lbs" at bounding box center [627, 173] width 151 height 40
click at [728, 158] on label "Initial" at bounding box center [765, 155] width 74 height 10
click at [710, 158] on input "Initial" at bounding box center [704, 155] width 11 height 11
radio input "true"
click at [804, 170] on icon at bounding box center [802, 173] width 20 height 20
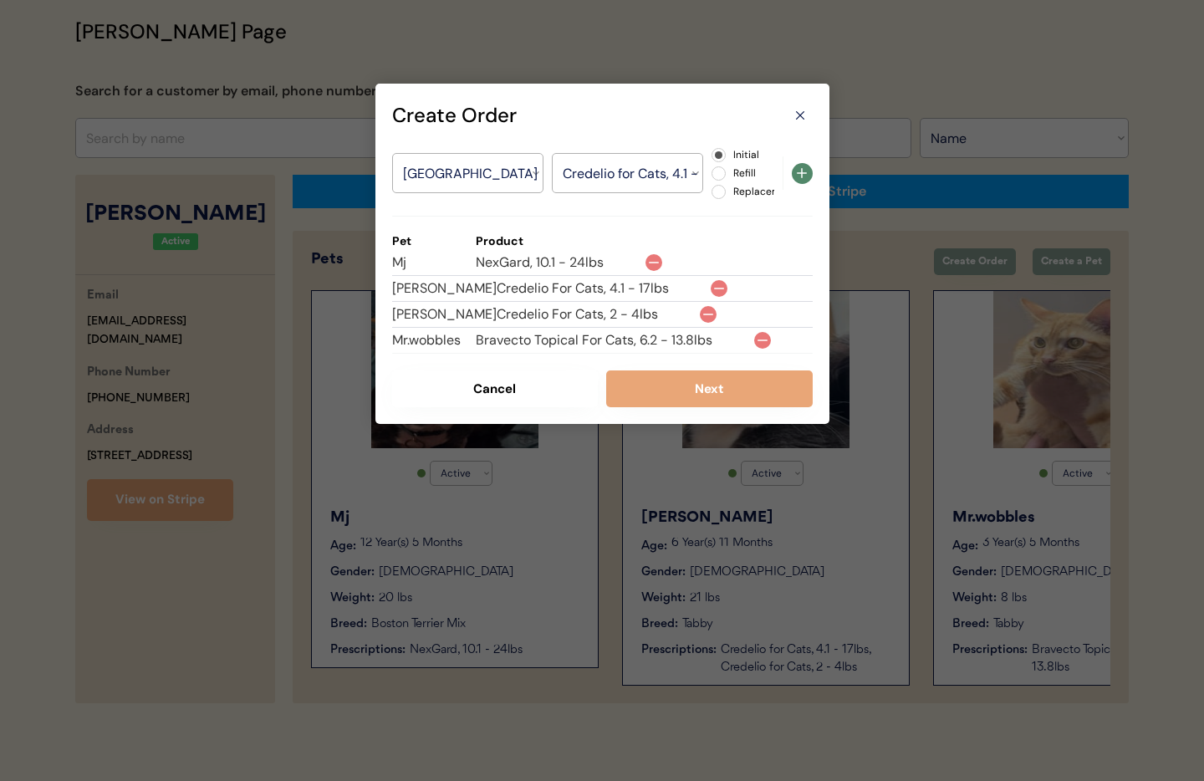
select select ""PLACEHOLDER_1427118222253""
radio input "false"
select select ""PLACEHOLDER_1427118222253""
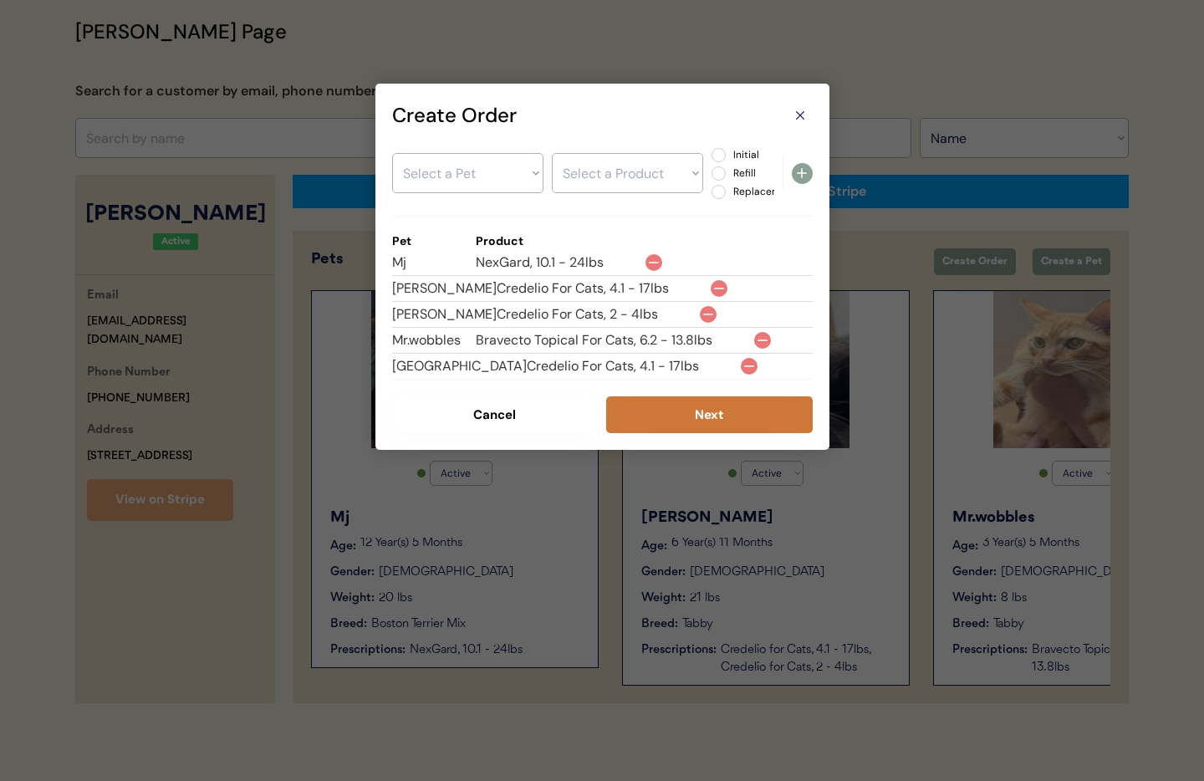
click at [687, 417] on button "Next" at bounding box center [709, 414] width 207 height 37
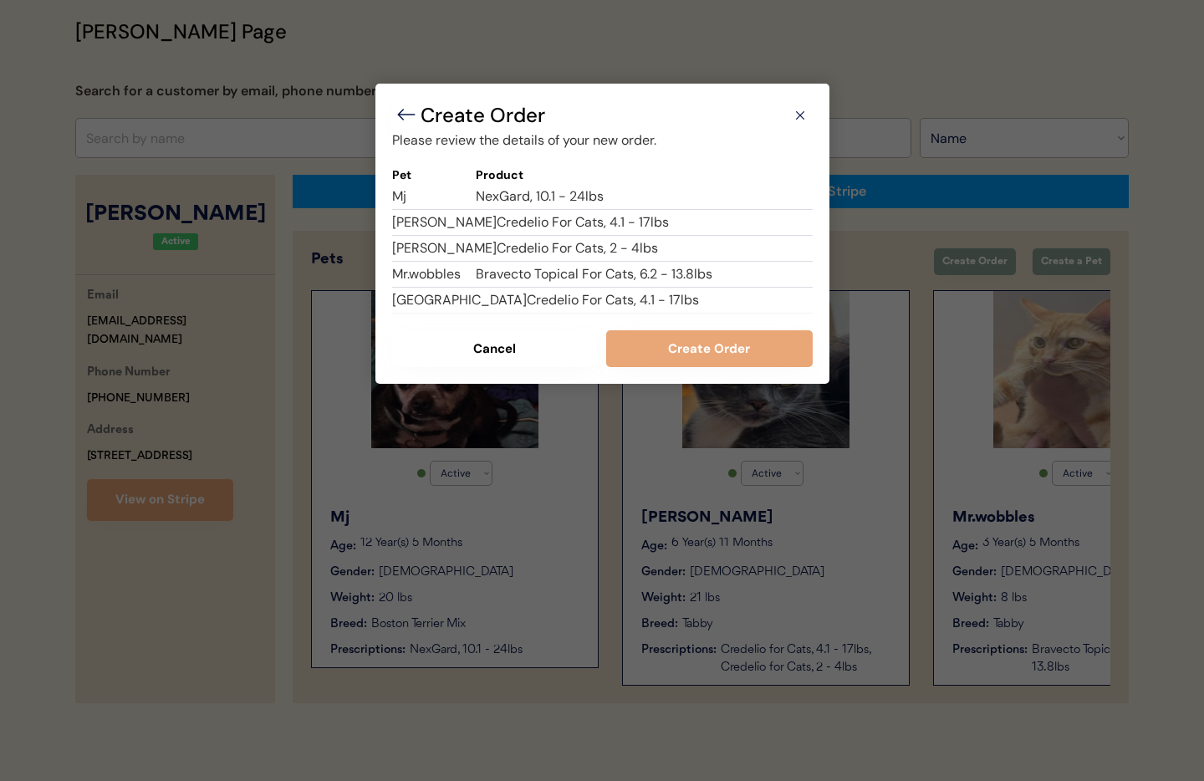
click at [693, 354] on button "Create Order" at bounding box center [709, 348] width 207 height 37
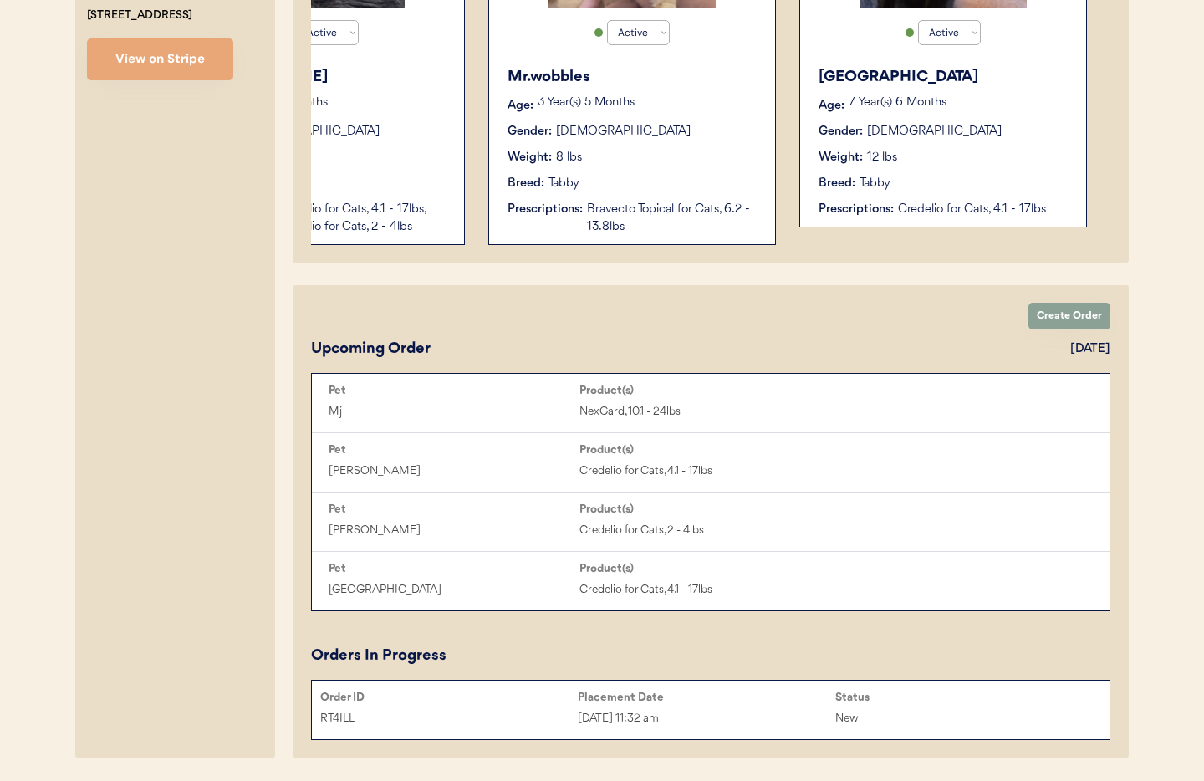
scroll to position [604, 0]
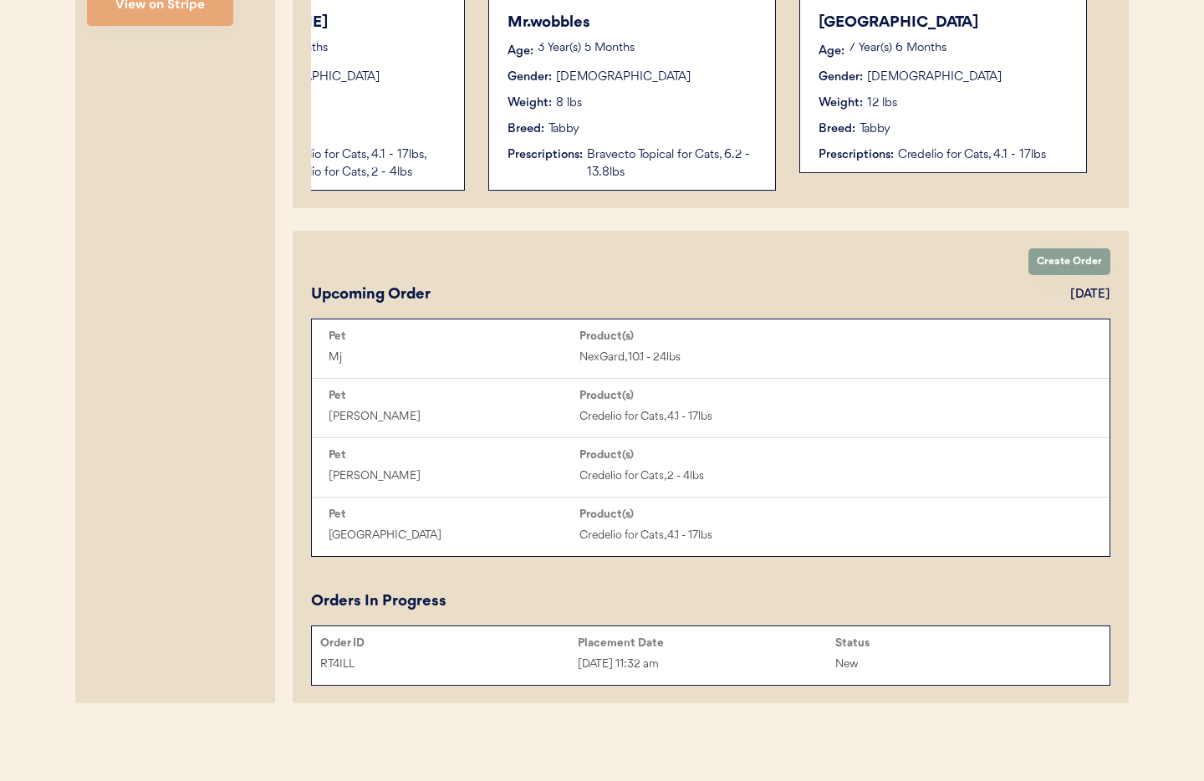
click at [763, 651] on div "RT4ILL Aug 30, 2025 11:32 am New" at bounding box center [711, 663] width 798 height 25
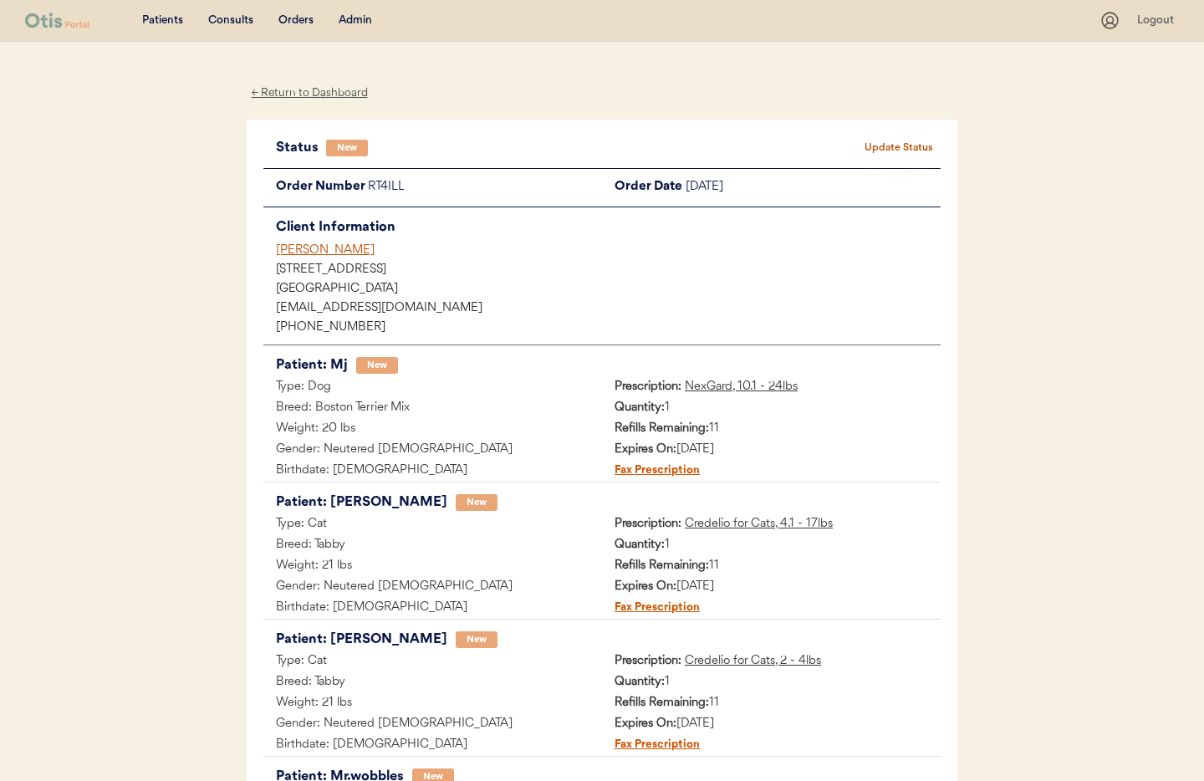
click at [870, 140] on button "Update Status" at bounding box center [899, 147] width 84 height 23
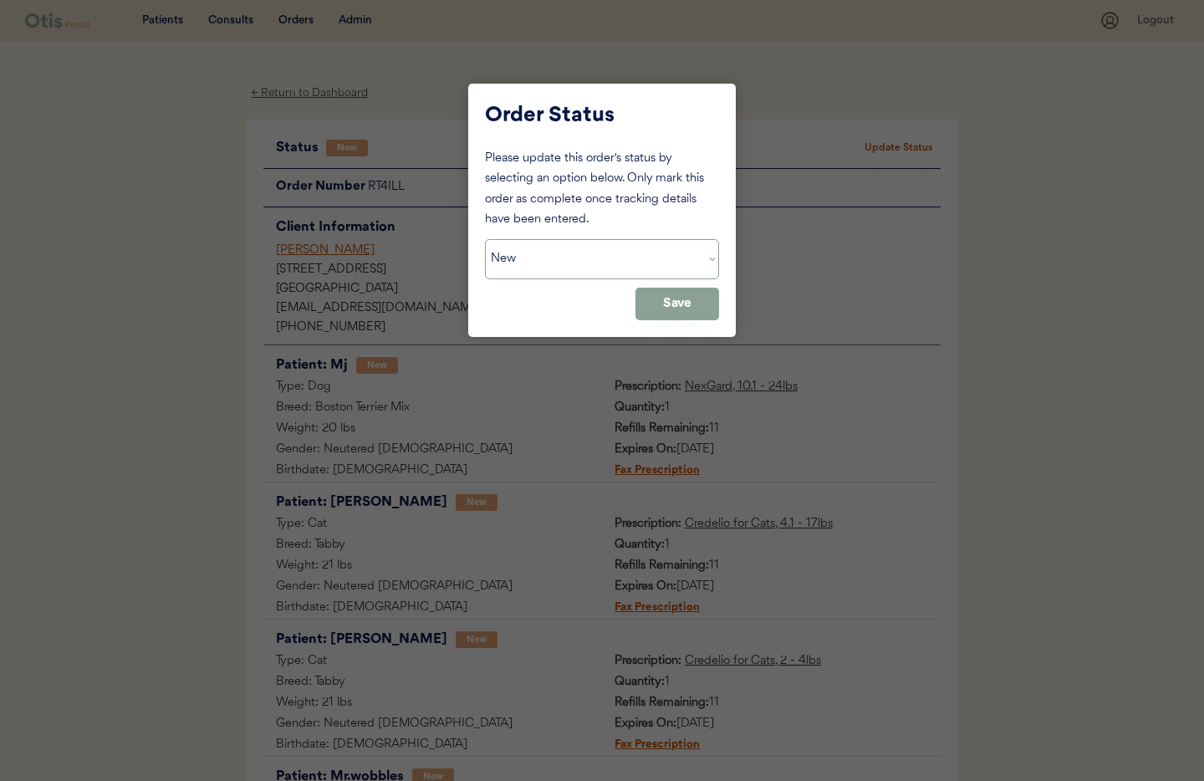
click at [616, 259] on select "Status On Hold New In Progress Complete Pending HW Consent Canceled" at bounding box center [602, 259] width 234 height 40
select select ""on_hold""
click at [485, 239] on select "Status On Hold New In Progress Complete Pending HW Consent Canceled" at bounding box center [602, 259] width 234 height 40
click at [676, 313] on button "Save" at bounding box center [677, 304] width 84 height 33
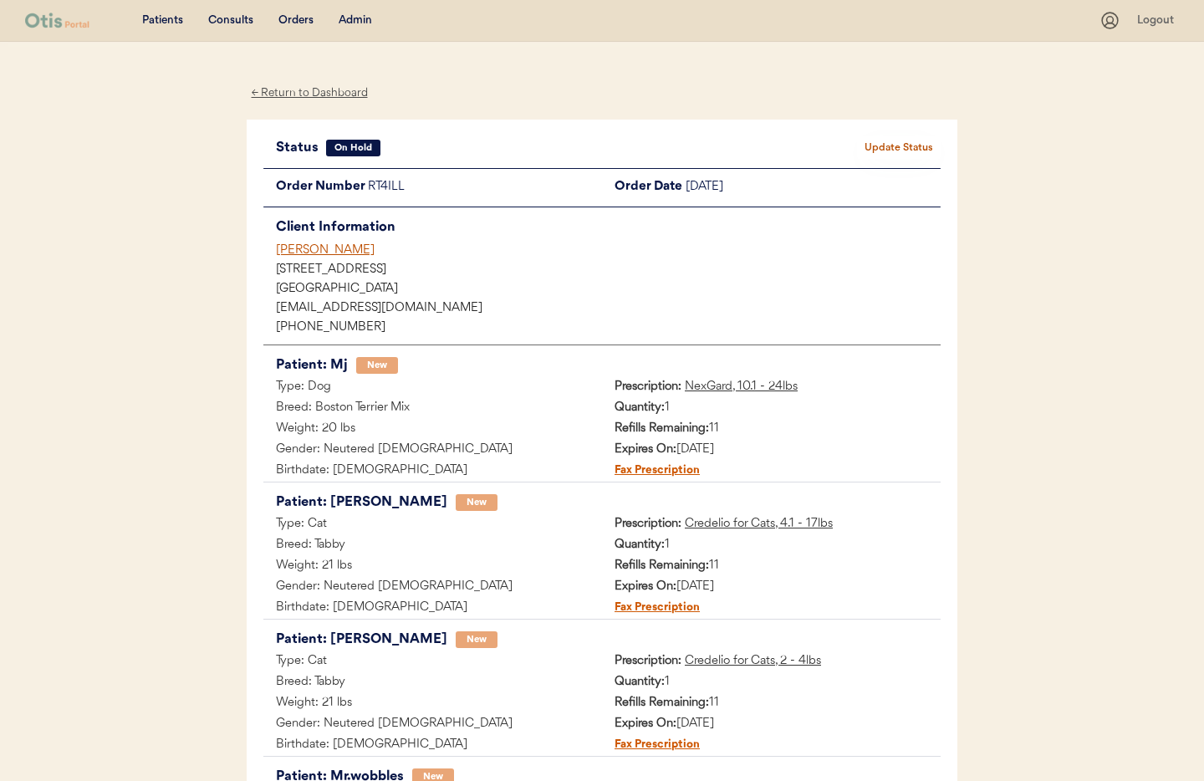
click at [308, 257] on div "Nellie roselund" at bounding box center [608, 251] width 665 height 18
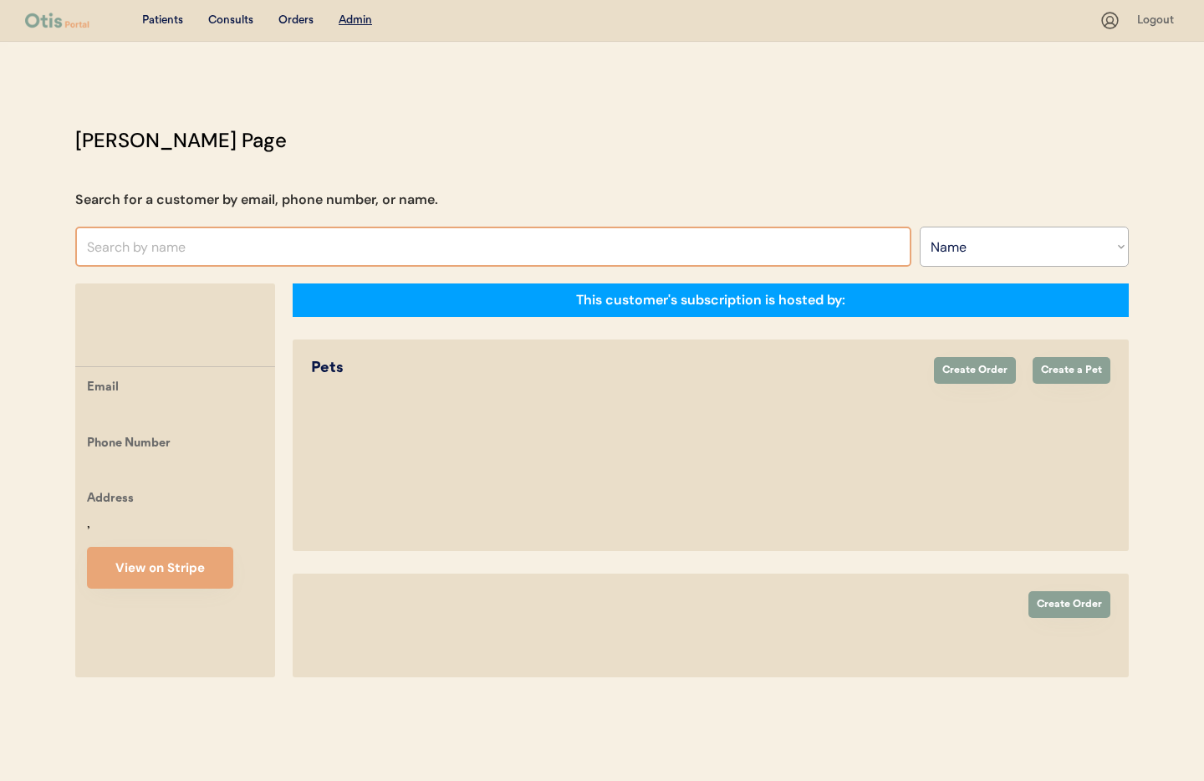
select select ""Name""
select select "true"
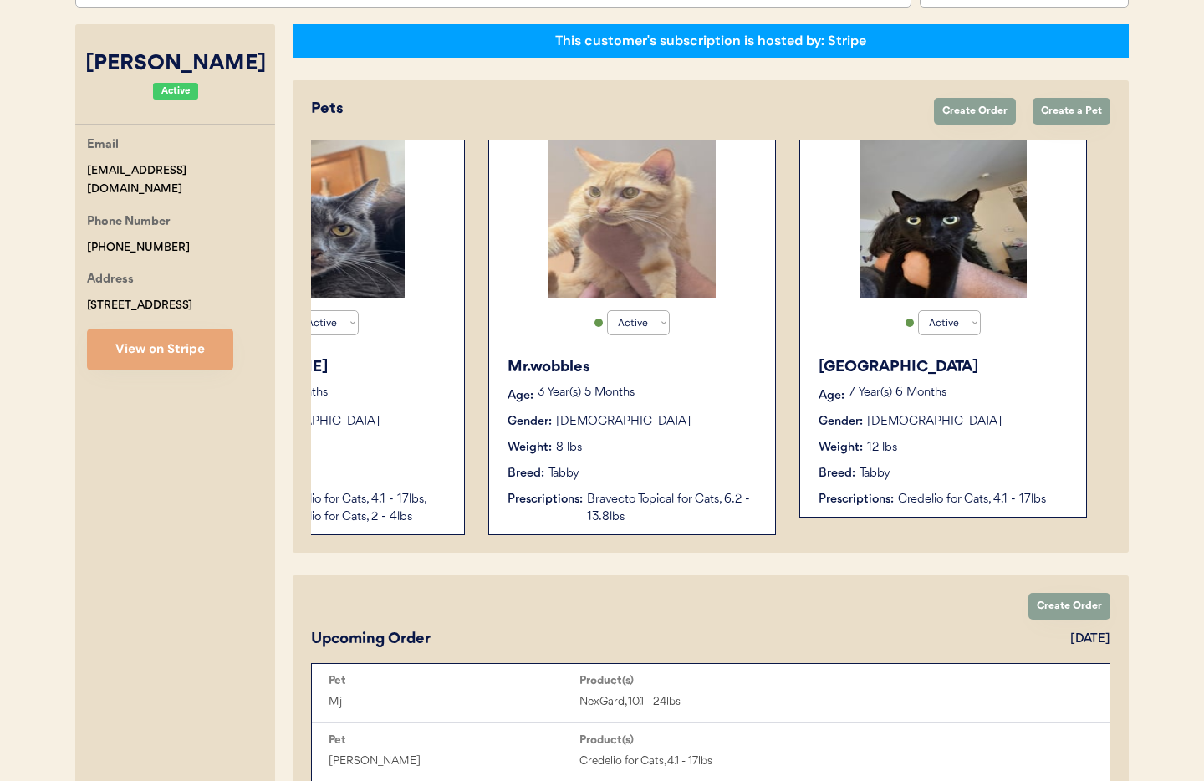
scroll to position [0, 444]
click at [622, 478] on div "Breed: Tabby" at bounding box center [633, 474] width 251 height 18
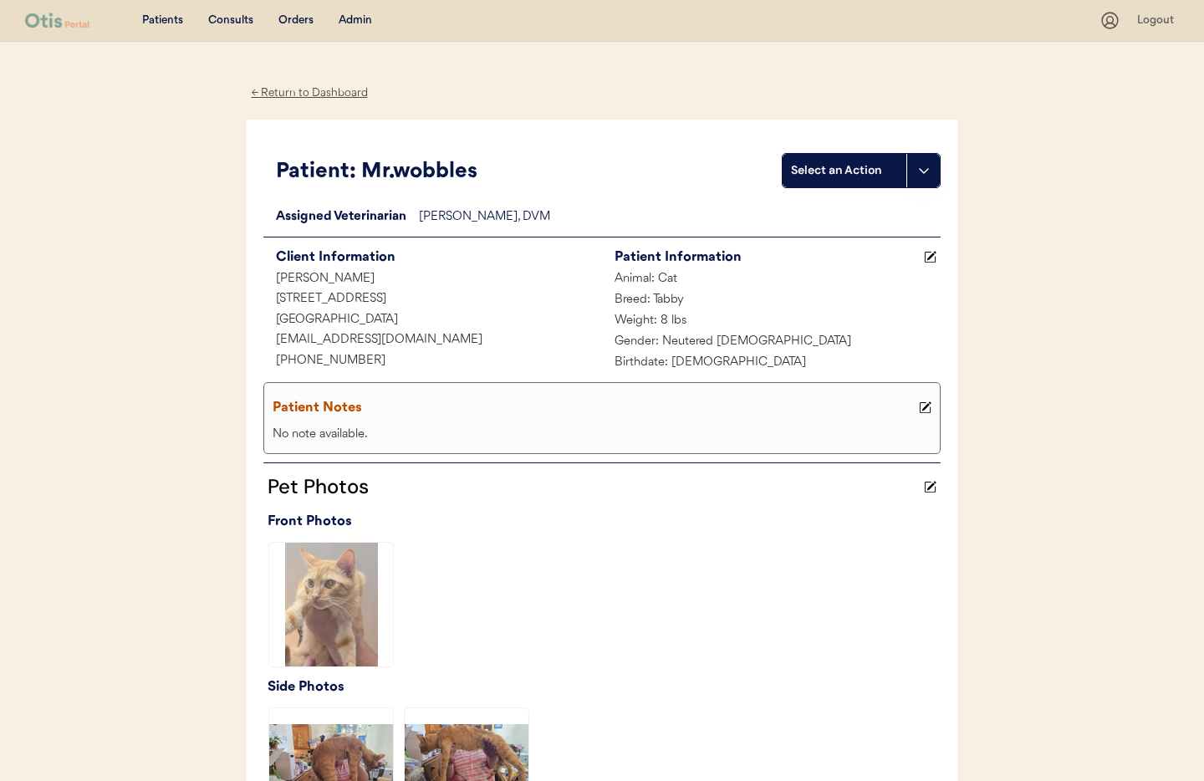
click at [345, 21] on div "Admin" at bounding box center [355, 21] width 33 height 17
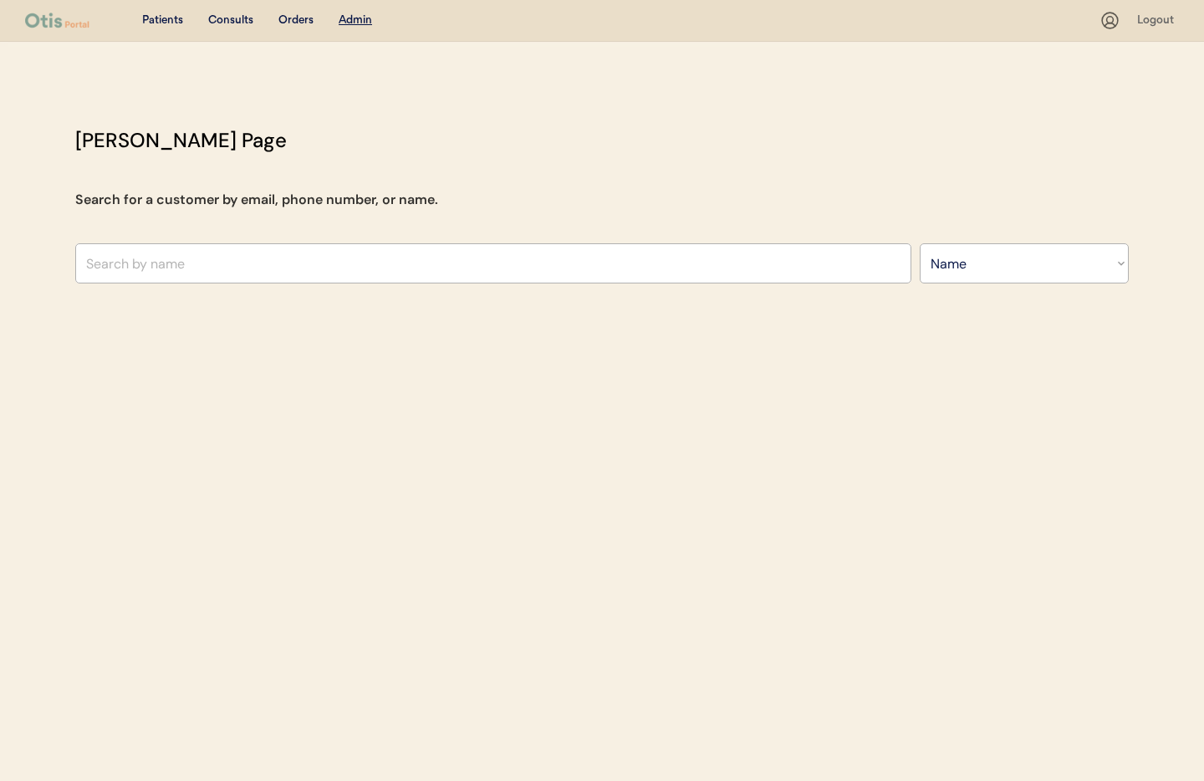
select select ""Name""
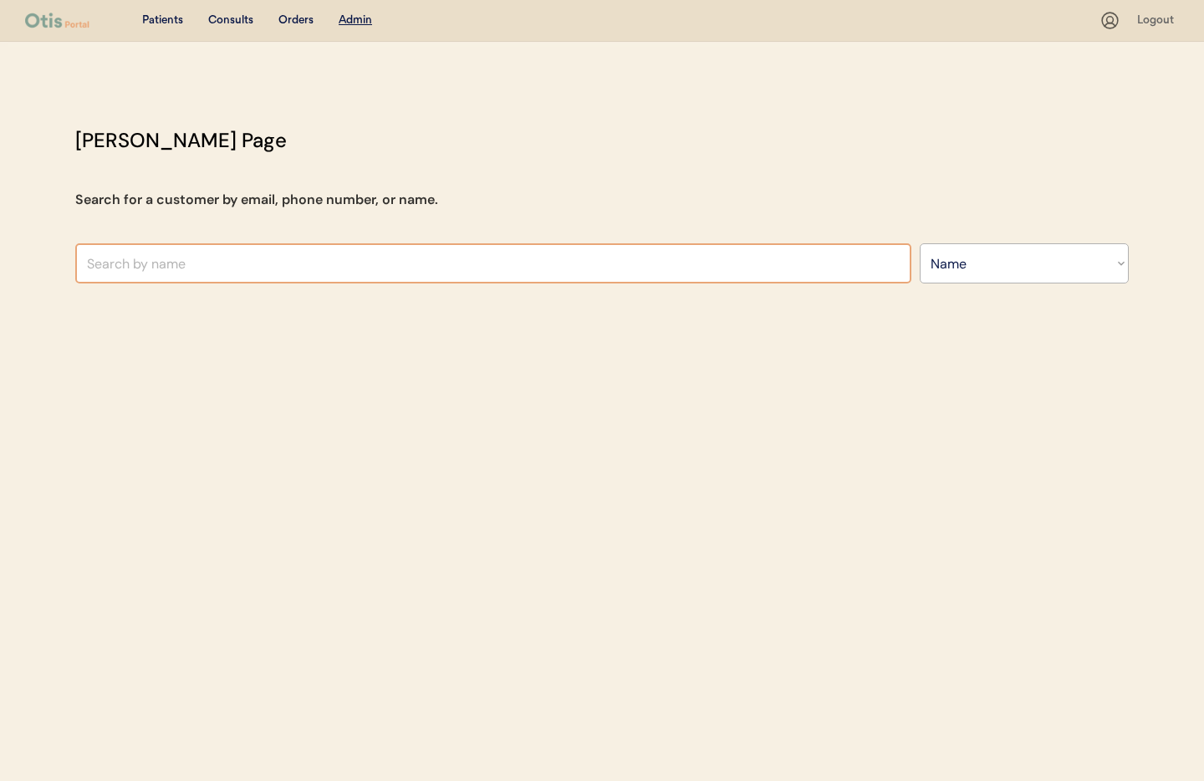
click at [305, 263] on input "text" at bounding box center [493, 263] width 836 height 40
type input "[PERSON_NAME]"
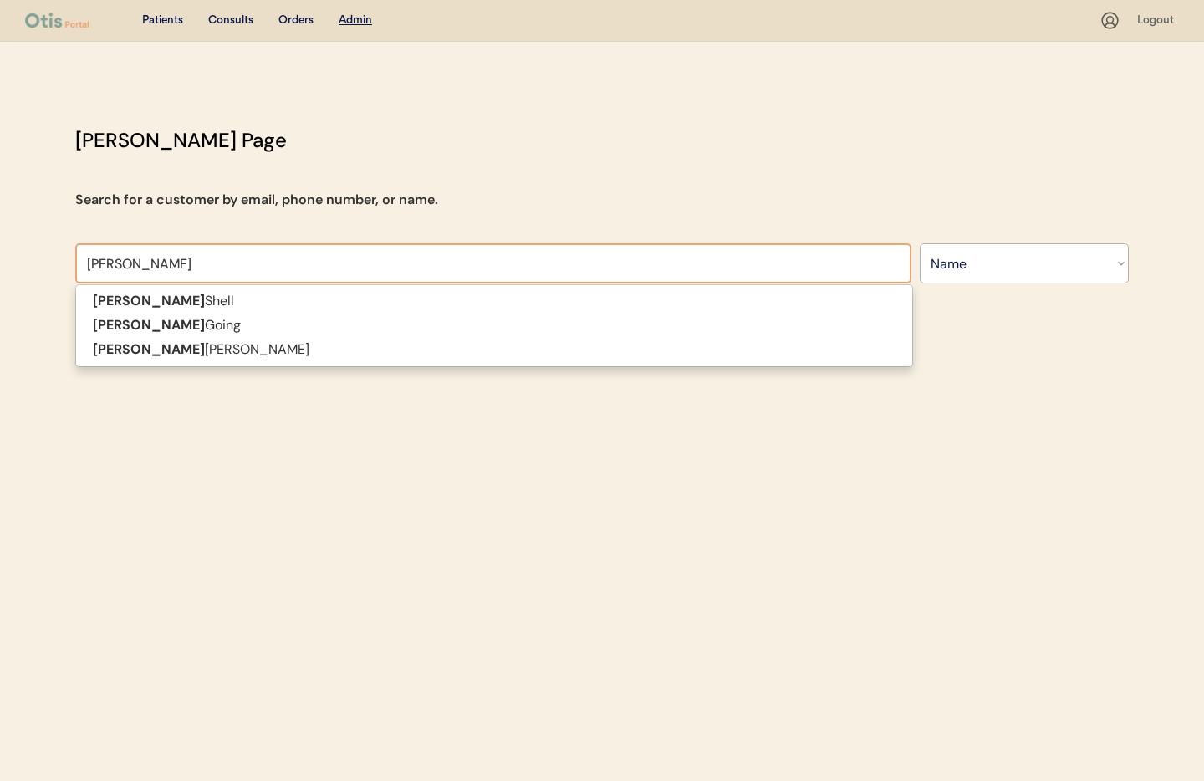
type input "Ter"
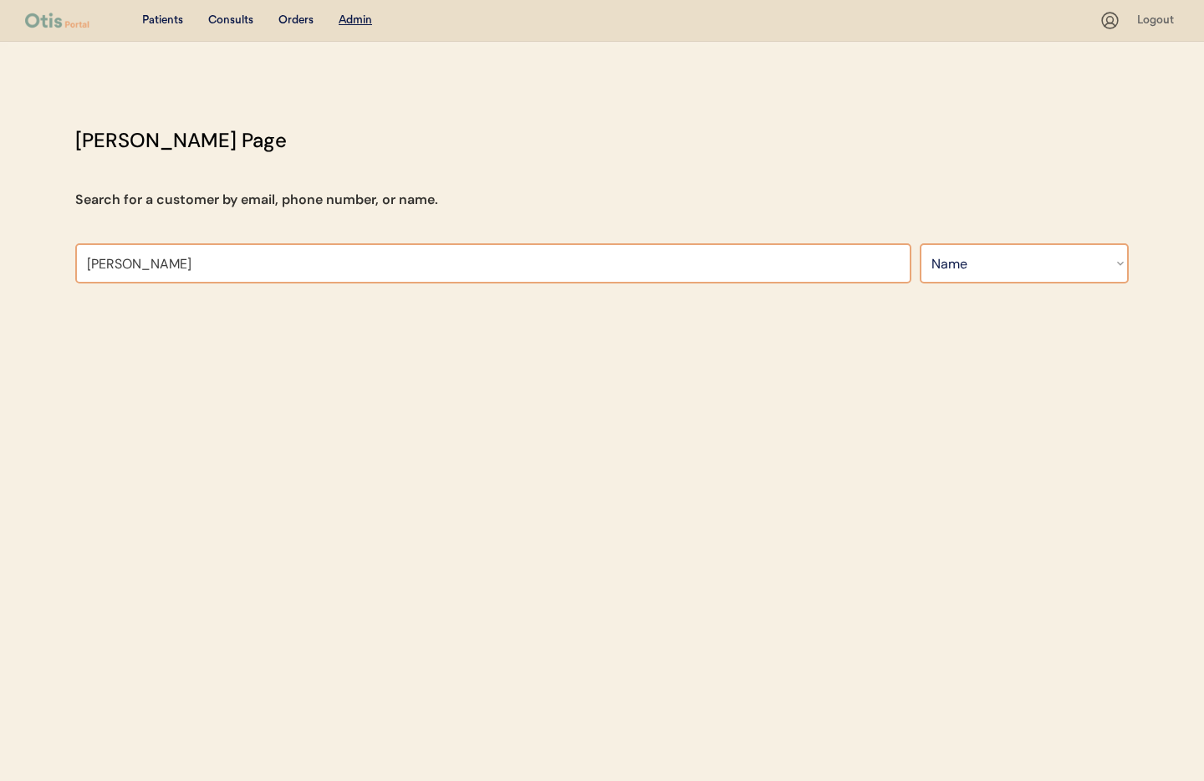
type input "[PERSON_NAME]"
click at [965, 280] on select "Search By Name Email Phone Number" at bounding box center [1024, 263] width 209 height 40
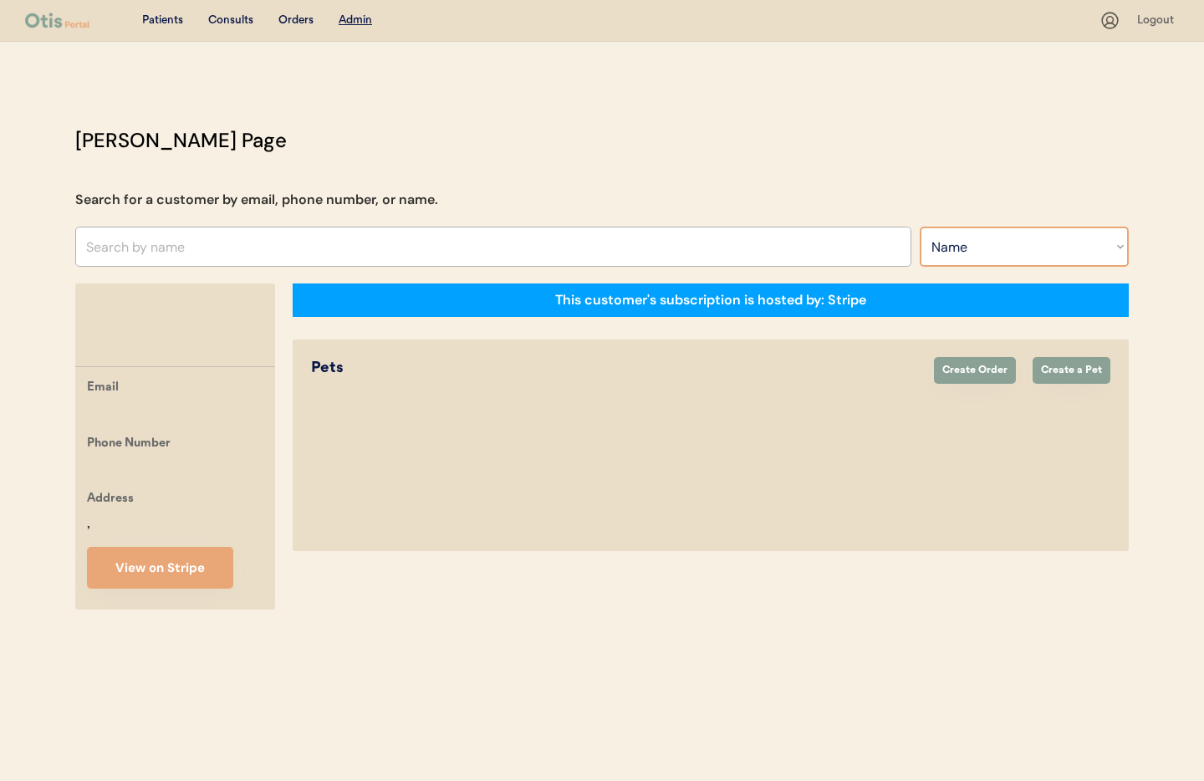
select select ""Email""
click at [920, 227] on select "Search By Name Email Phone Number" at bounding box center [1024, 247] width 209 height 40
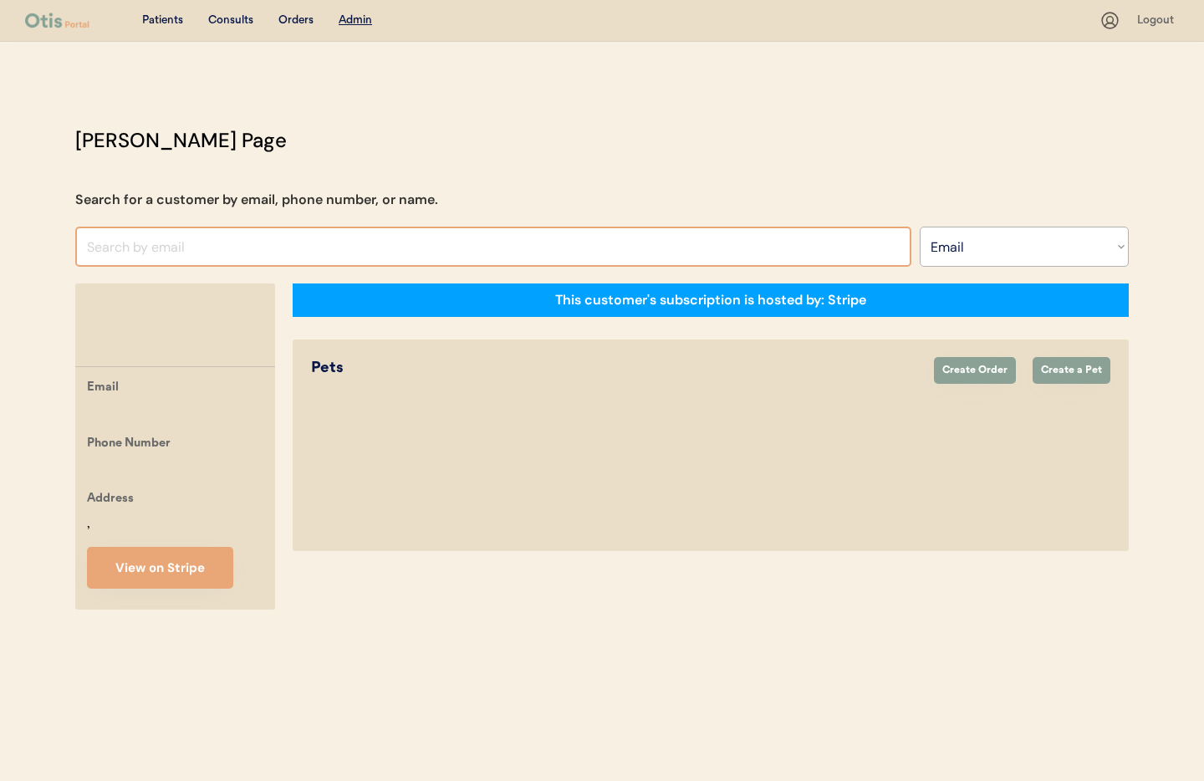
click at [181, 242] on input "input" at bounding box center [493, 247] width 836 height 40
paste input "tlsgranny4life@yahoo.com"
type input "tlsgranny4life@yahoo.com"
select select ""Email""
click at [166, 247] on input "input" at bounding box center [493, 247] width 836 height 40
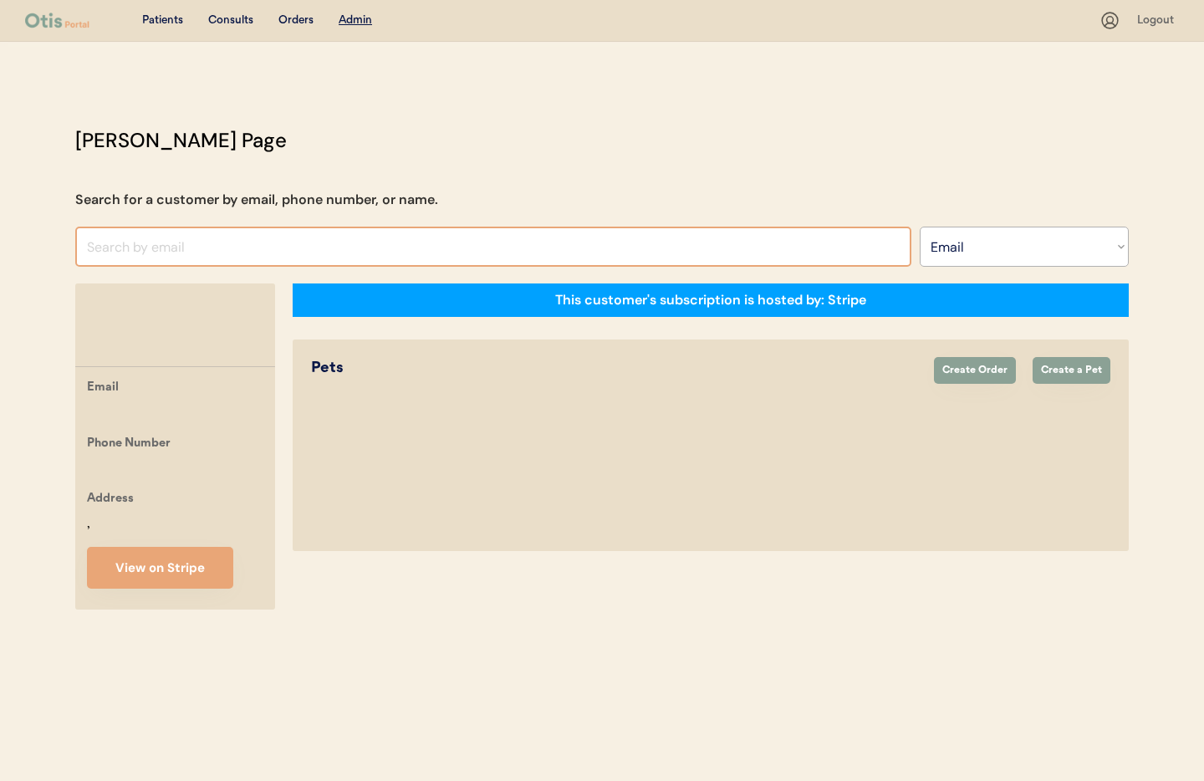
paste input "tlsgranny4life@yahoo.com"
drag, startPoint x: 261, startPoint y: 248, endPoint x: 7, endPoint y: 246, distance: 254.2
click at [3, 246] on div "Patients Consults Orders Admin Logout Otis Admin Page Search for a customer by …" at bounding box center [602, 390] width 1204 height 781
paste input "dingbat2020@live.com"
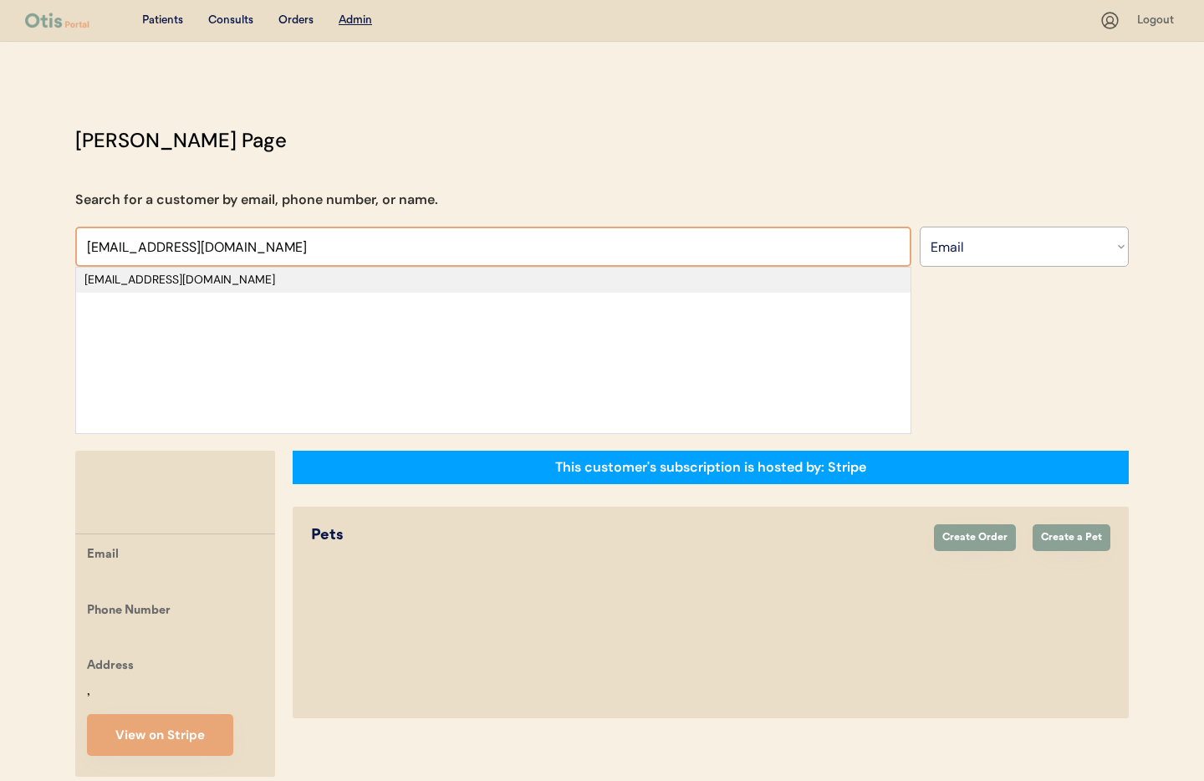
type input "dingbat2020@live.com"
click at [179, 283] on div "dingbat2020@live.com" at bounding box center [493, 280] width 818 height 17
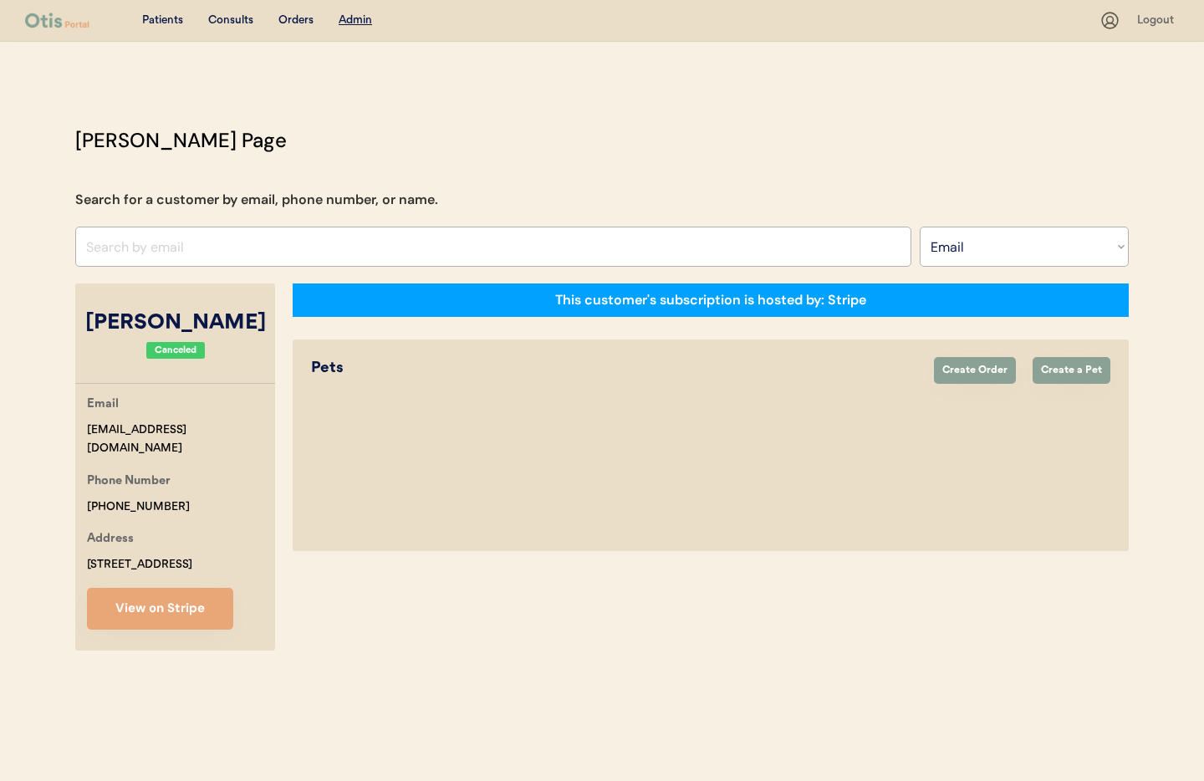
select select "true"
select select "false"
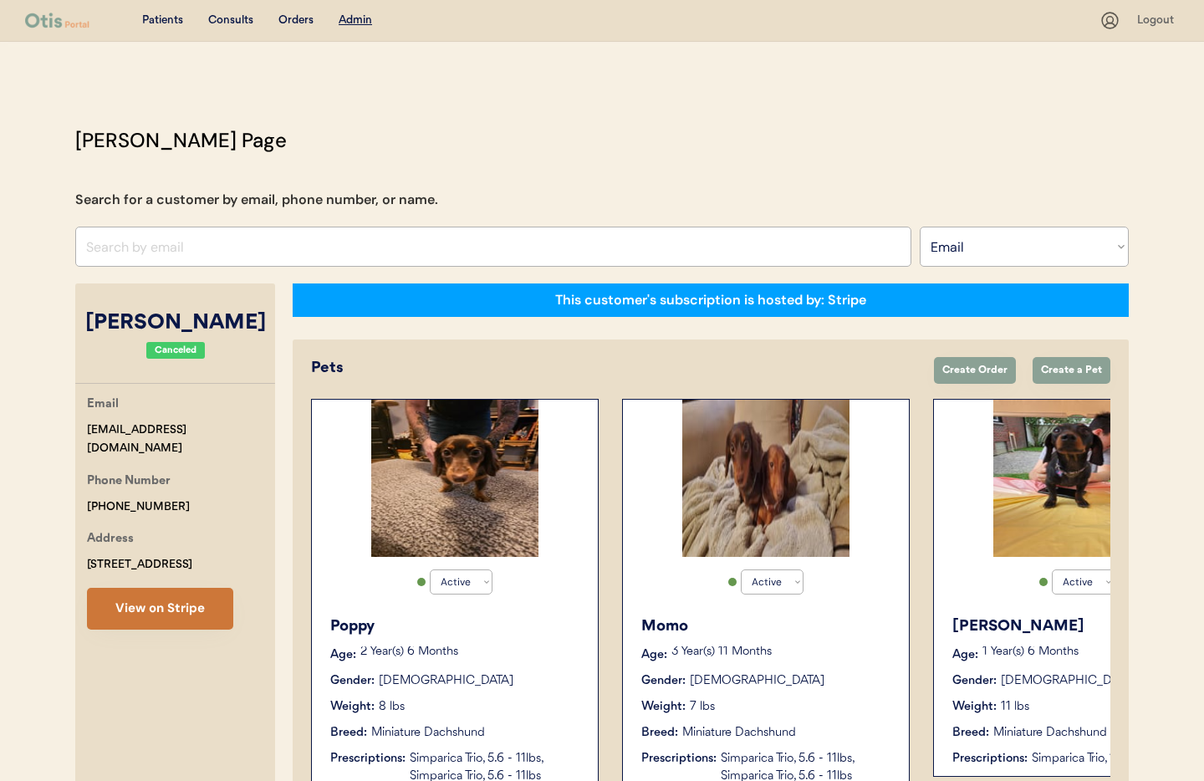
click at [185, 618] on button "View on Stripe" at bounding box center [160, 609] width 146 height 42
click at [190, 248] on input "input" at bounding box center [493, 247] width 836 height 40
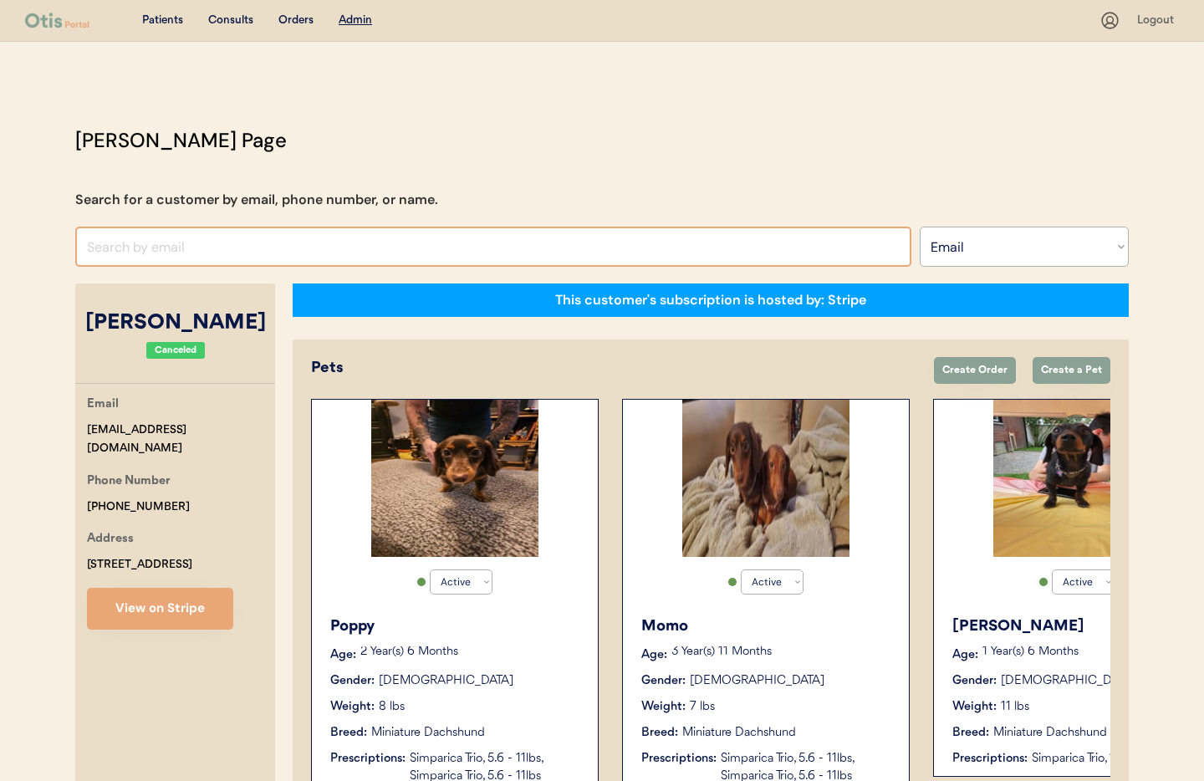
paste input "[EMAIL_ADDRESS][DOMAIN_NAME]"
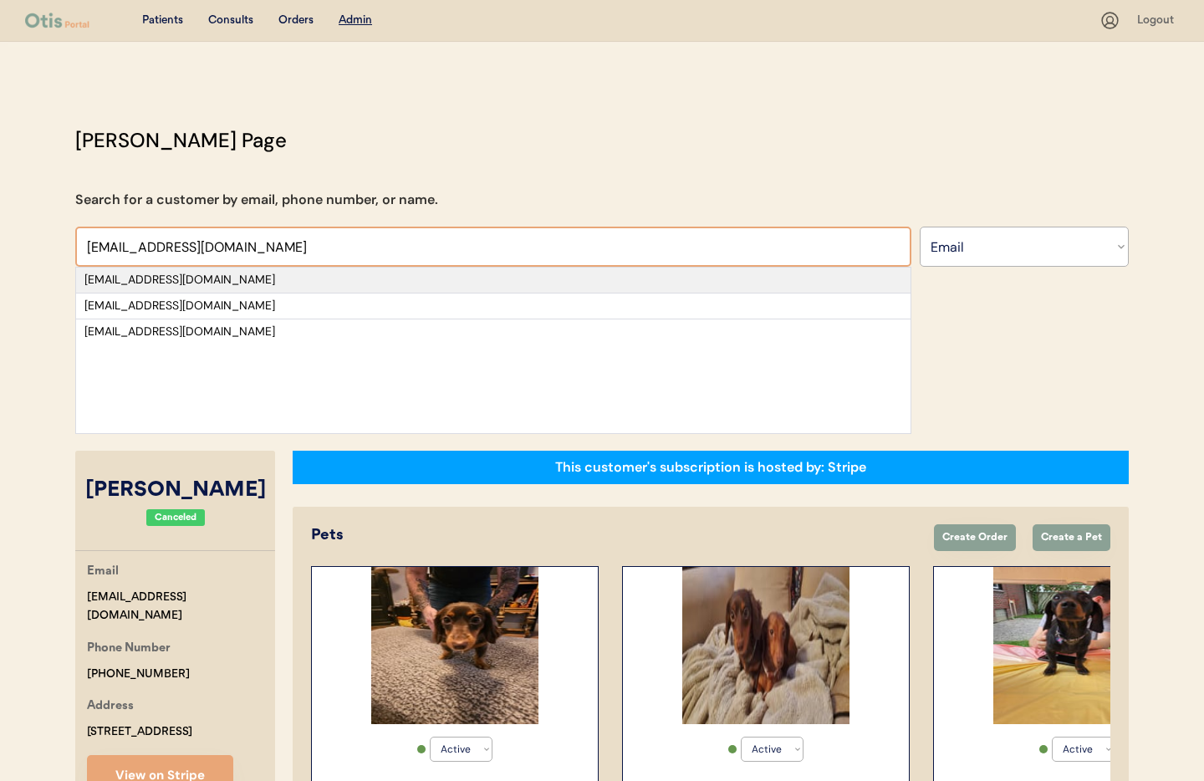
type input "[EMAIL_ADDRESS][DOMAIN_NAME]"
click at [236, 278] on div "[EMAIL_ADDRESS][DOMAIN_NAME]" at bounding box center [493, 280] width 818 height 17
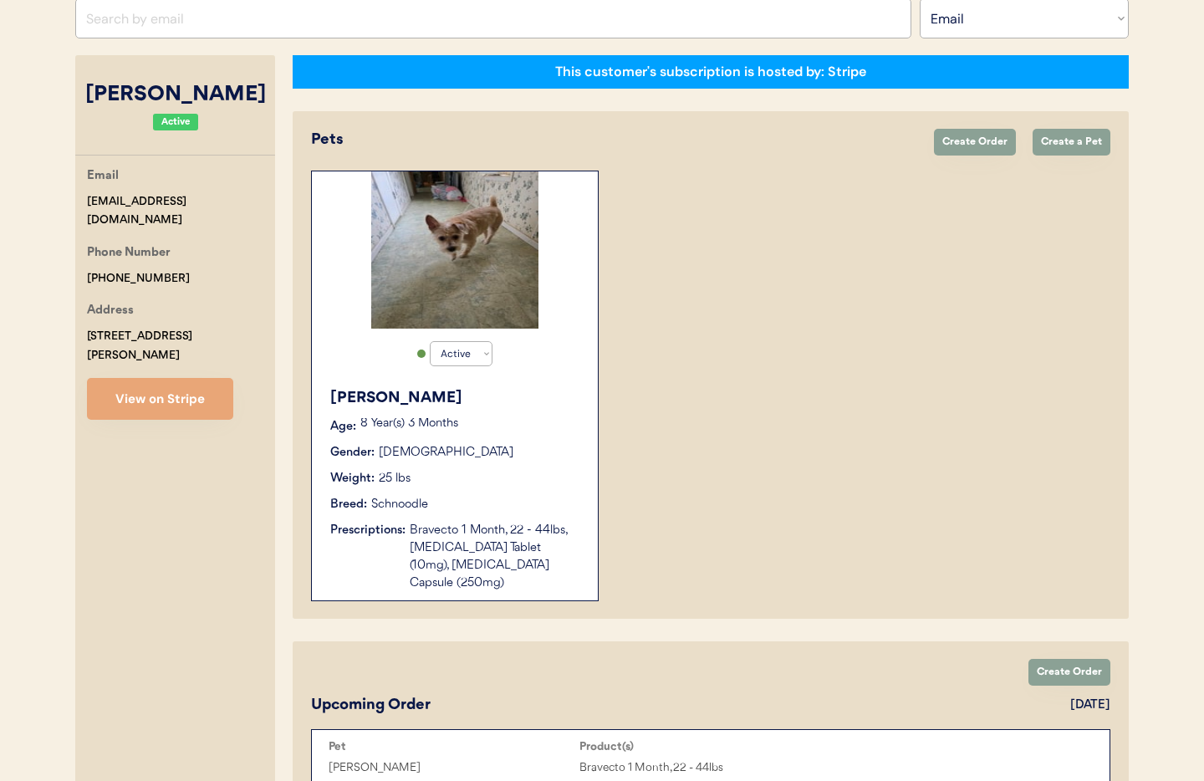
scroll to position [188, 0]
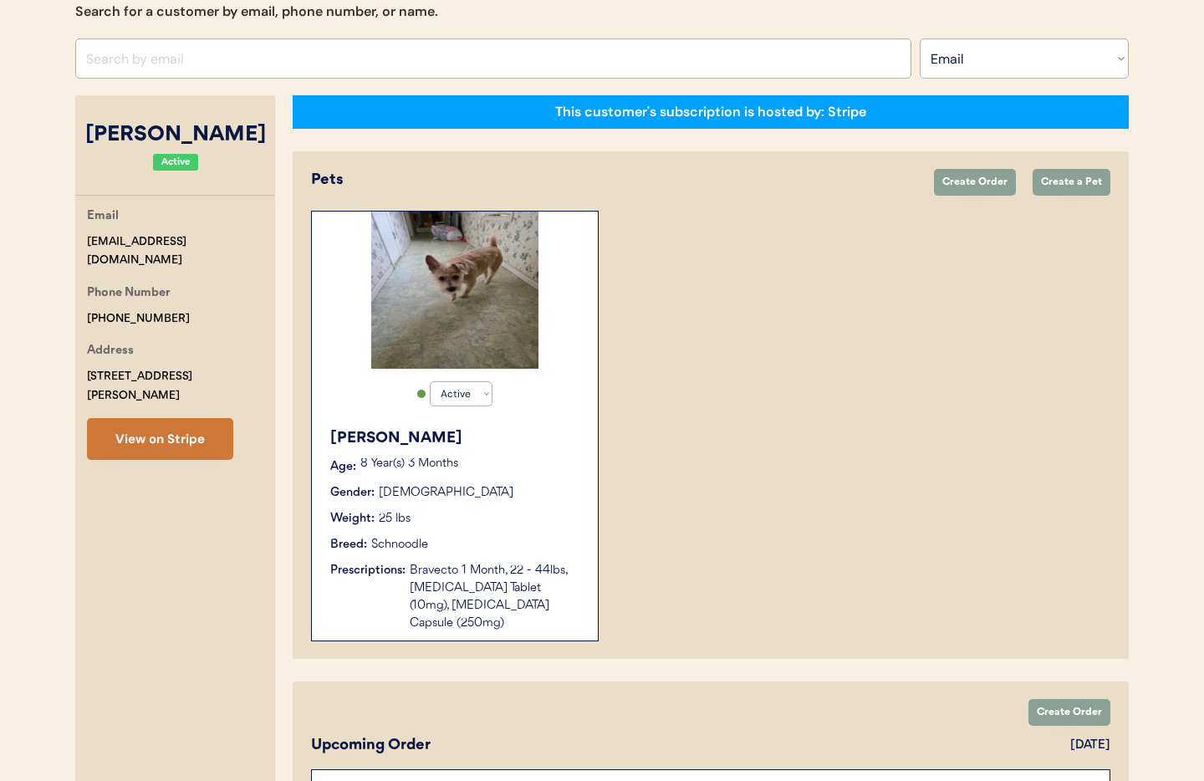
click at [134, 426] on button "View on Stripe" at bounding box center [160, 439] width 146 height 42
click at [500, 531] on div "Hattie Age: 8 Year(s) 3 Months Gender: Female Weight: 25 lbs Breed: Schnoodle P…" at bounding box center [454, 530] width 269 height 222
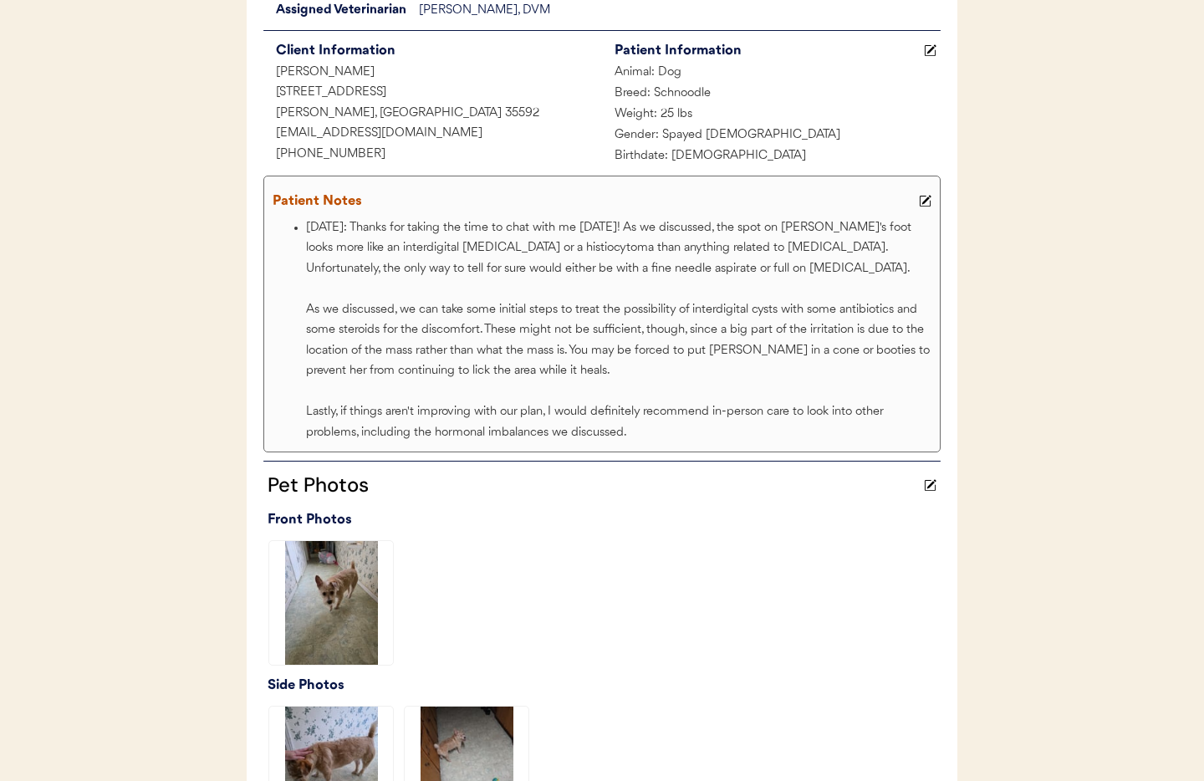
scroll to position [36, 0]
